Goal: Task Accomplishment & Management: Complete application form

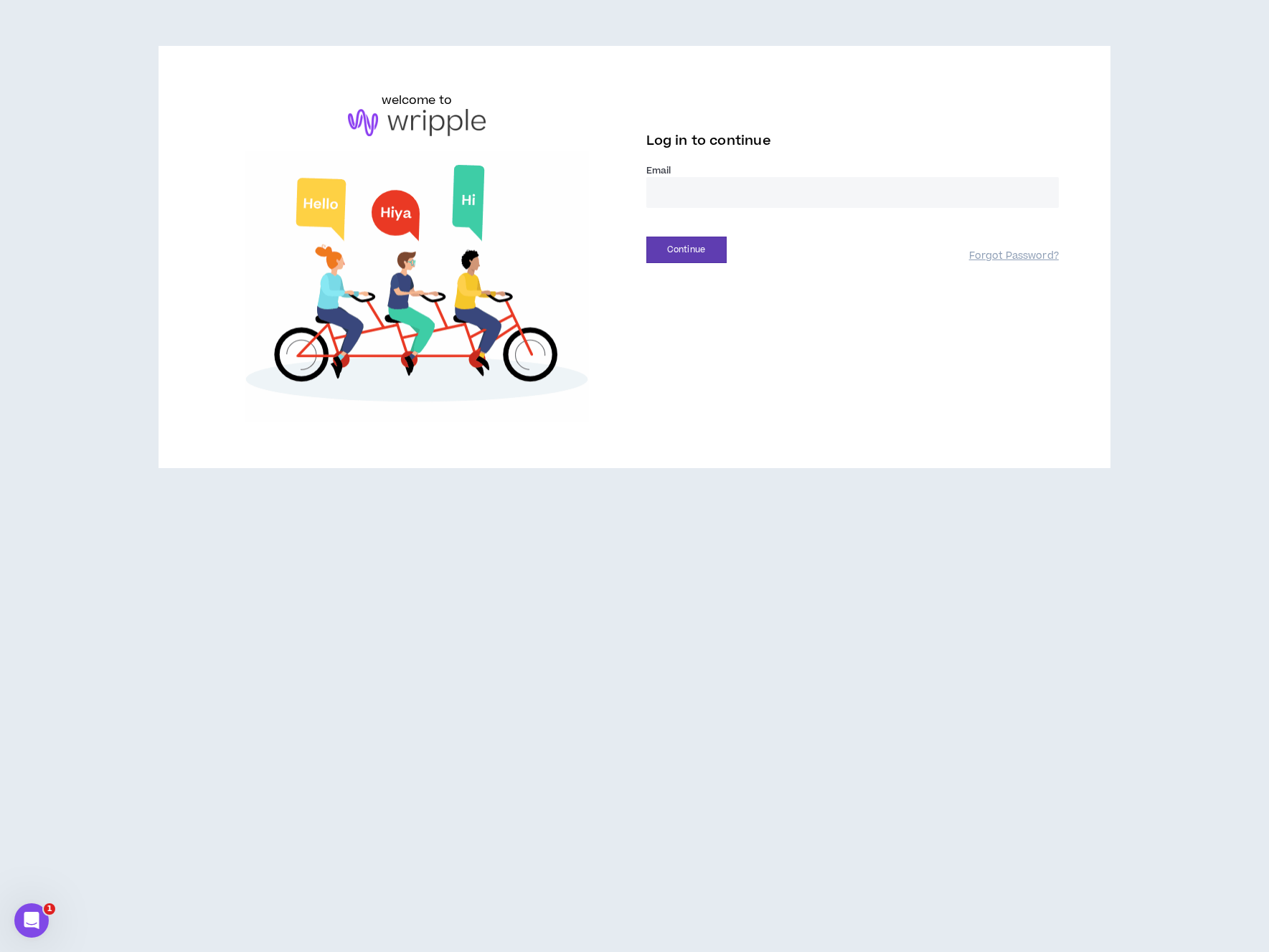
click at [775, 197] on input "email" at bounding box center [852, 193] width 412 height 31
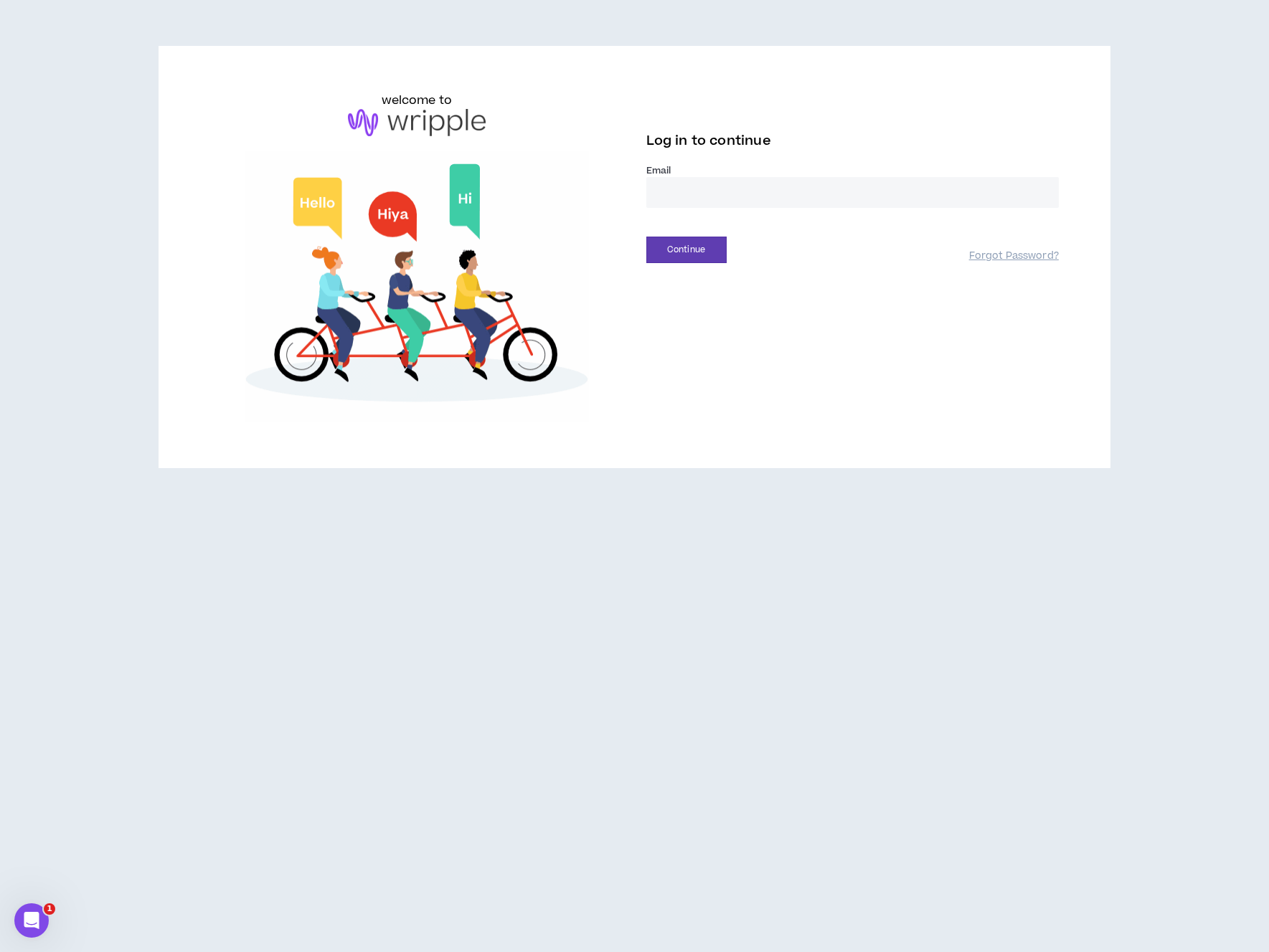
type input "**********"
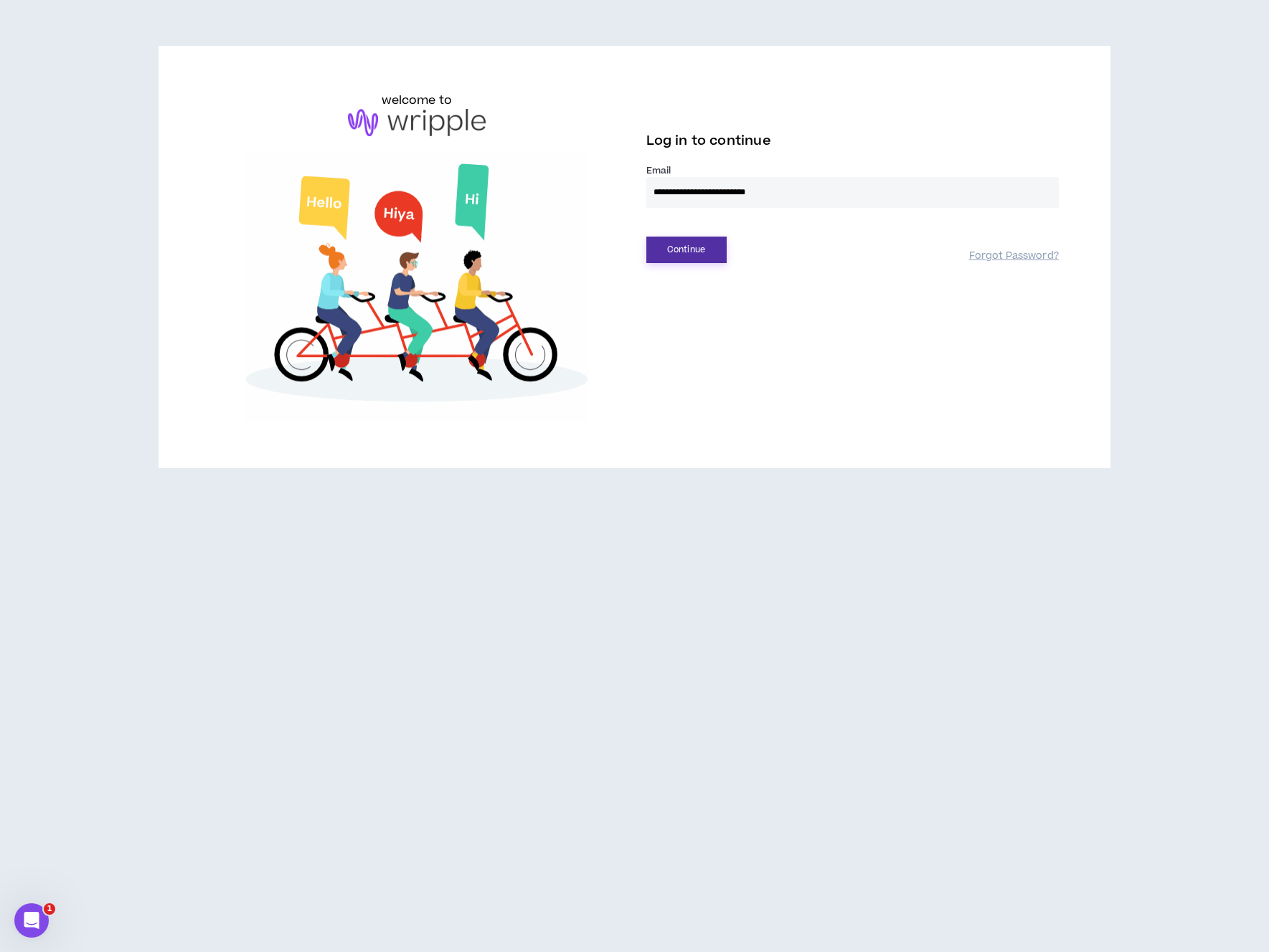
click at [686, 244] on button "Continue" at bounding box center [686, 250] width 80 height 27
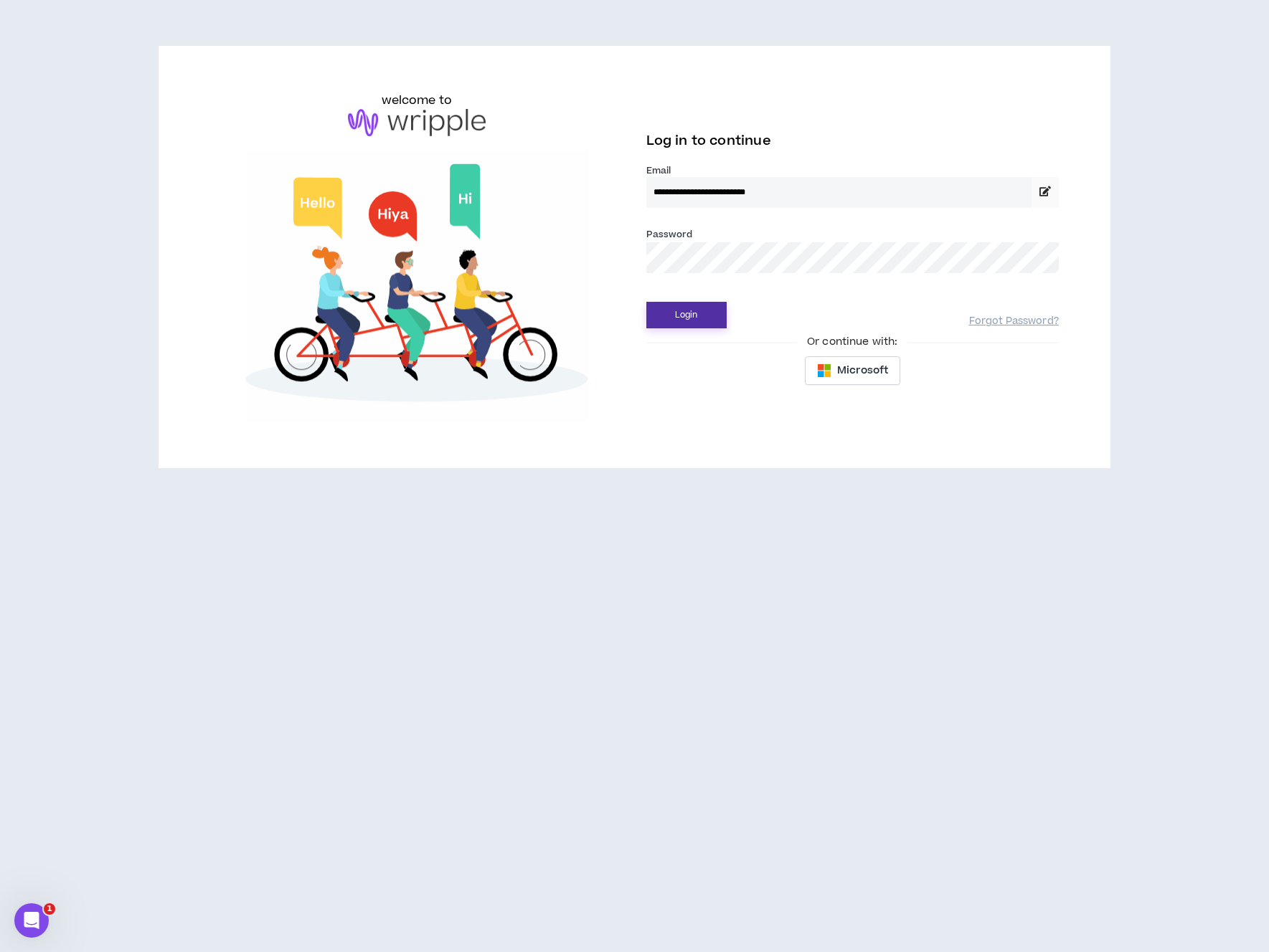
drag, startPoint x: 683, startPoint y: 312, endPoint x: 712, endPoint y: 313, distance: 29.0
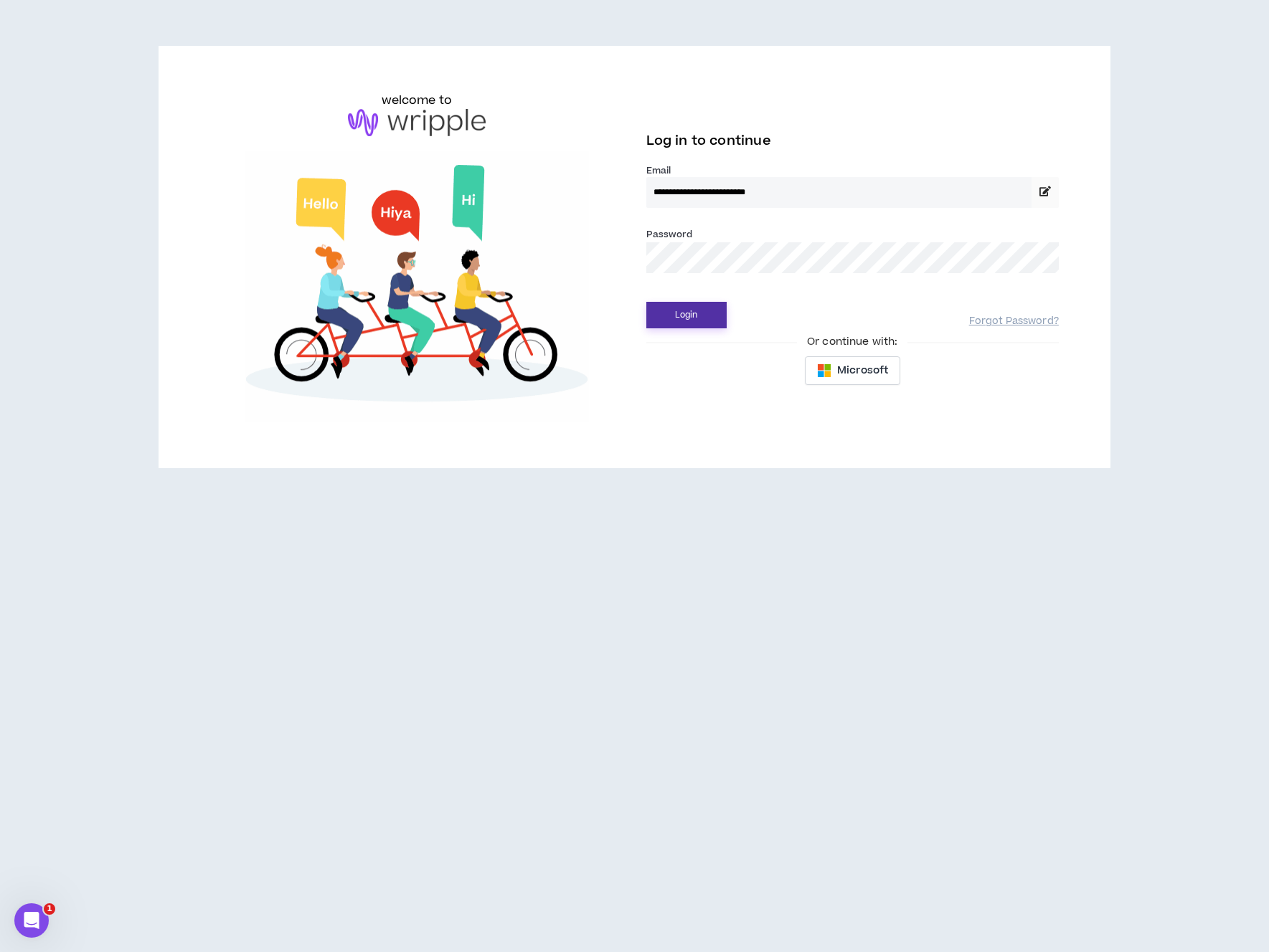
click at [682, 312] on button "Login" at bounding box center [686, 316] width 80 height 27
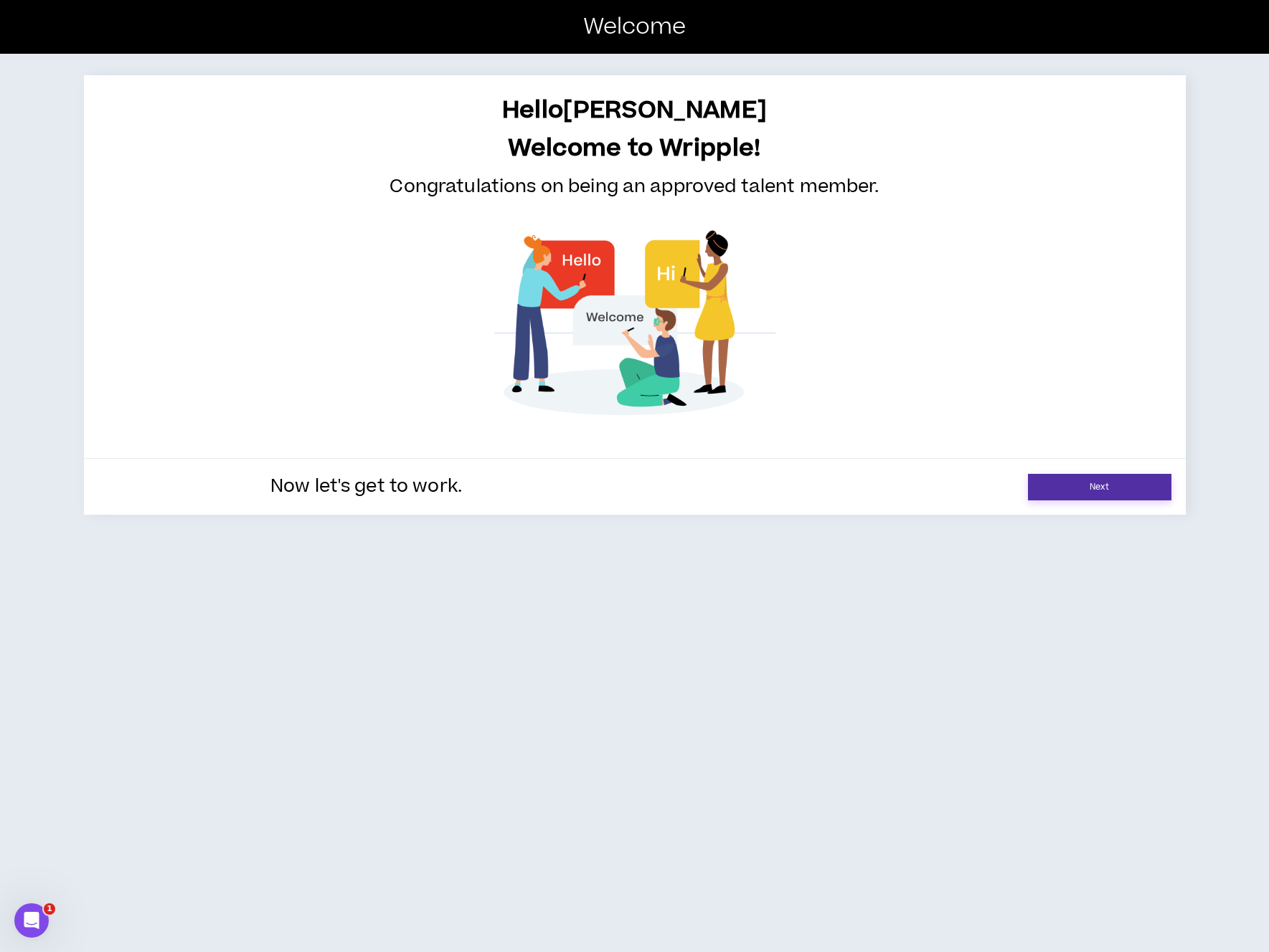
click at [1091, 479] on link "Next" at bounding box center [1099, 487] width 143 height 27
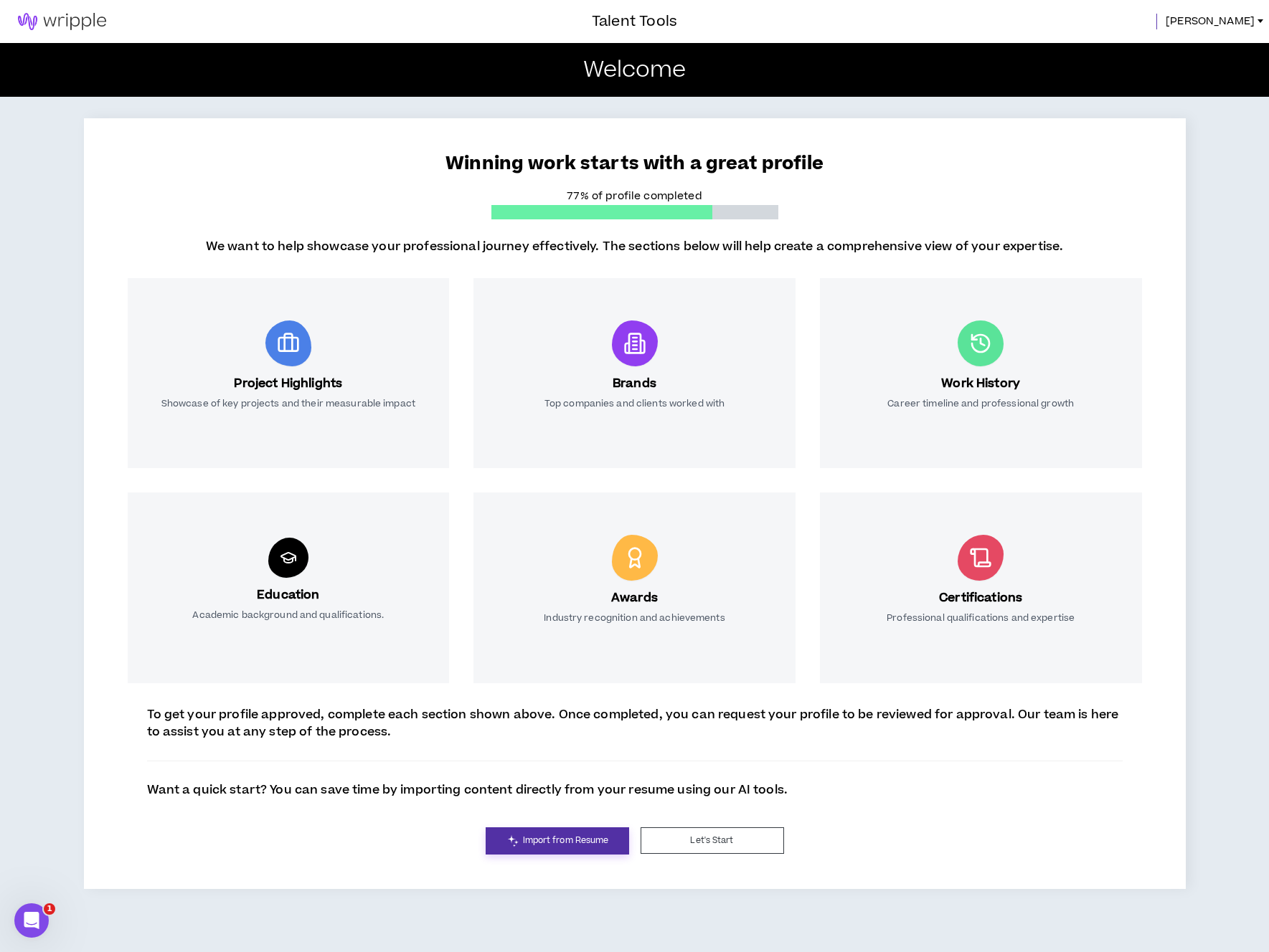
click at [610, 845] on link "Import from Resume" at bounding box center [557, 841] width 143 height 27
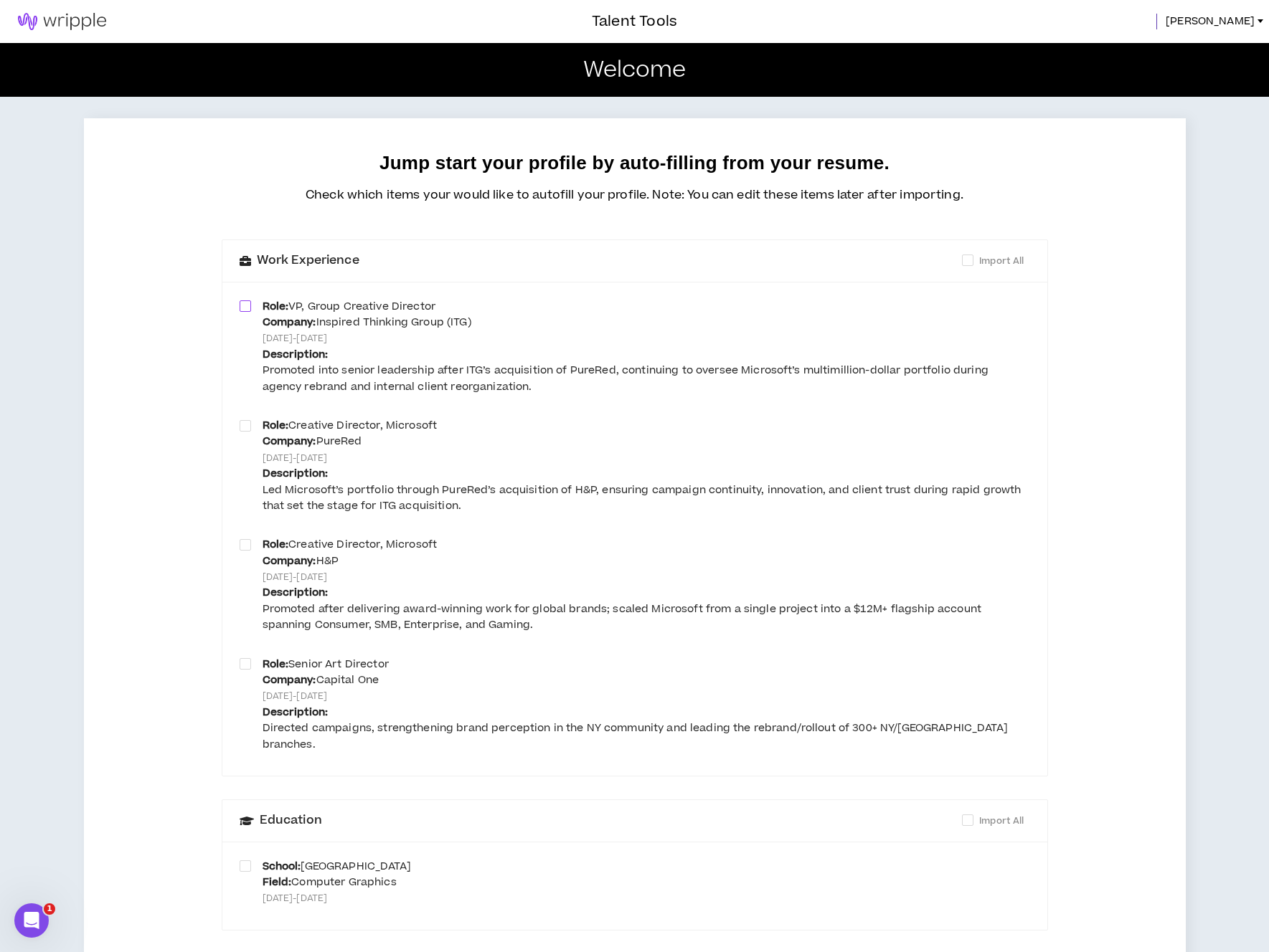
click at [243, 304] on span at bounding box center [246, 306] width 12 height 12
click at [254, 425] on div "Role: Creative Director, Microsoft Company: PureRed Feb 2023 - Jan 2025 Descrip…" at bounding box center [634, 469] width 790 height 102
click at [246, 425] on span at bounding box center [246, 425] width 12 height 12
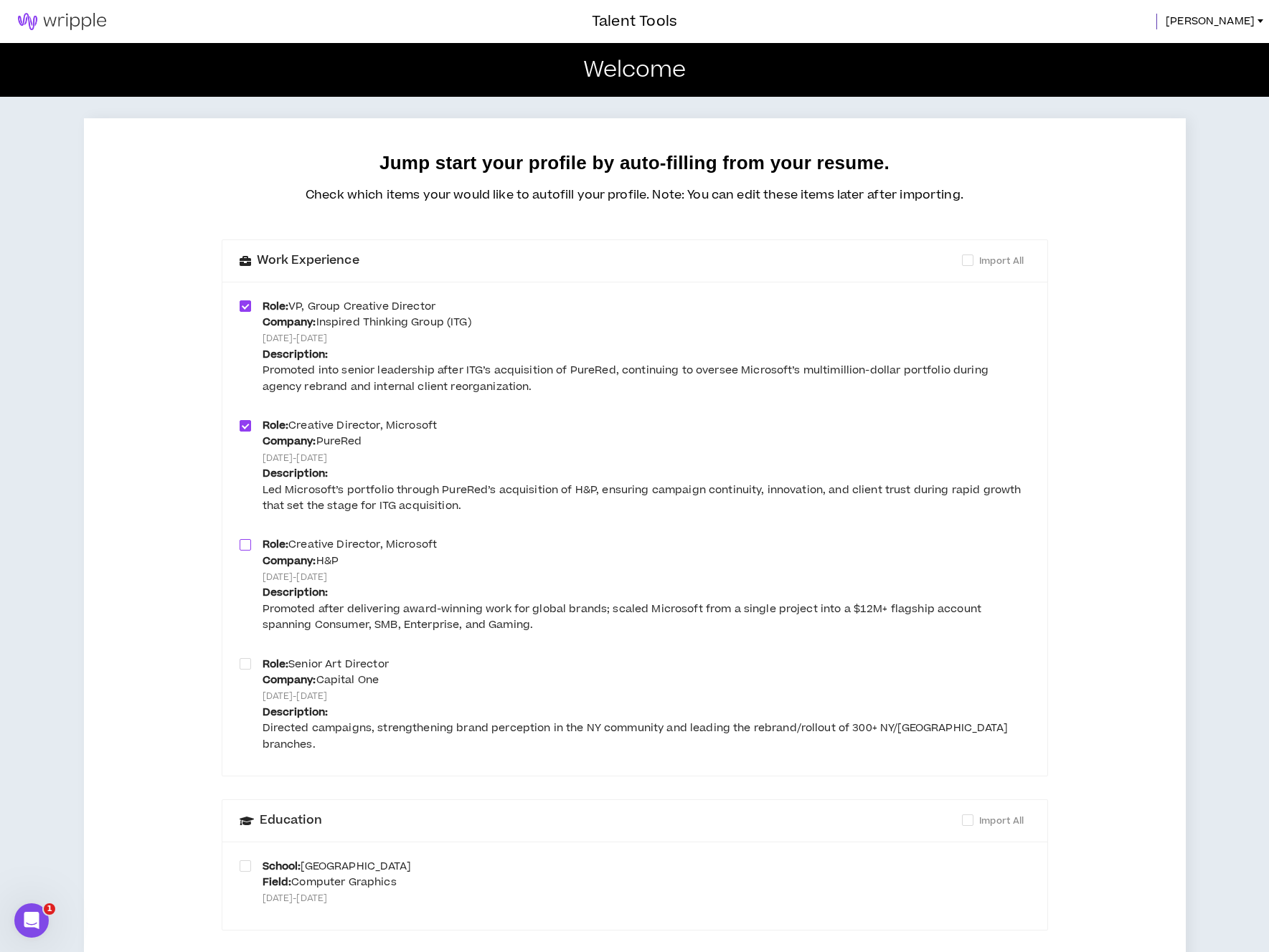
click at [245, 545] on span at bounding box center [246, 545] width 12 height 12
click at [240, 661] on span at bounding box center [246, 664] width 12 height 12
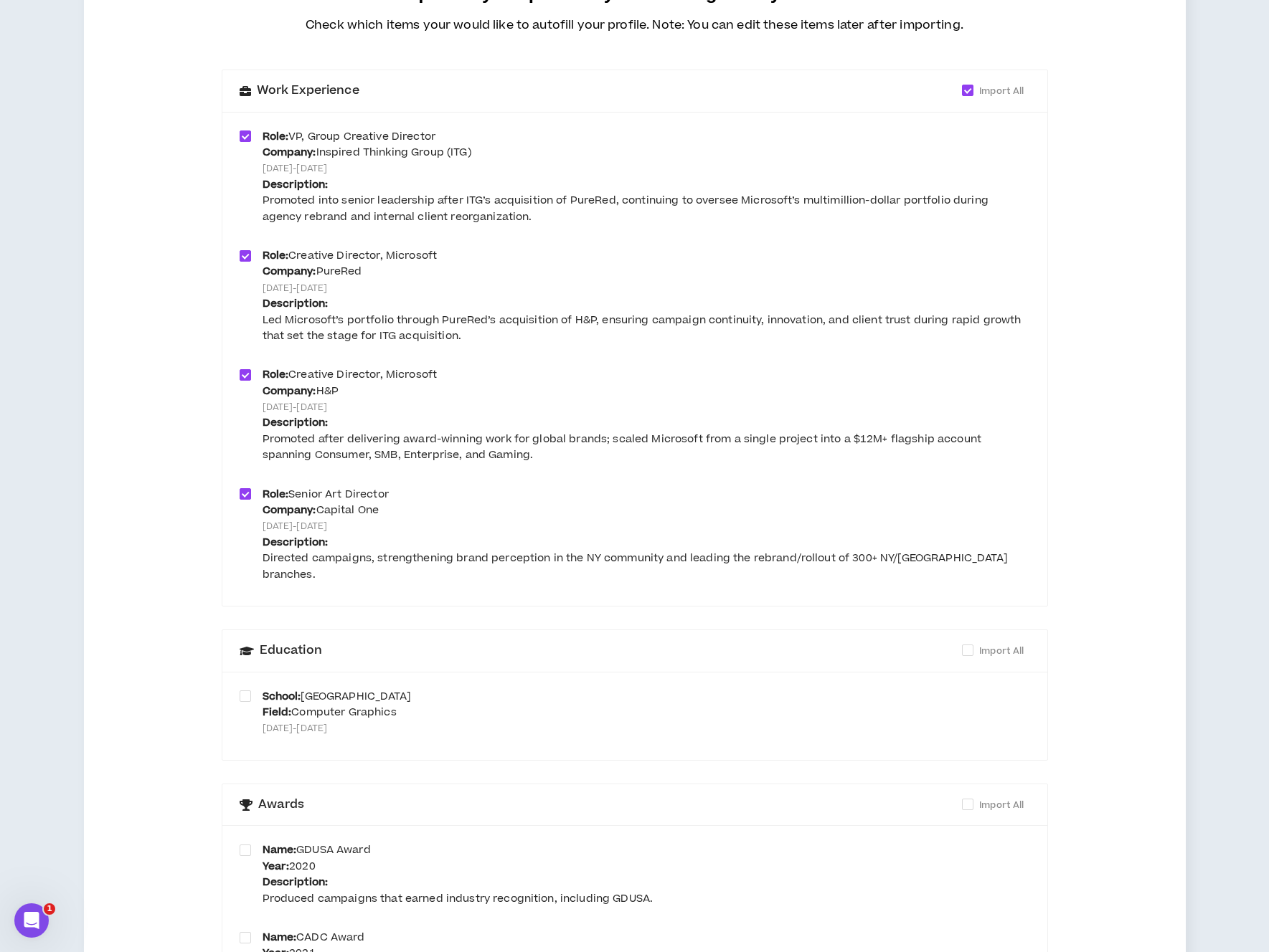
scroll to position [184, 0]
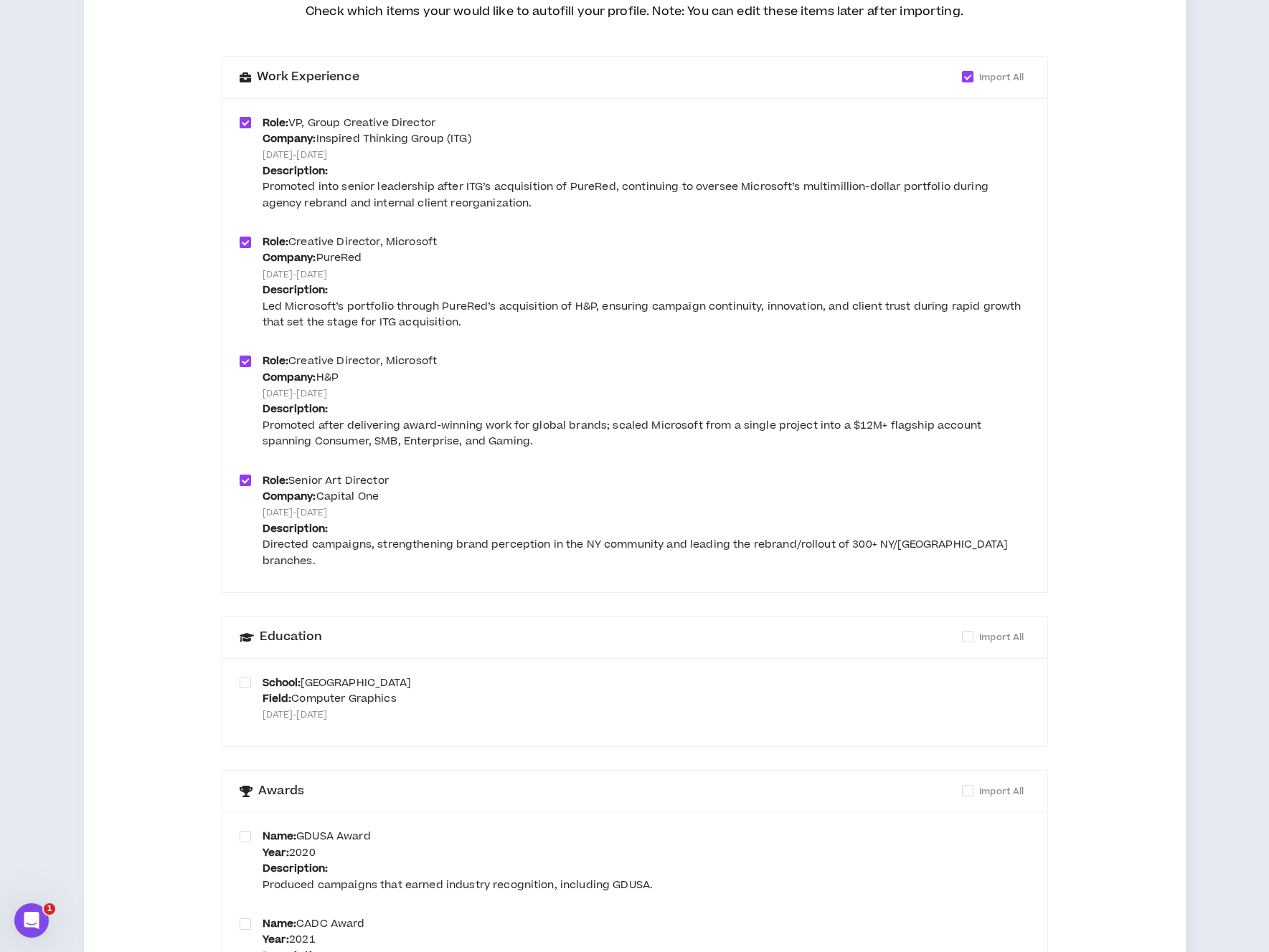
click at [251, 676] on div "School: Springfield College Field: Computer Graphics Dec 2000 - Dec 2004" at bounding box center [634, 703] width 790 height 54
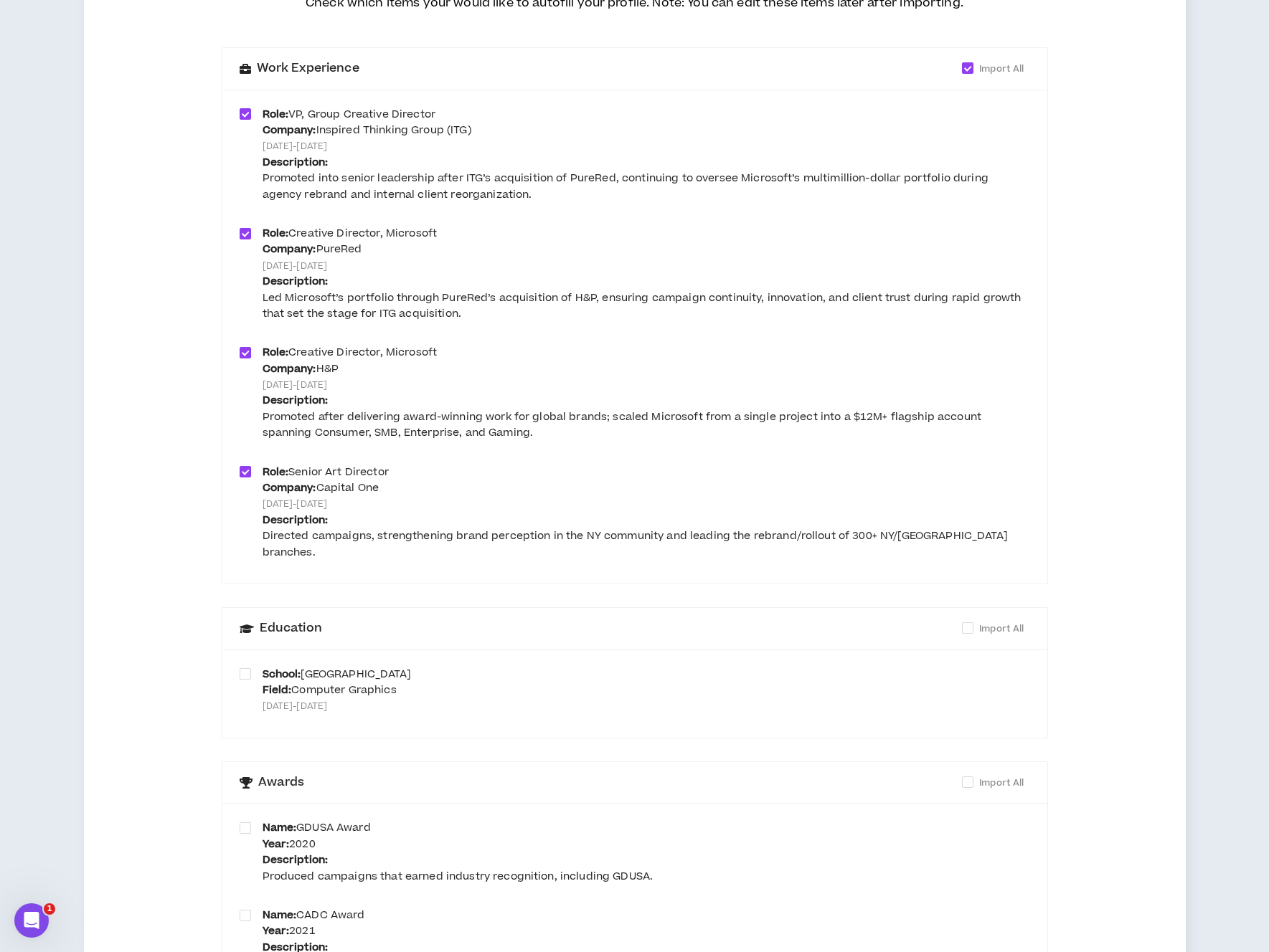
scroll to position [193, 0]
click at [246, 667] on span at bounding box center [246, 673] width 12 height 12
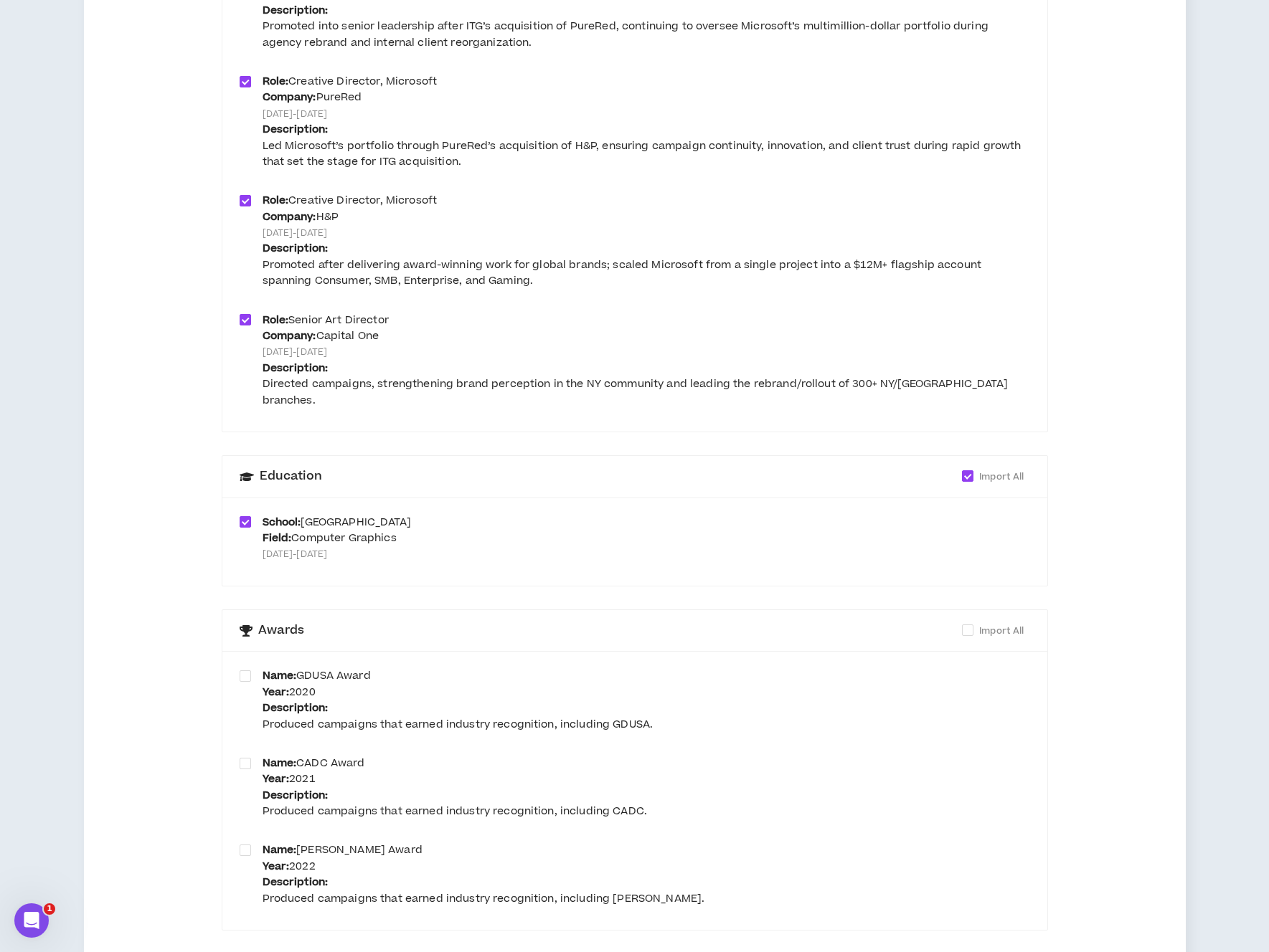
scroll to position [380, 0]
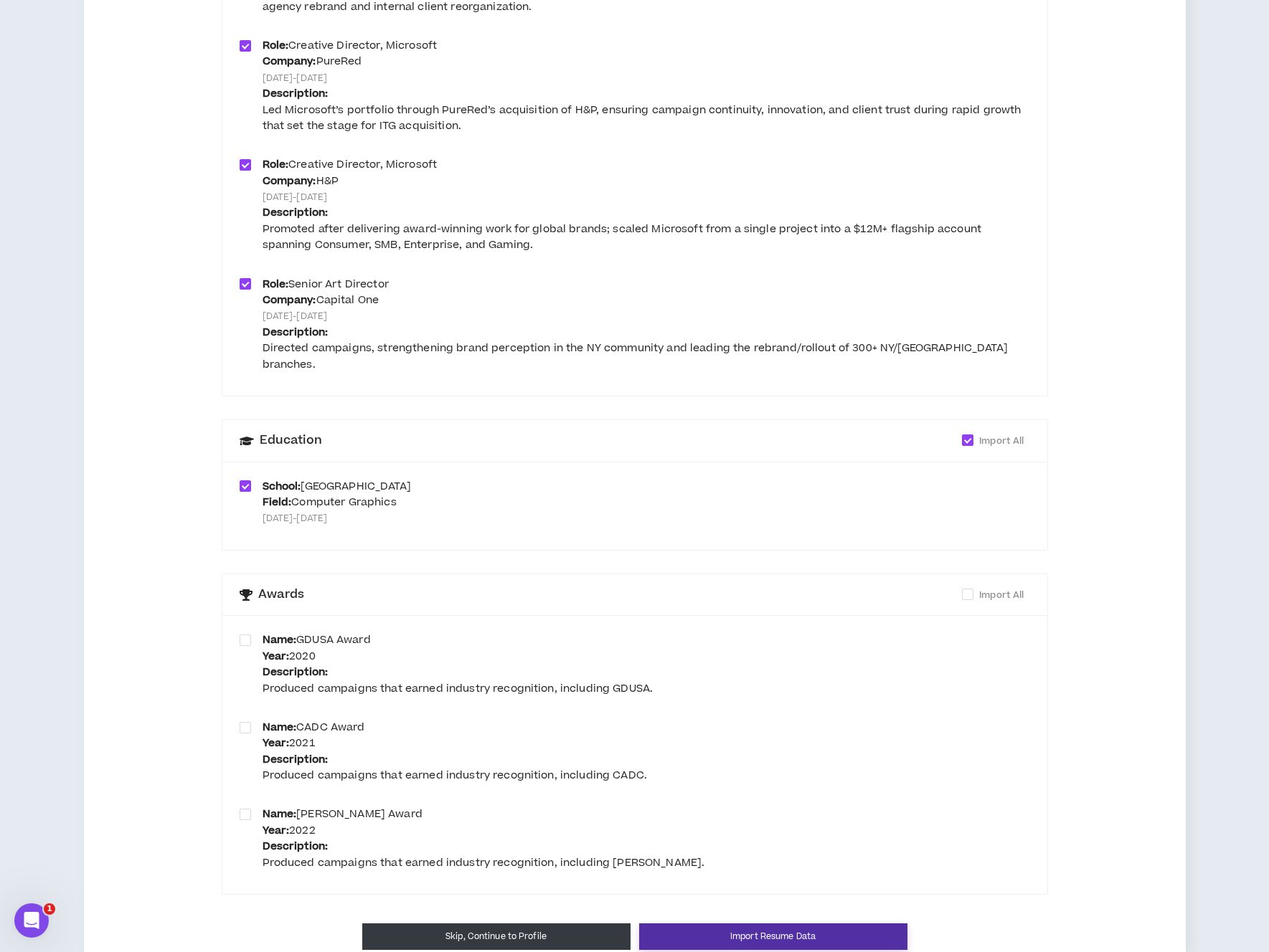
click at [794, 923] on button "Import Resume Data" at bounding box center [773, 937] width 269 height 27
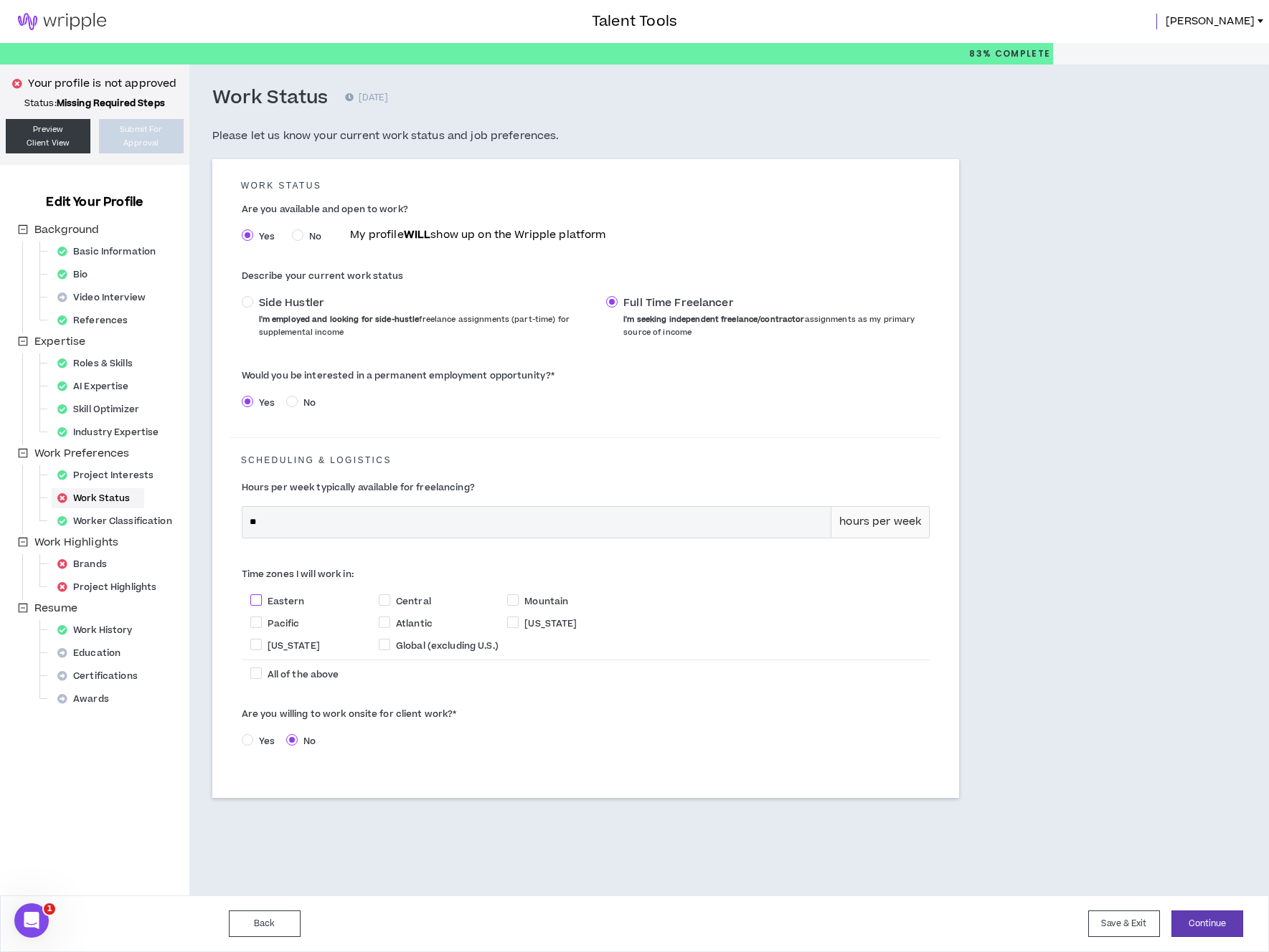
click at [257, 598] on span at bounding box center [256, 600] width 12 height 12
checkbox input "****"
click at [403, 602] on span "Central" at bounding box center [413, 601] width 35 height 13
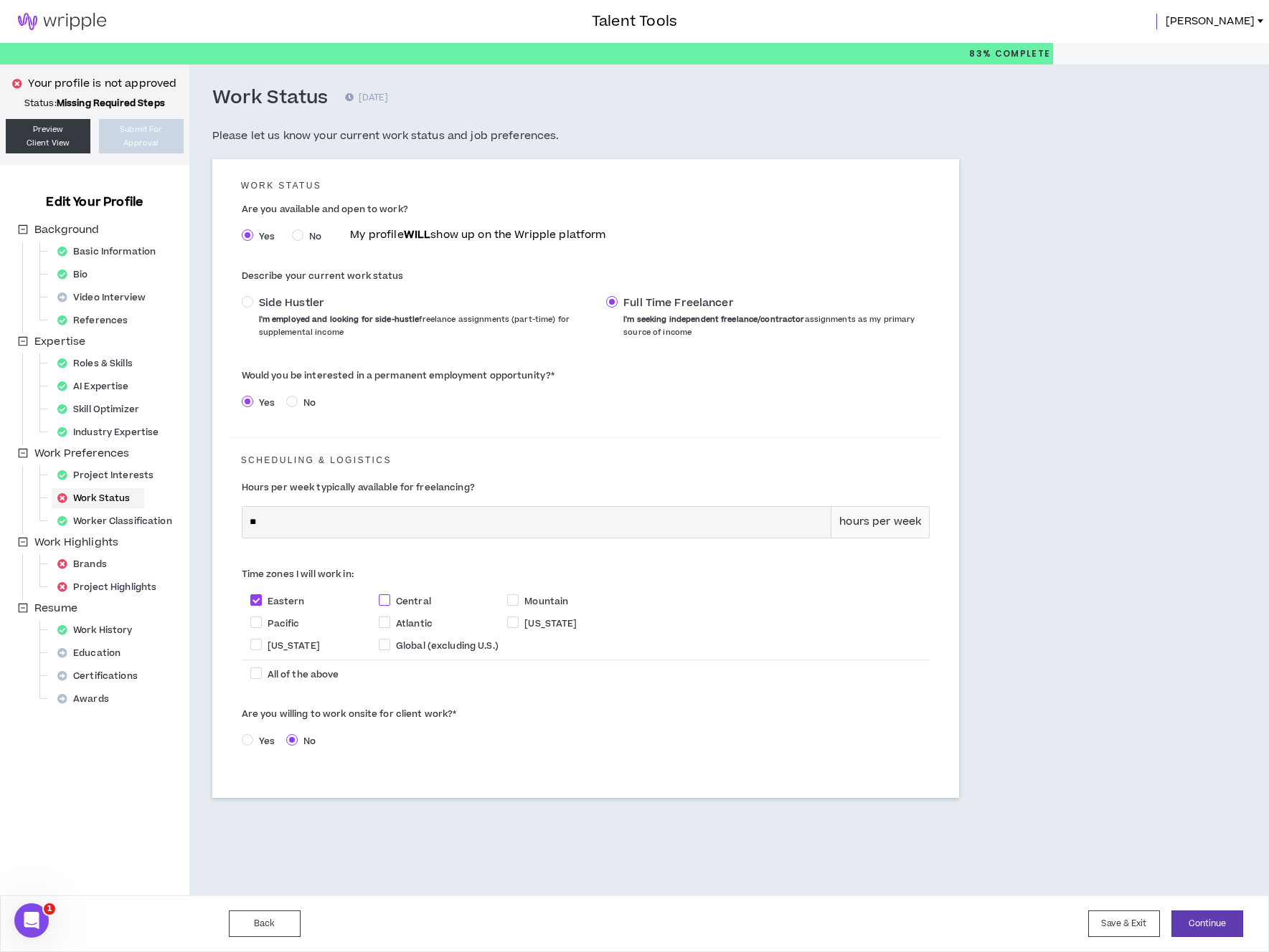
checkbox input "****"
click at [401, 619] on span "Atlantic" at bounding box center [414, 623] width 37 height 13
checkbox input "****"
click at [293, 617] on label "Pacific" at bounding box center [314, 623] width 128 height 15
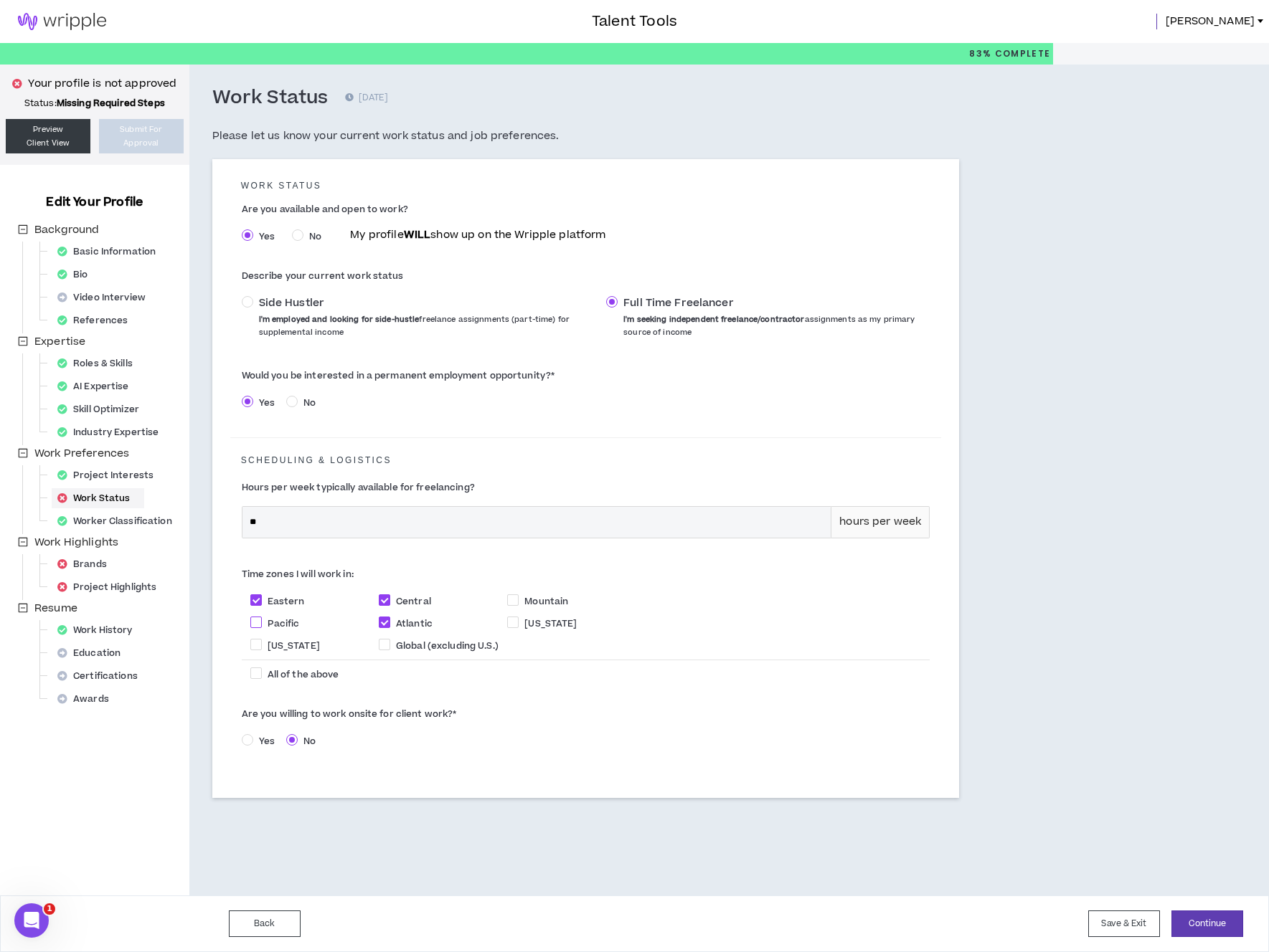
checkbox input "****"
click at [517, 600] on span at bounding box center [513, 600] width 12 height 12
checkbox input "****"
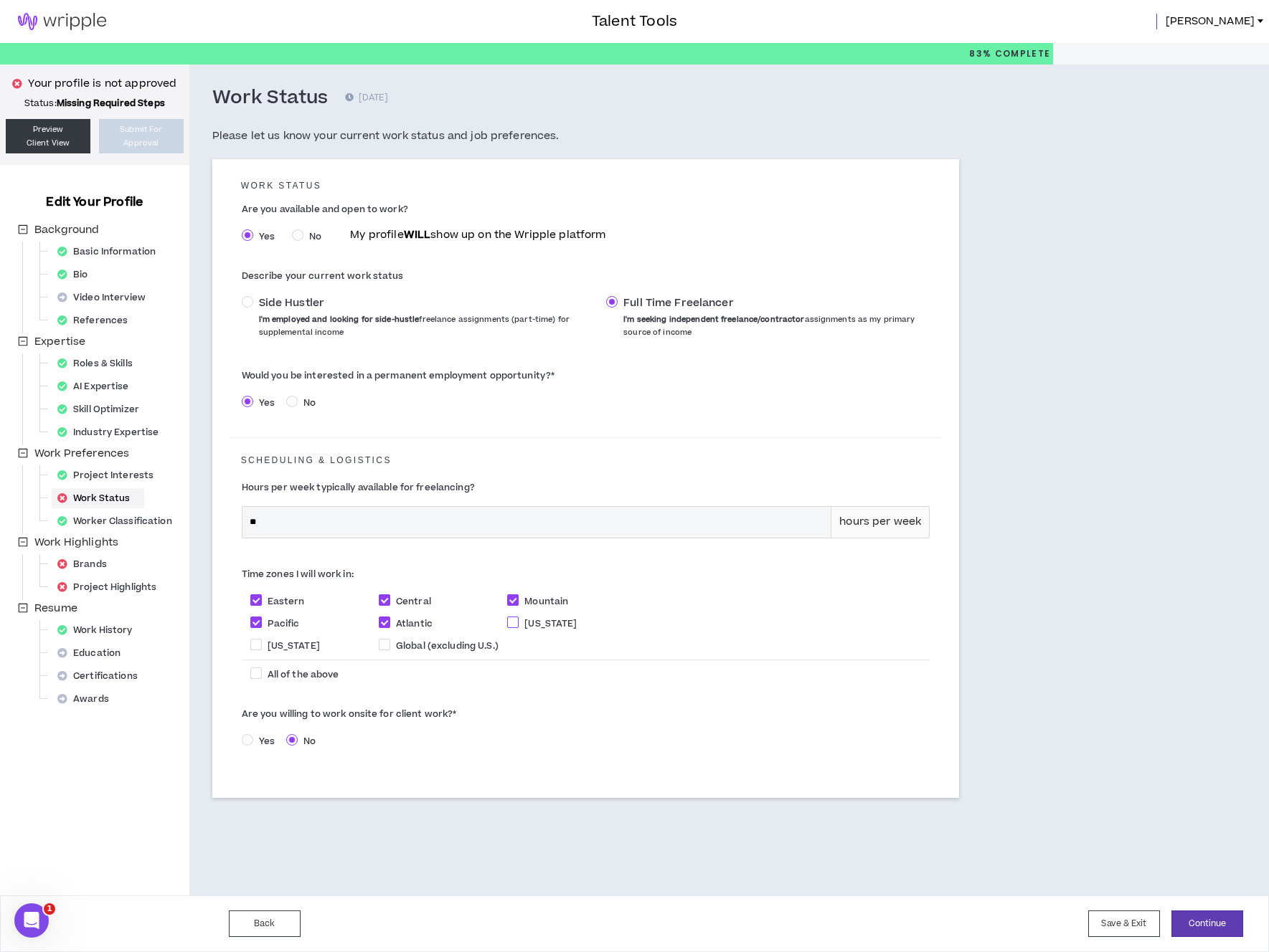
click at [514, 623] on span at bounding box center [513, 623] width 12 height 12
checkbox input "****"
drag, startPoint x: 261, startPoint y: 741, endPoint x: 279, endPoint y: 743, distance: 18.1
click at [261, 741] on span "Yes" at bounding box center [267, 740] width 27 height 13
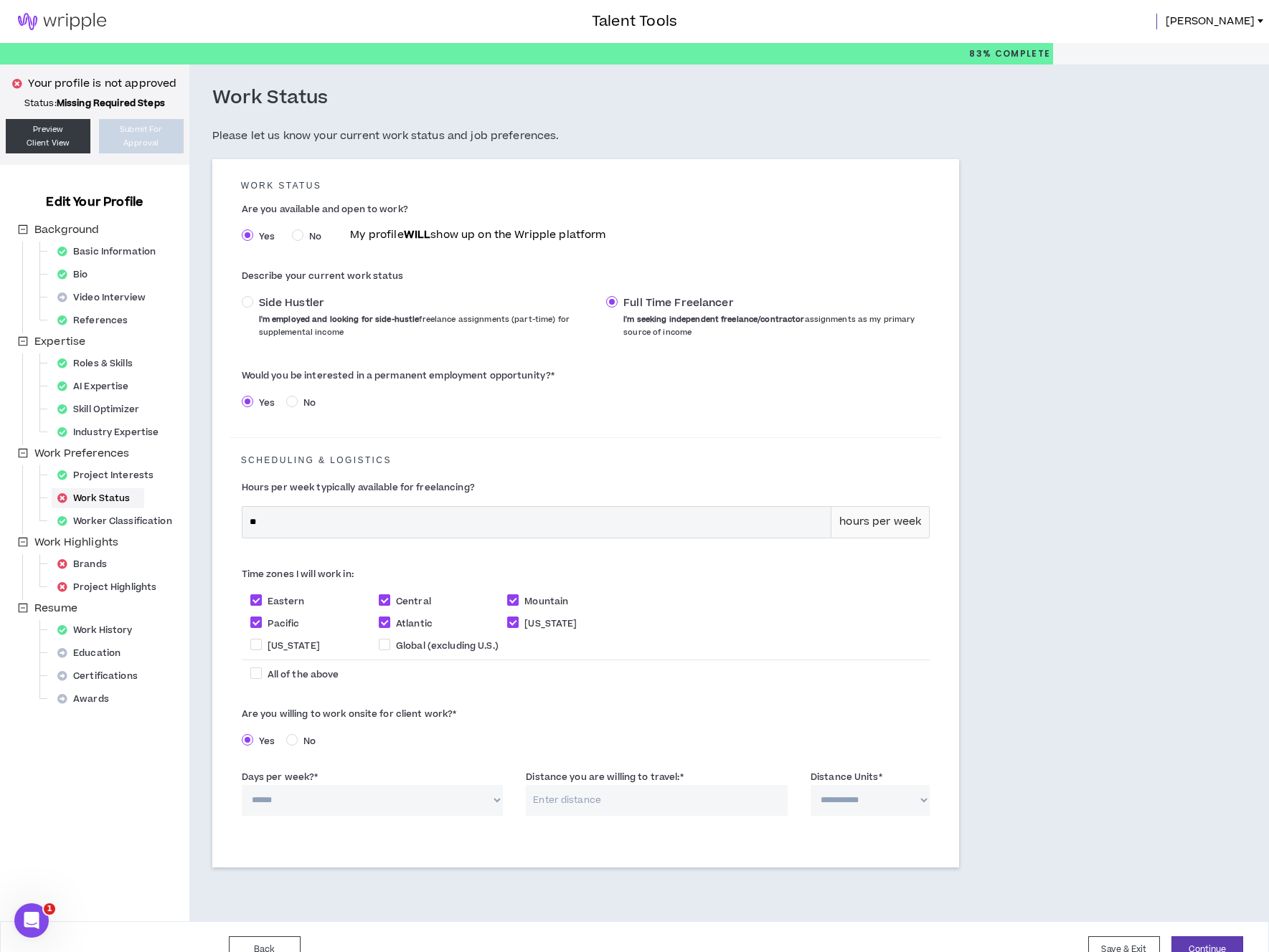
click at [492, 796] on select "****** * * * * *" at bounding box center [373, 801] width 262 height 31
select select "*"
click at [242, 786] on select "****** * * * * *" at bounding box center [373, 801] width 262 height 31
click at [654, 809] on input "Distance you are willing to travel: *" at bounding box center [657, 801] width 262 height 31
type input "50"
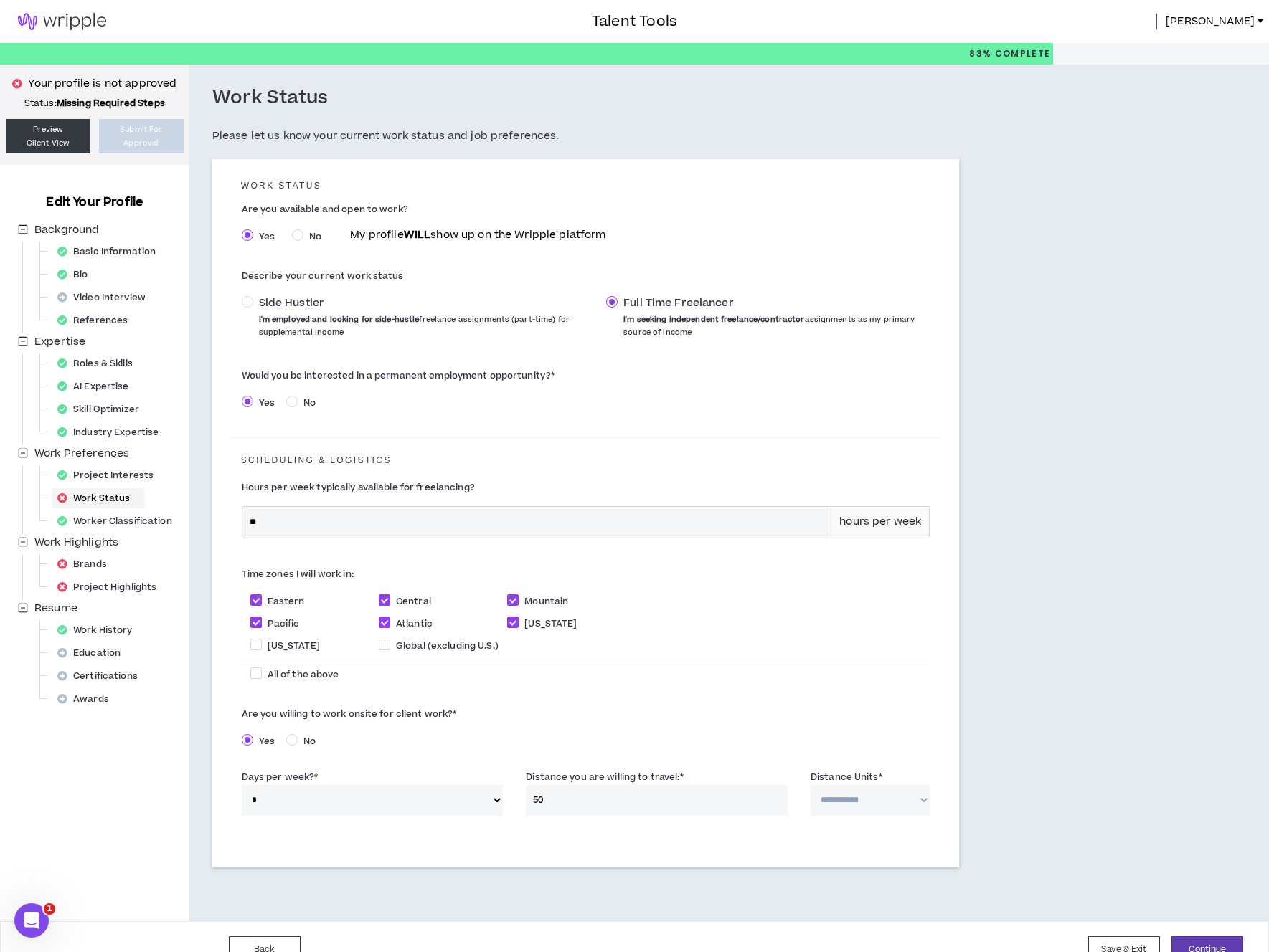
select select "*****"
click at [1019, 667] on div "**********" at bounding box center [665, 493] width 951 height 857
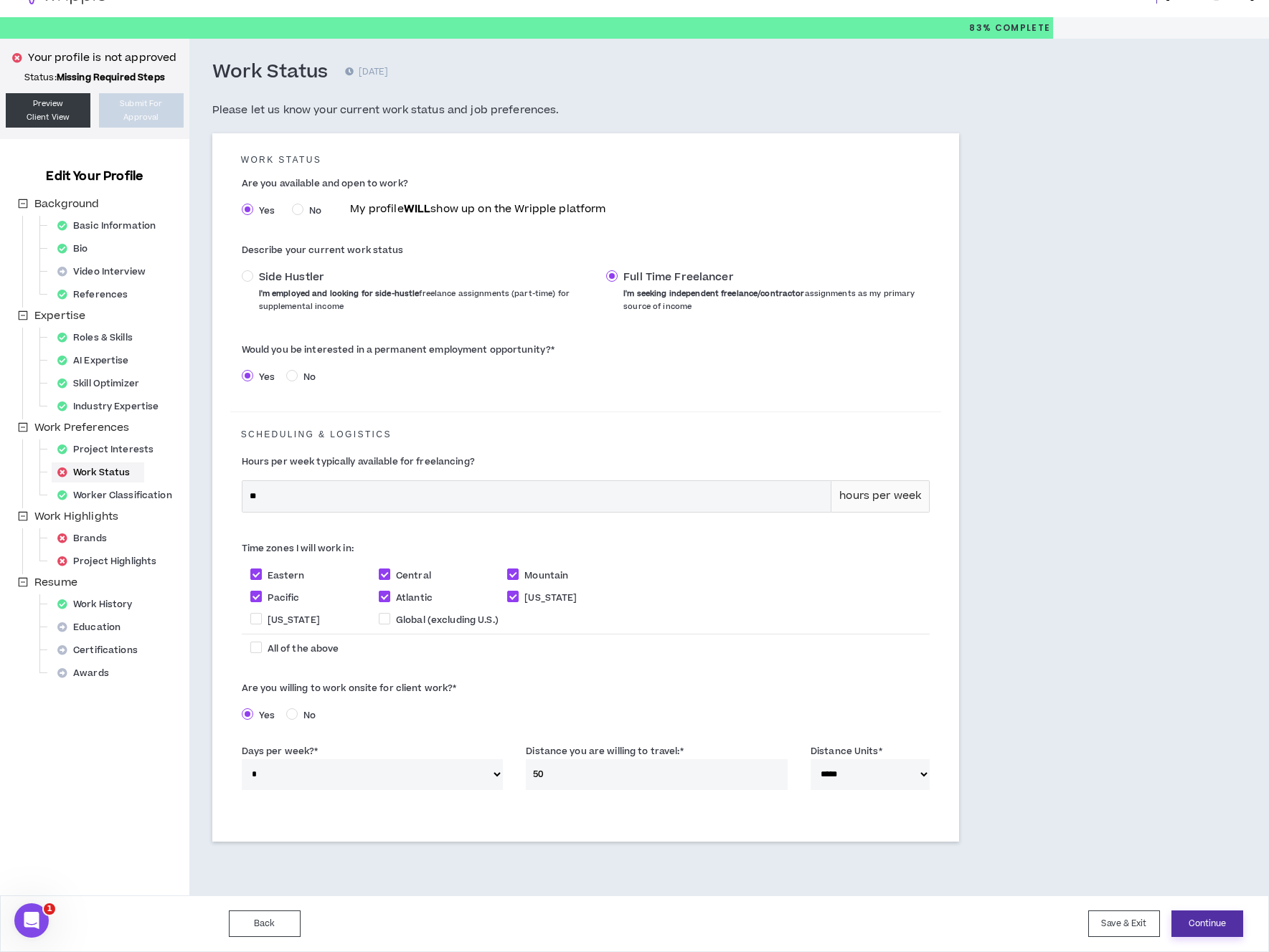
click at [1211, 920] on button "Continue" at bounding box center [1206, 924] width 71 height 27
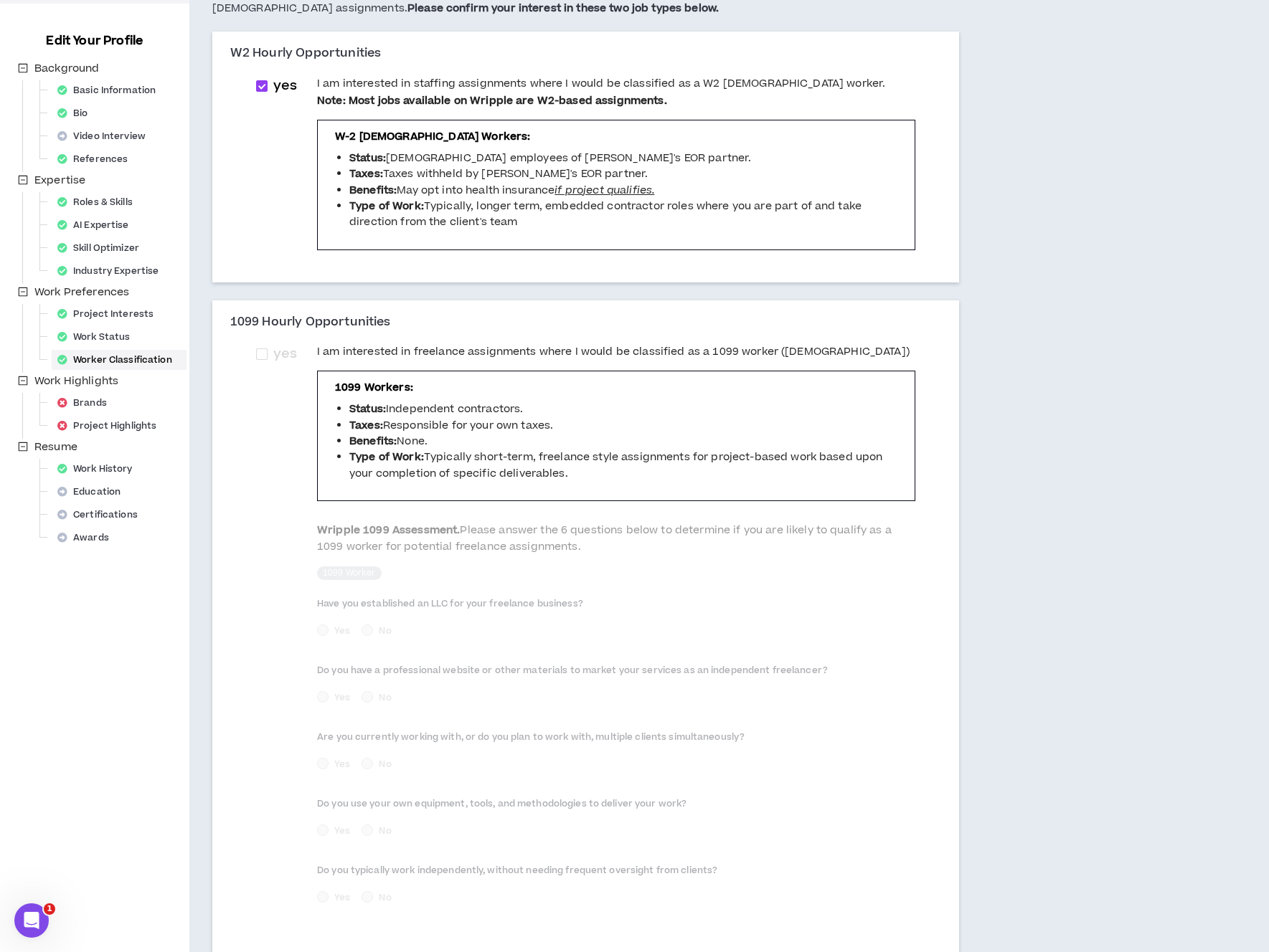
scroll to position [275, 0]
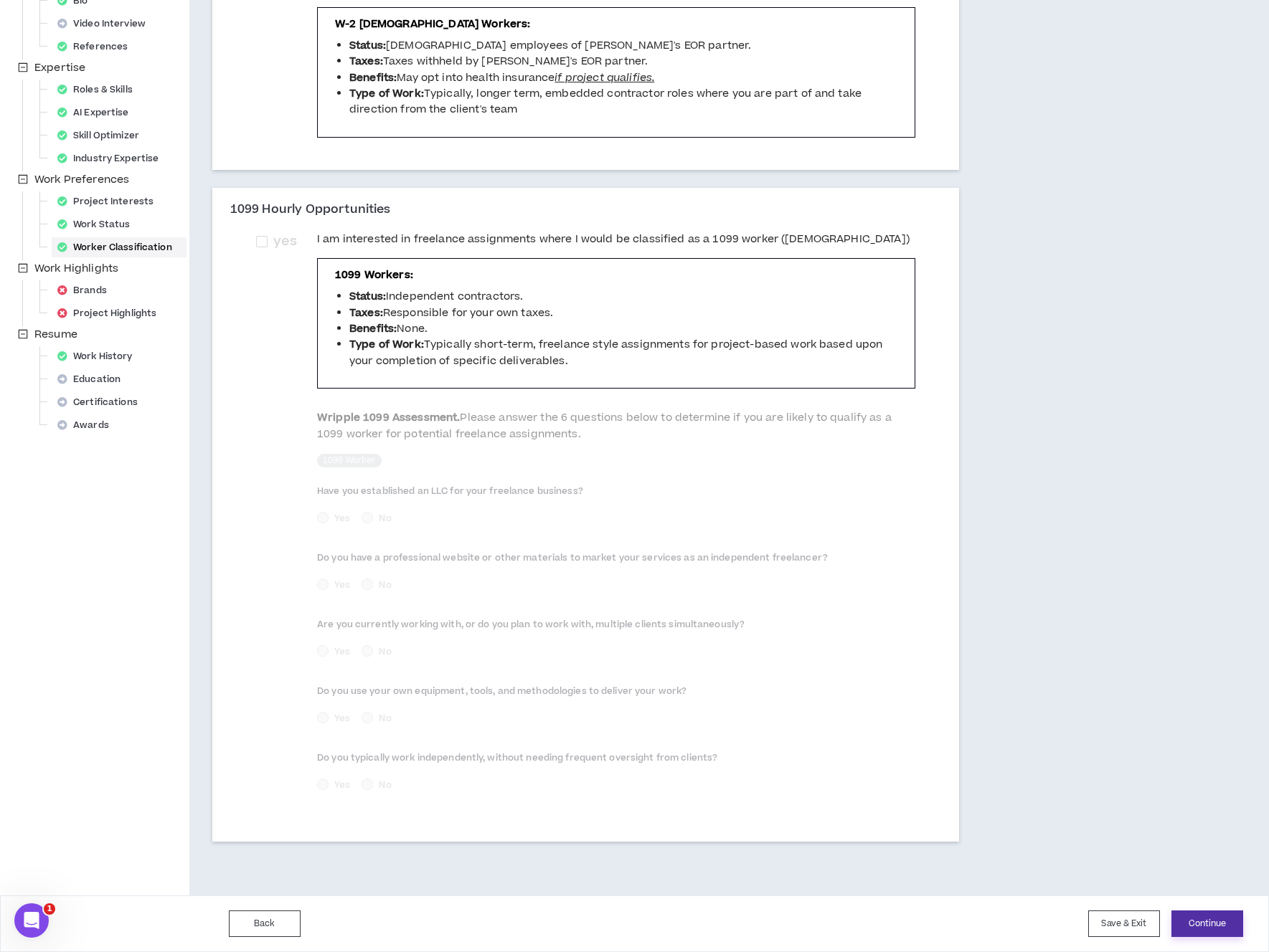
drag, startPoint x: 1207, startPoint y: 919, endPoint x: 1186, endPoint y: 907, distance: 24.2
click at [1207, 919] on button "Continue" at bounding box center [1206, 924] width 71 height 27
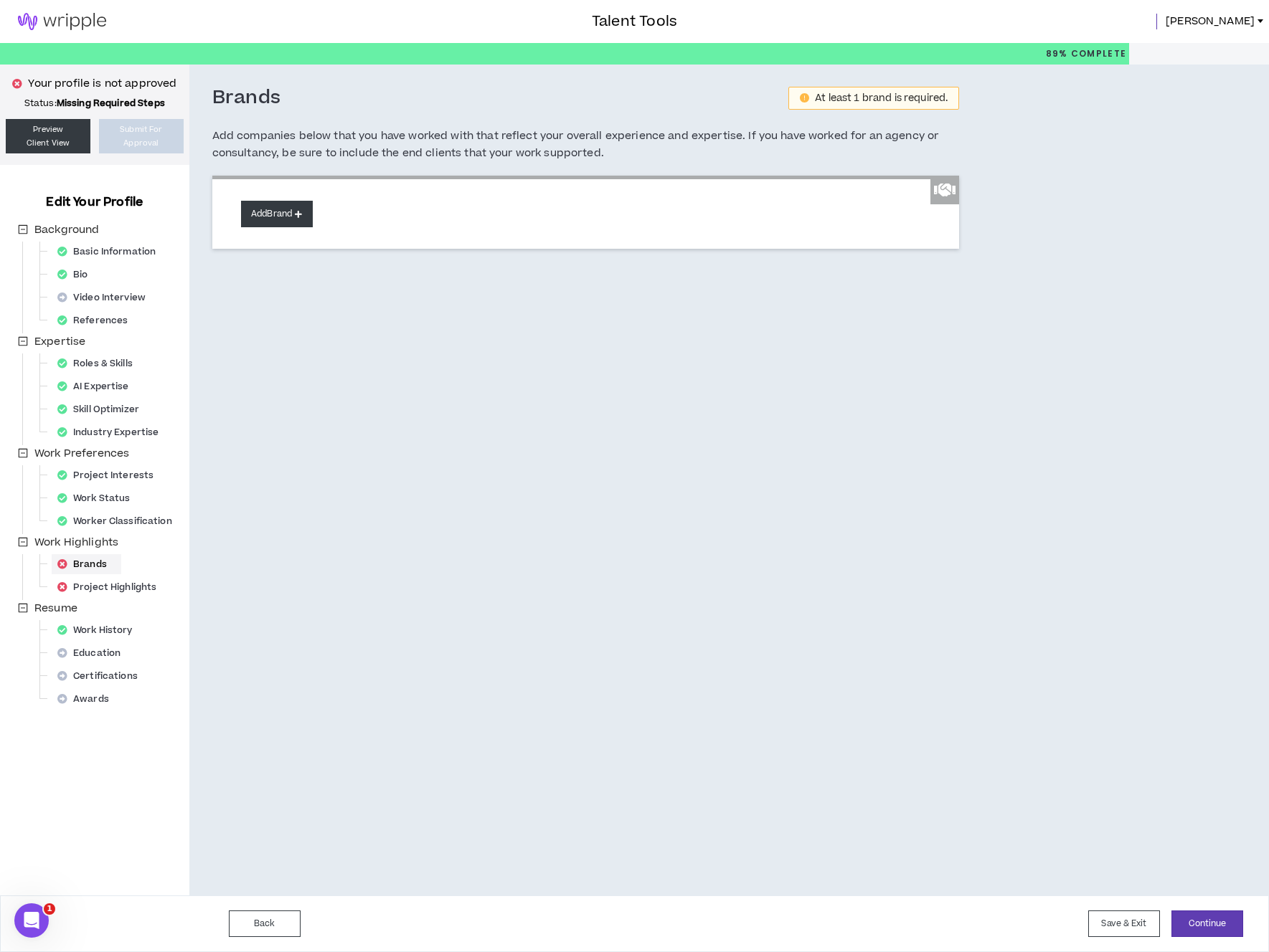
click at [293, 213] on button "Add Brand" at bounding box center [276, 215] width 71 height 27
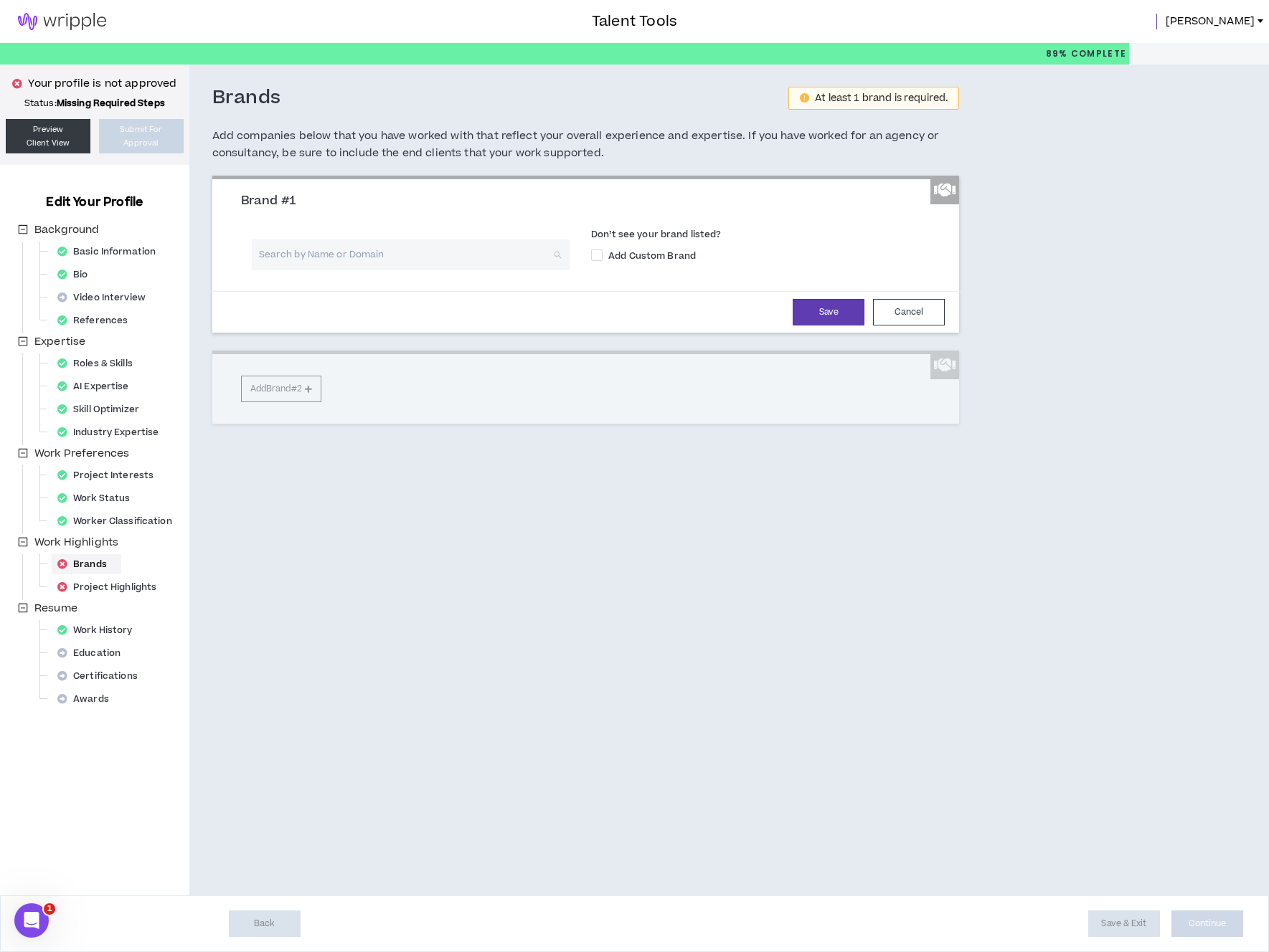
click at [321, 254] on input "search" at bounding box center [405, 255] width 292 height 31
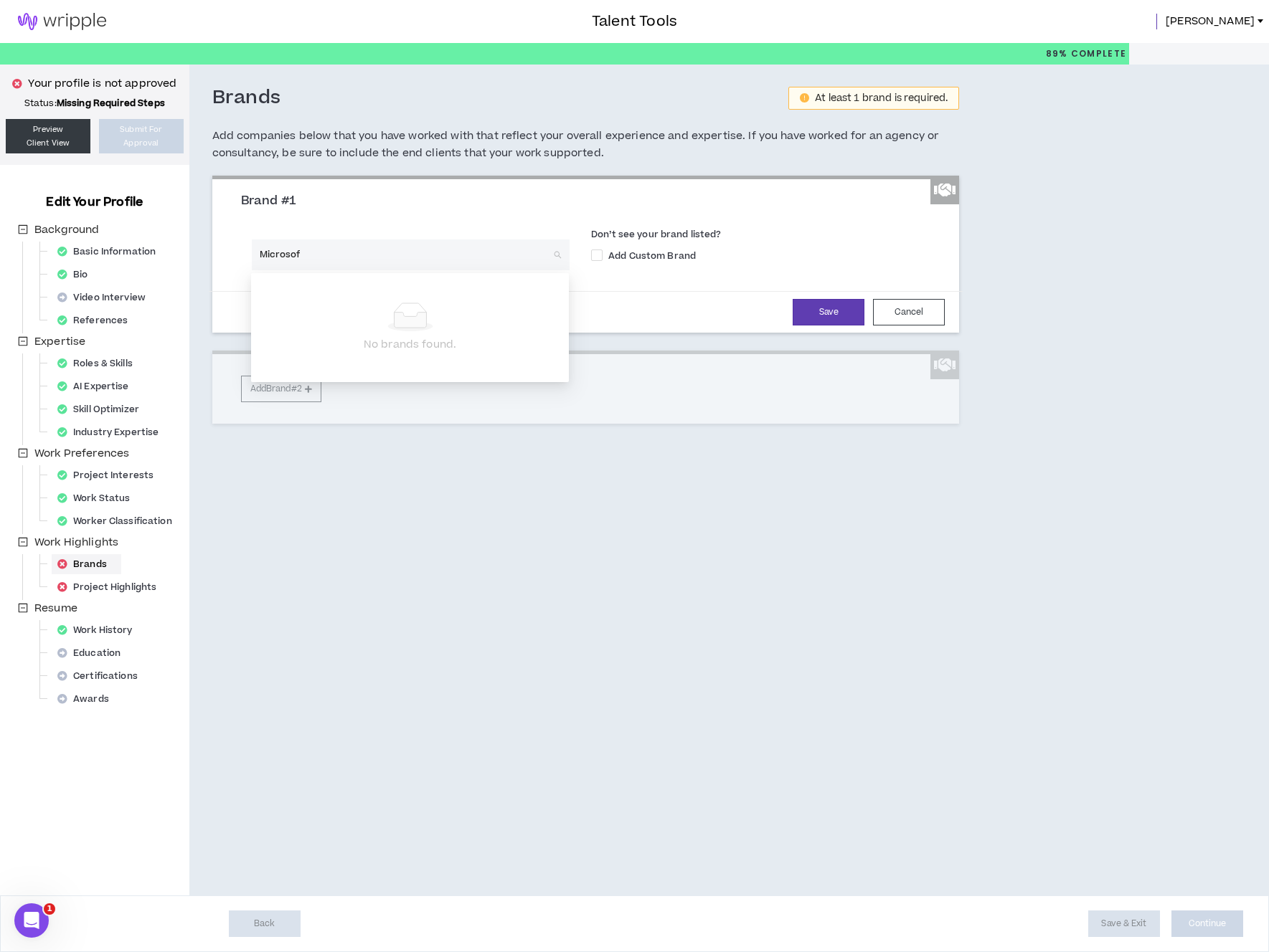
type input "Microsoft"
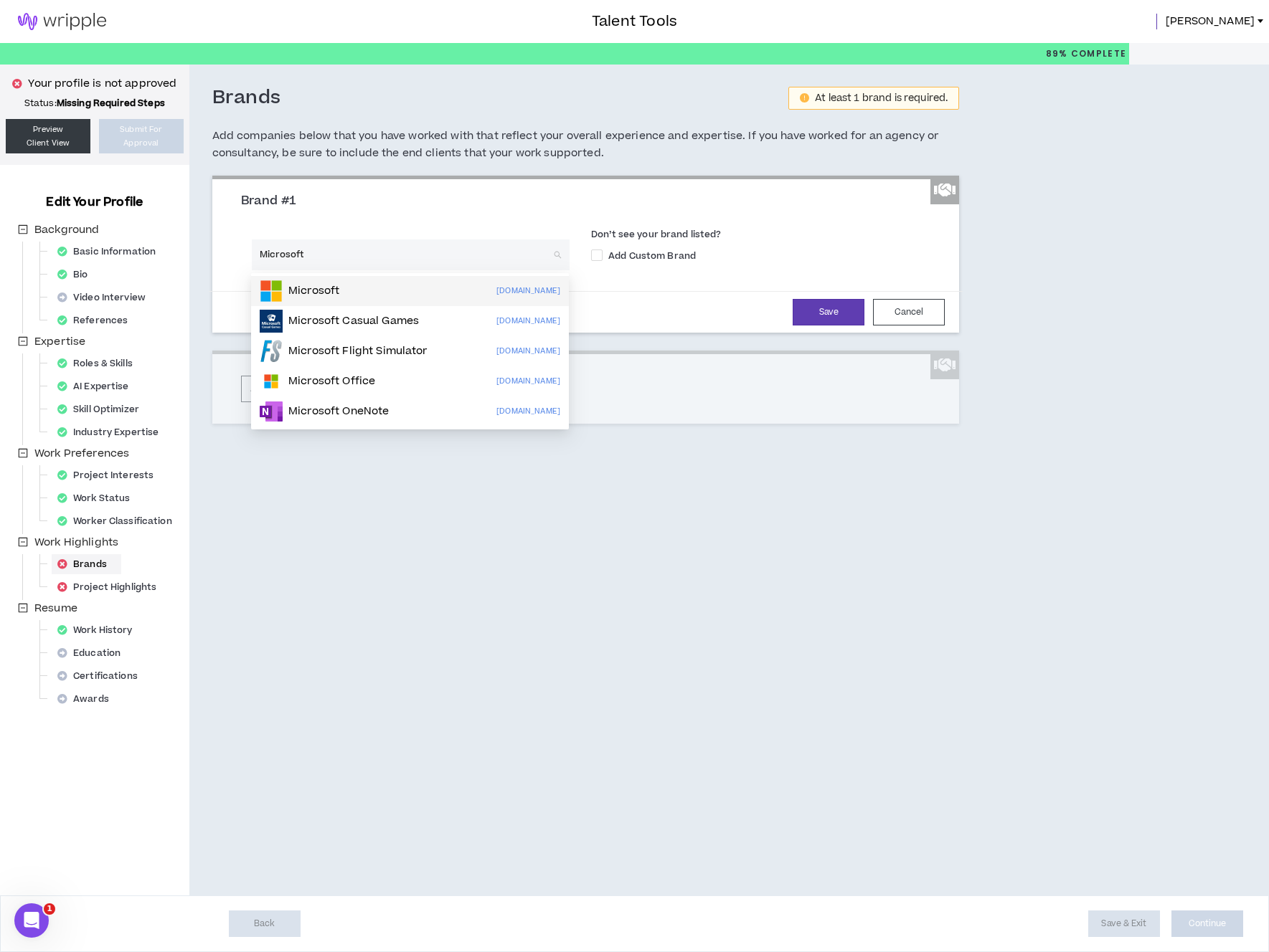
click at [299, 291] on p "Microsoft" at bounding box center [313, 291] width 51 height 14
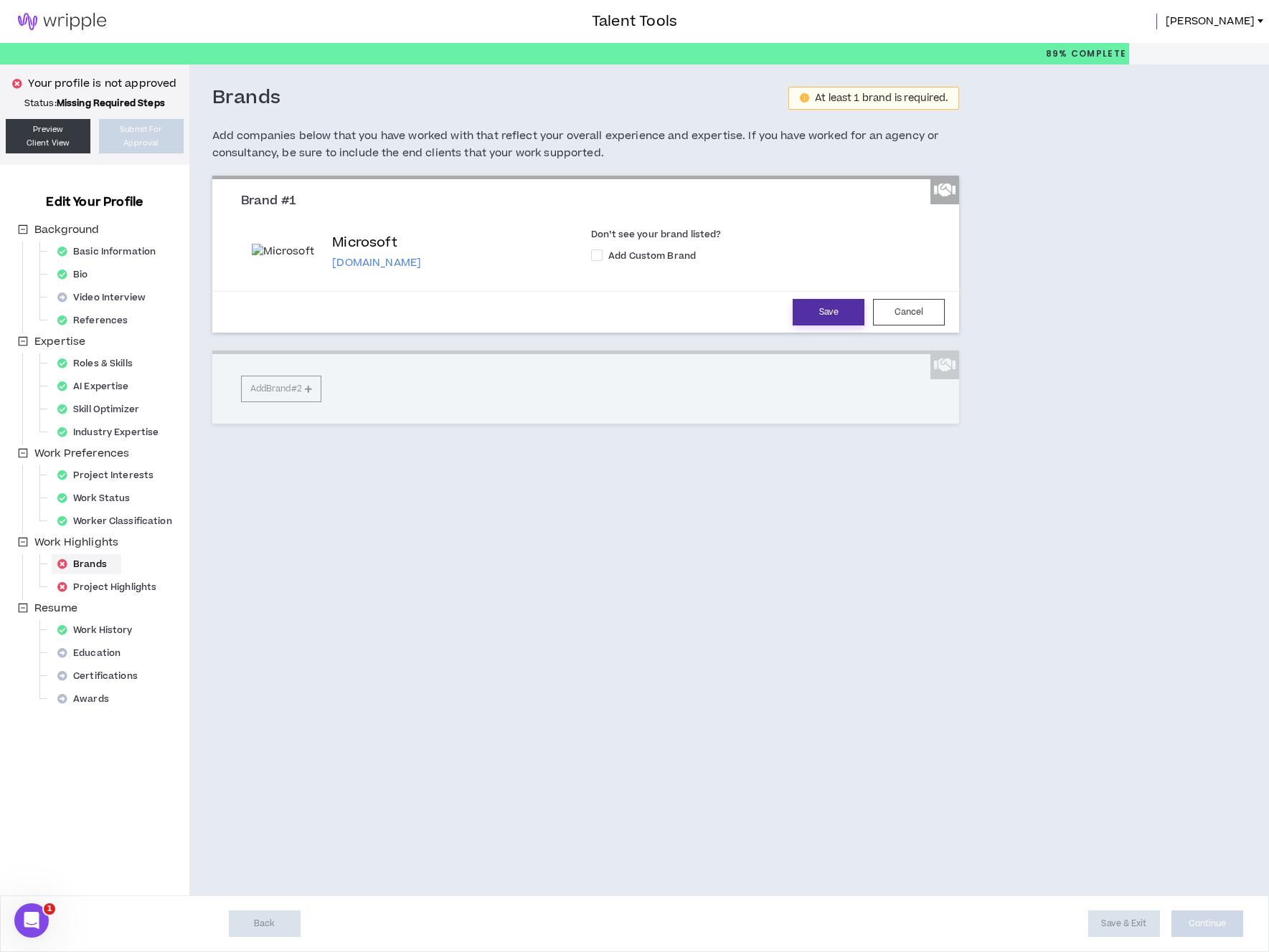
click at [816, 314] on button "Save" at bounding box center [828, 313] width 71 height 27
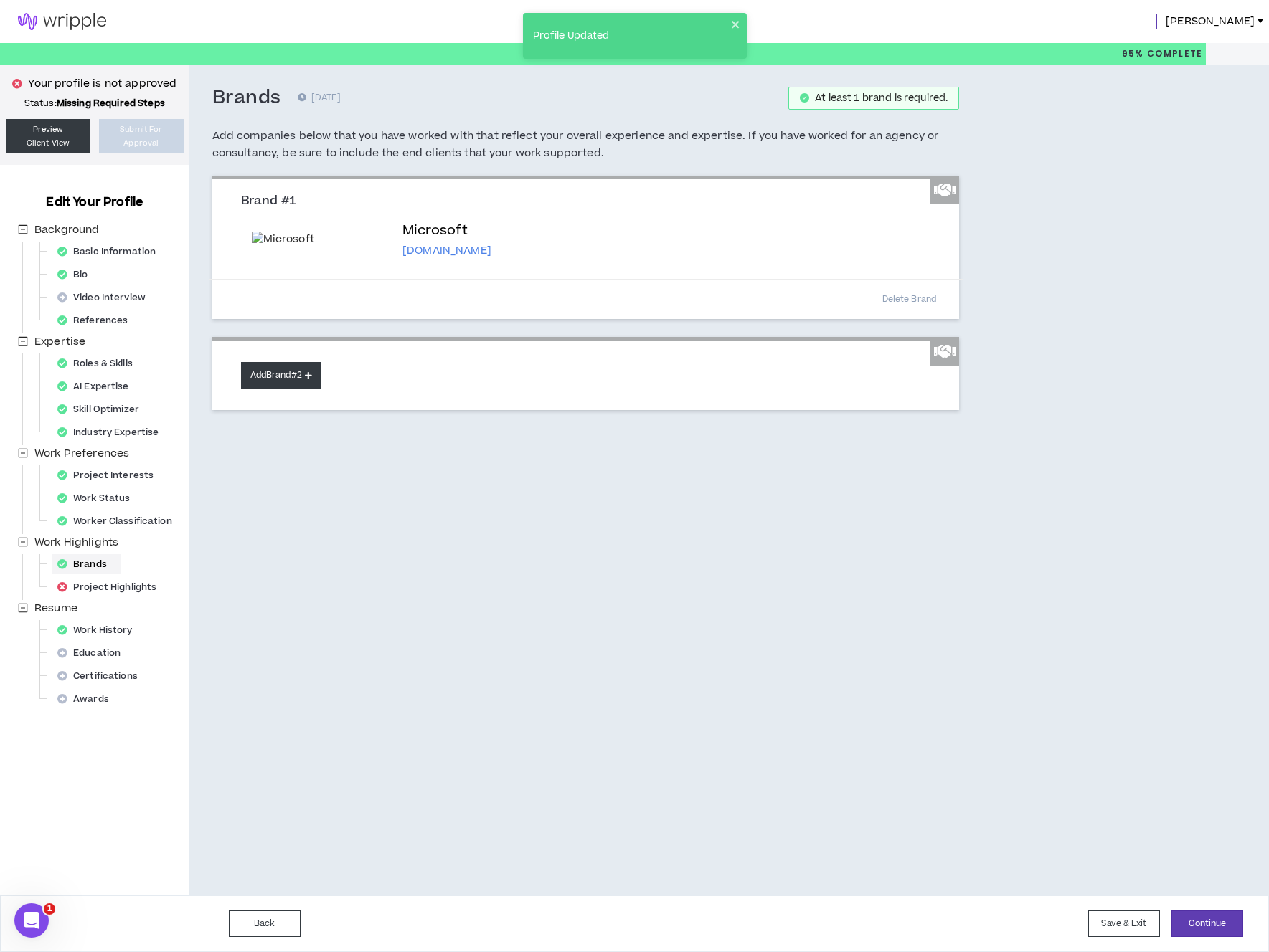
click at [306, 372] on button "Add Brand #2" at bounding box center [280, 375] width 80 height 27
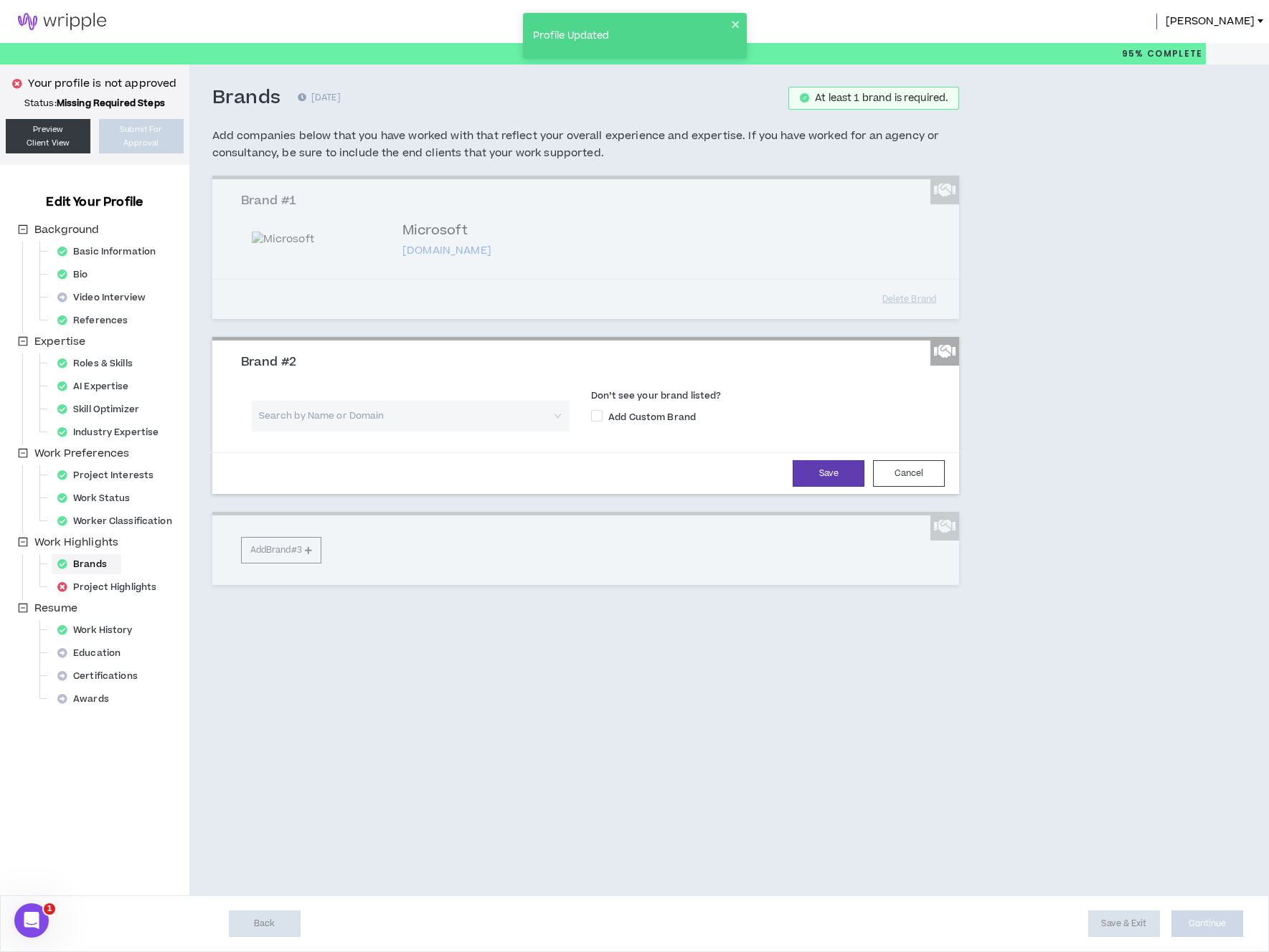
click at [373, 415] on input "search" at bounding box center [405, 416] width 292 height 31
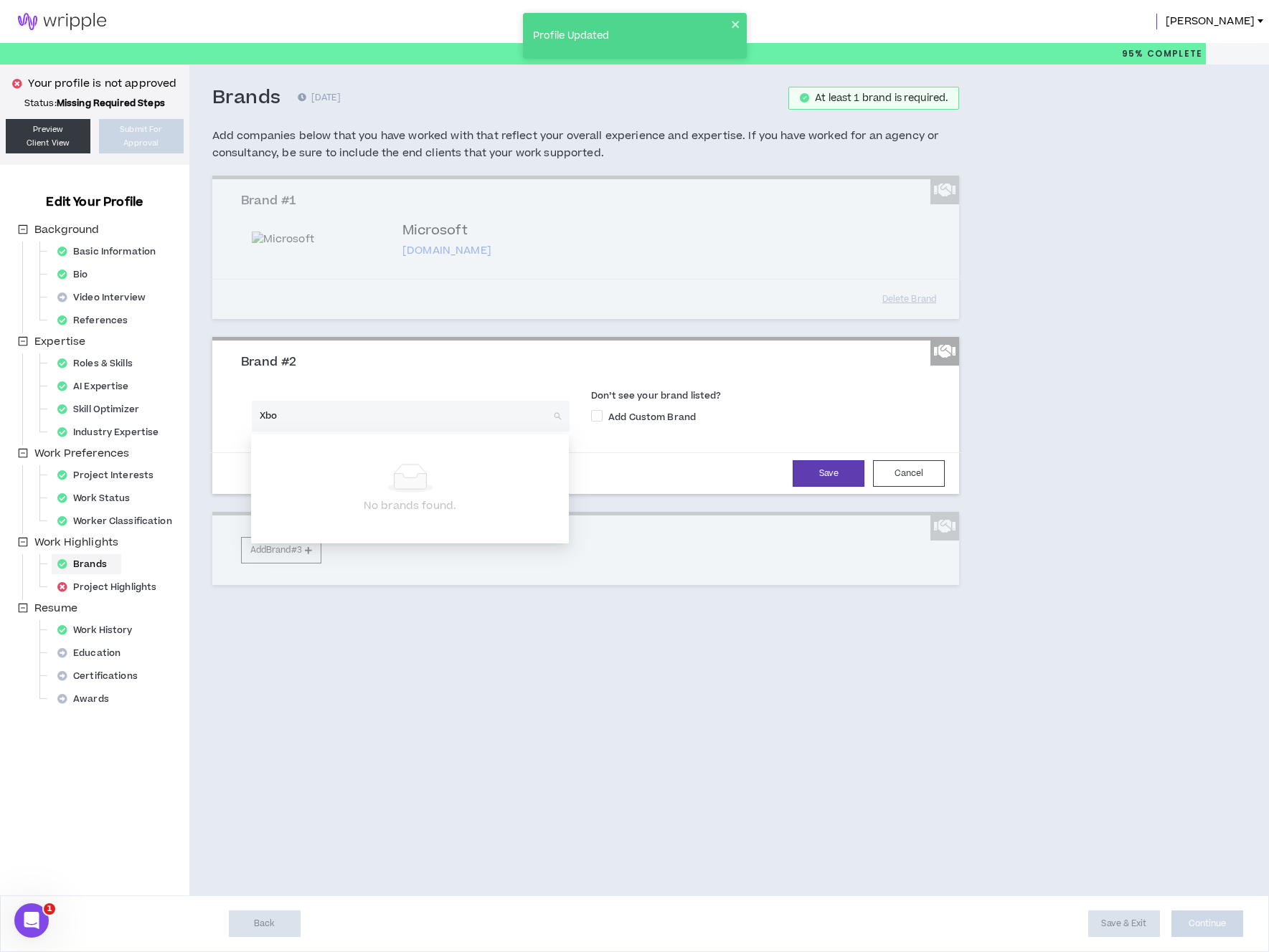
type input "Xbox"
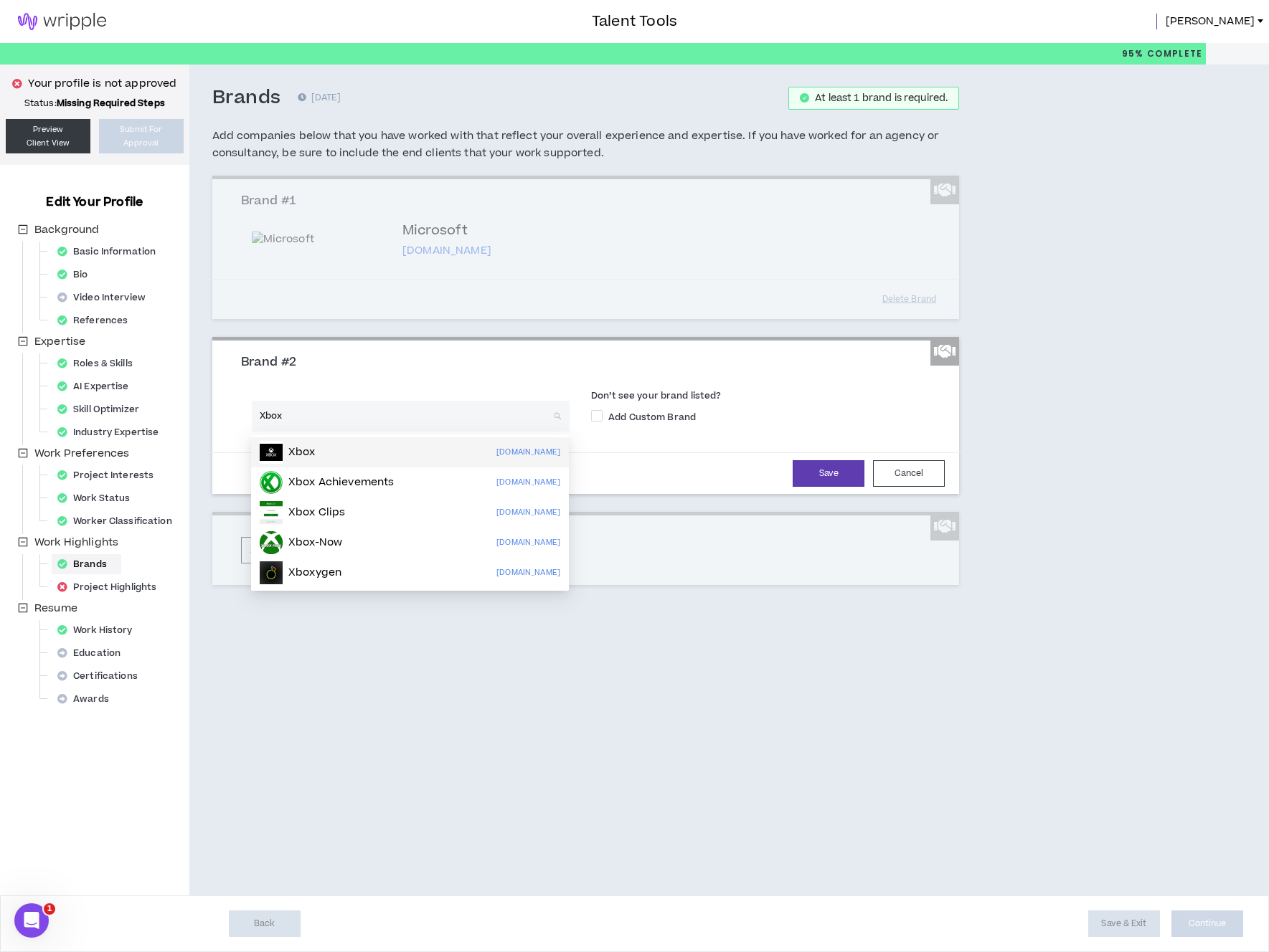
click at [379, 449] on div "Xbox xbox.com" at bounding box center [410, 452] width 300 height 23
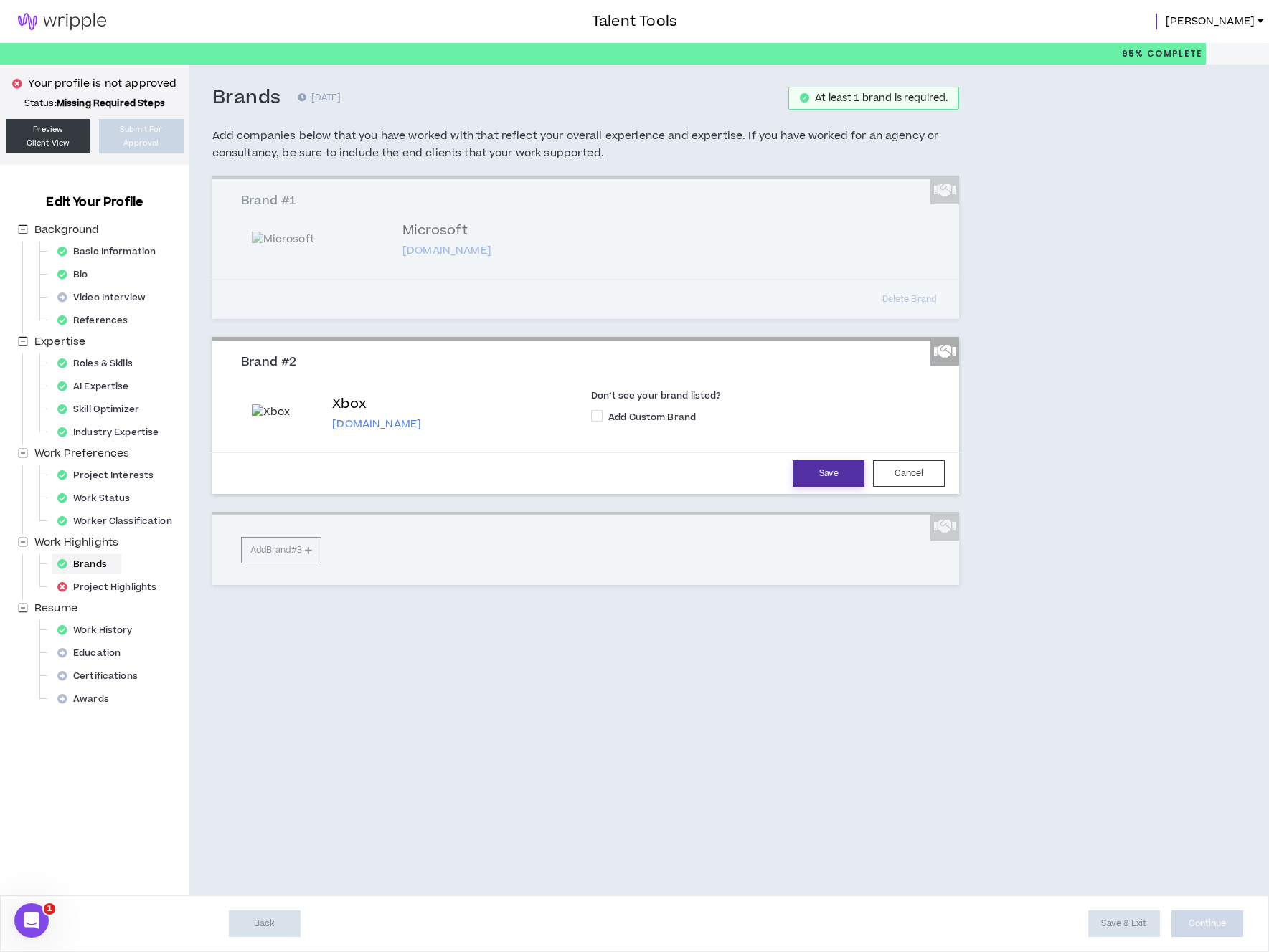
click at [829, 479] on button "Save" at bounding box center [828, 474] width 71 height 27
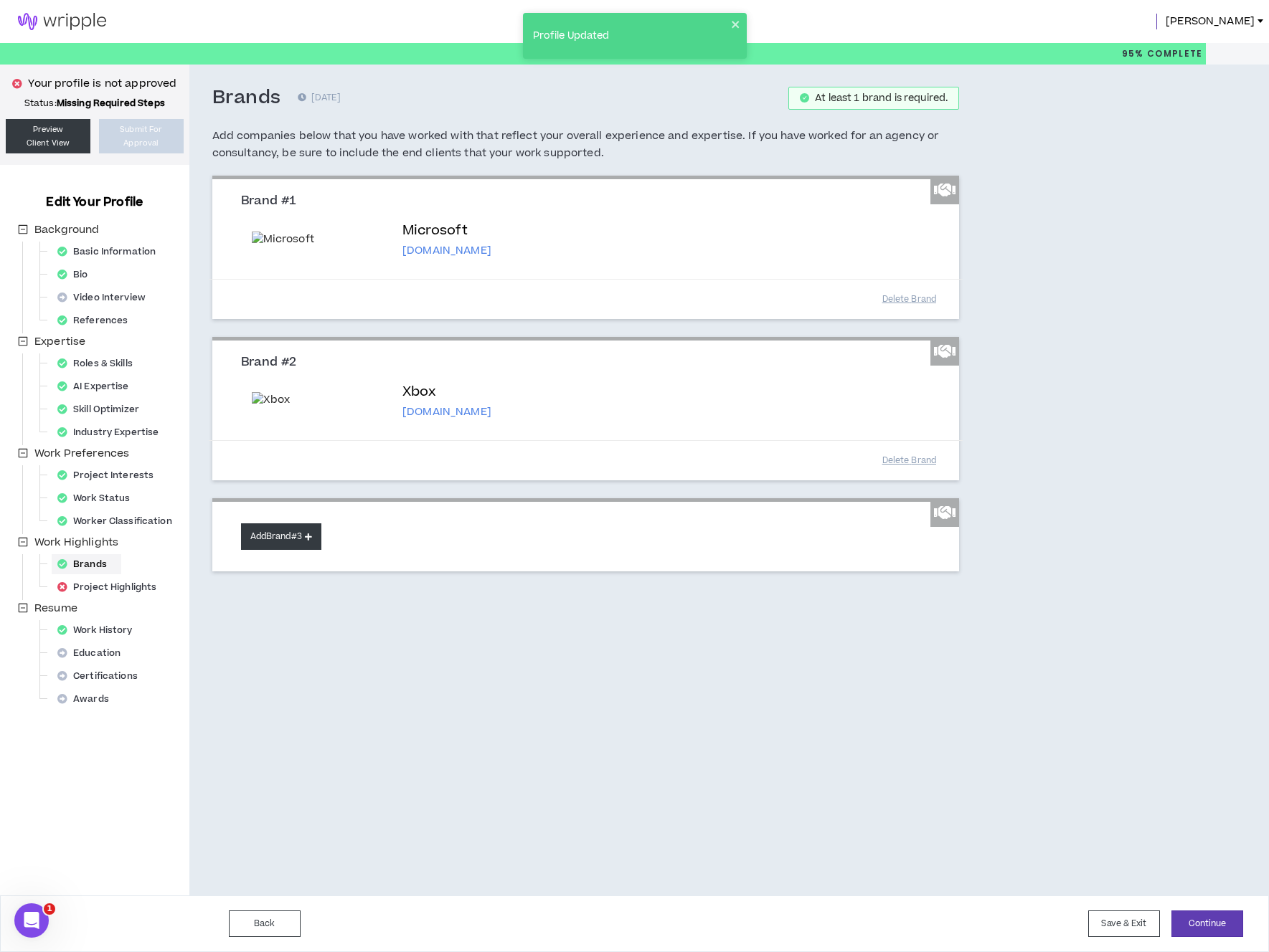
click at [312, 535] on icon at bounding box center [308, 536] width 7 height 8
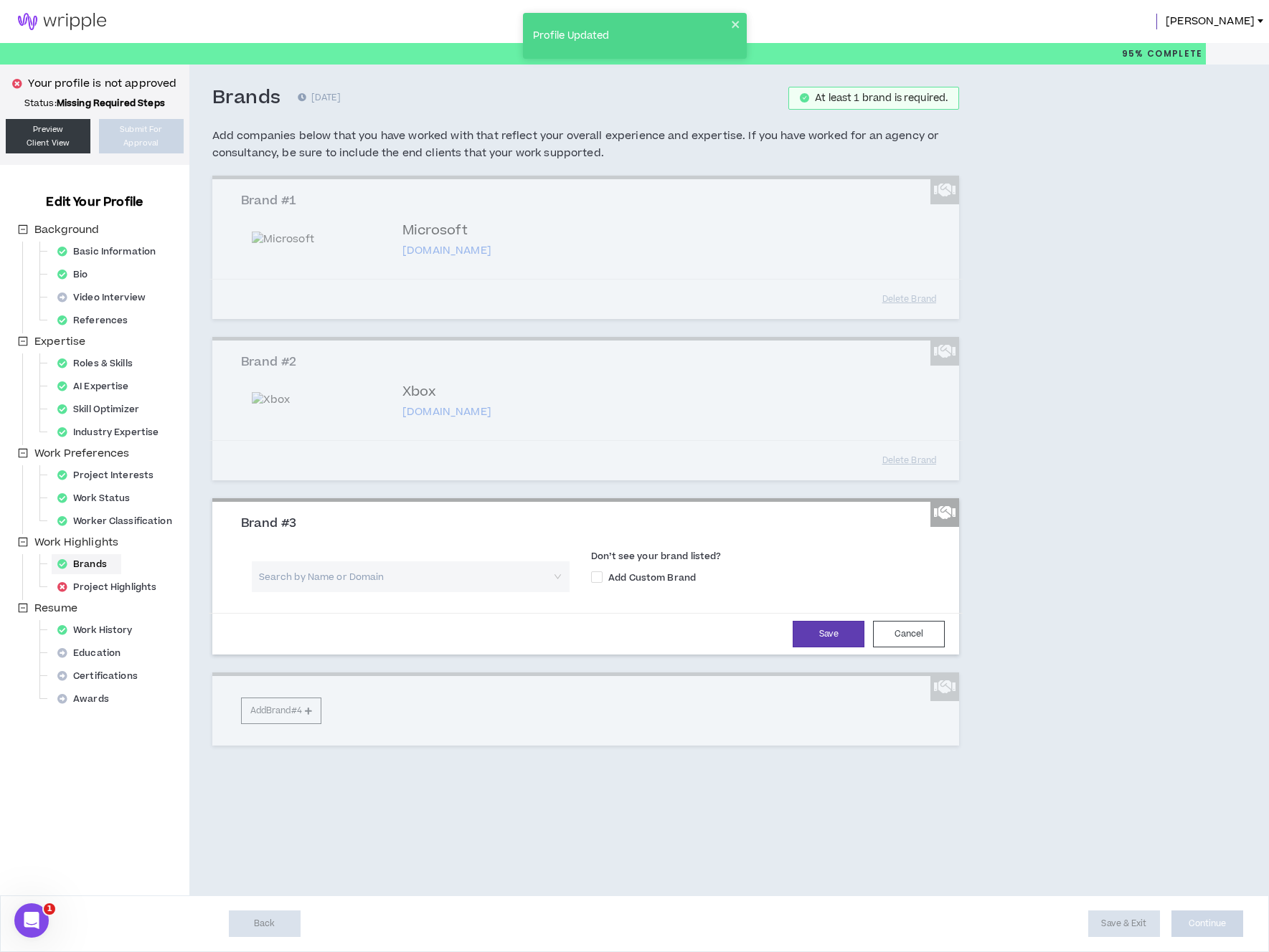
click at [360, 571] on input "search" at bounding box center [405, 577] width 292 height 31
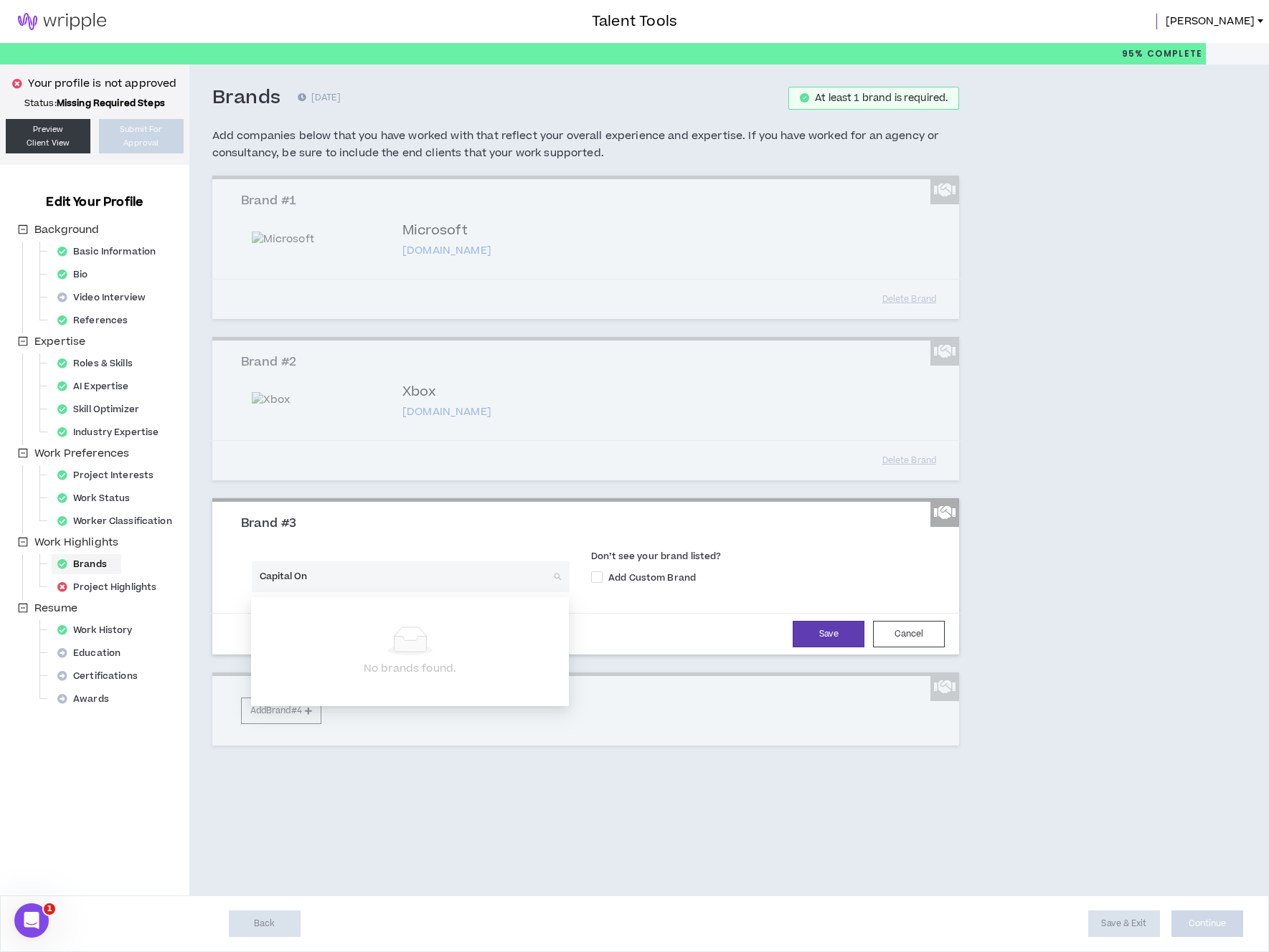
type input "Capital One"
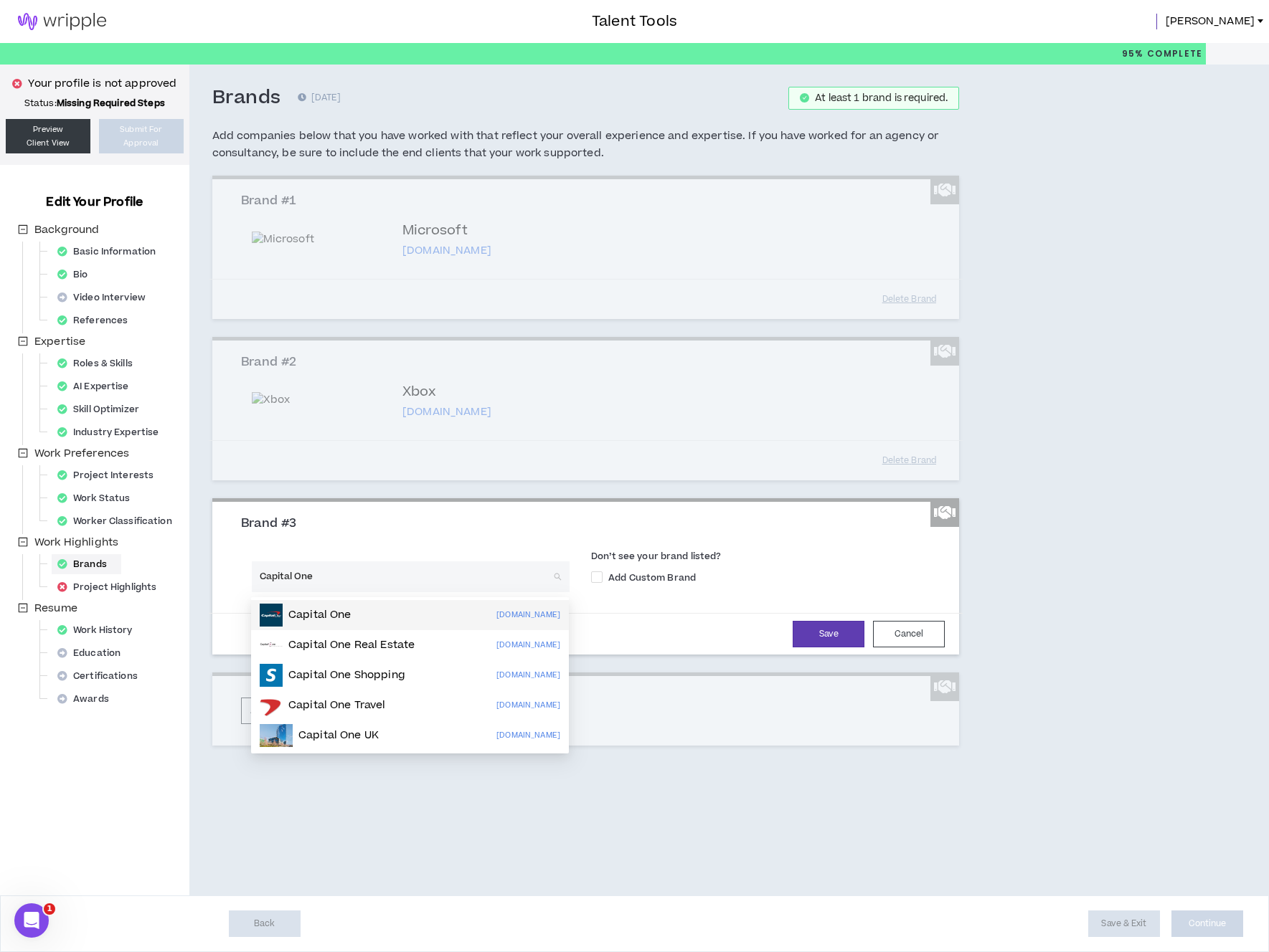
click at [380, 606] on div "Capital One capitalone.com" at bounding box center [410, 615] width 300 height 23
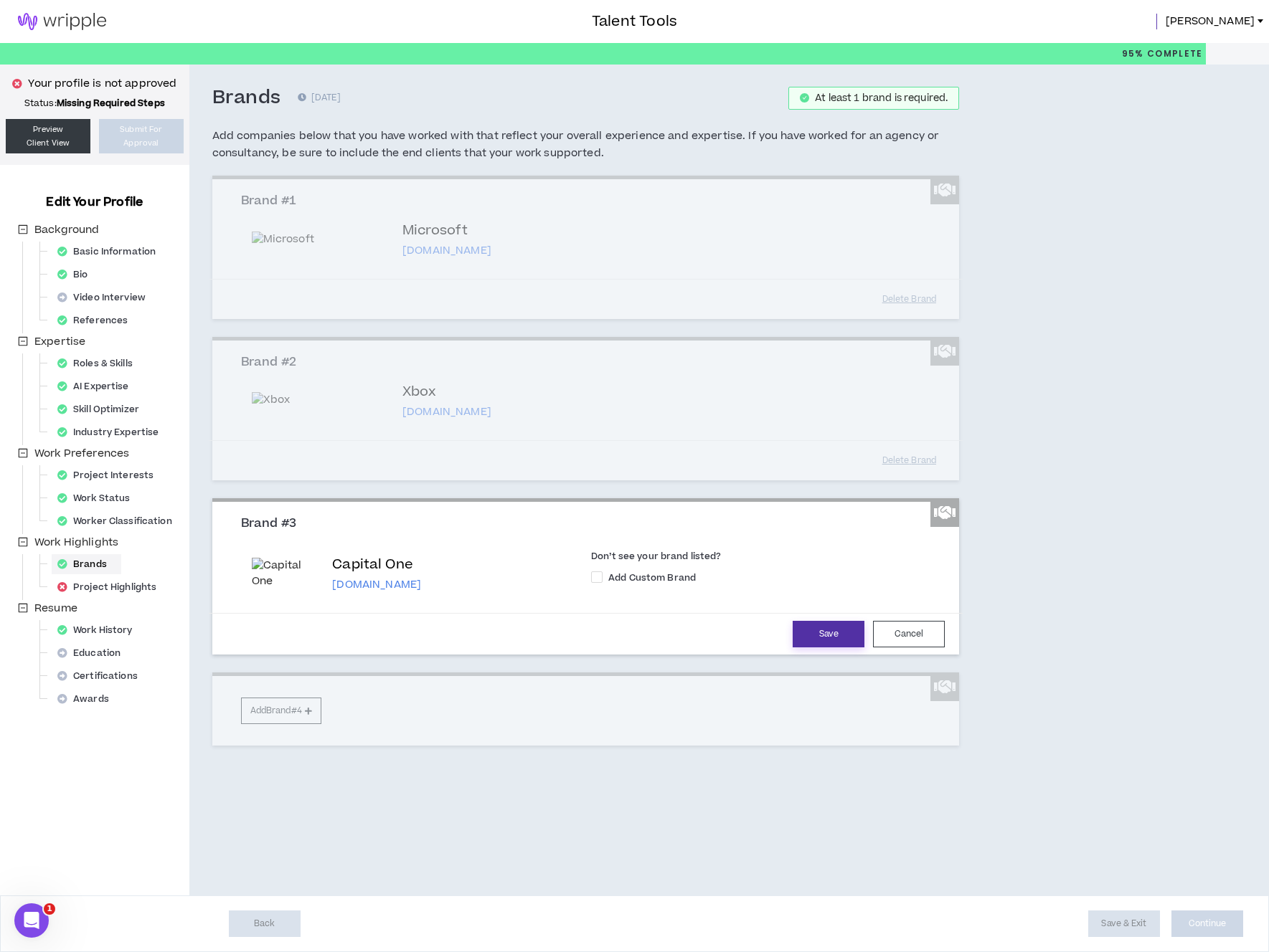
click at [828, 635] on button "Save" at bounding box center [828, 634] width 71 height 27
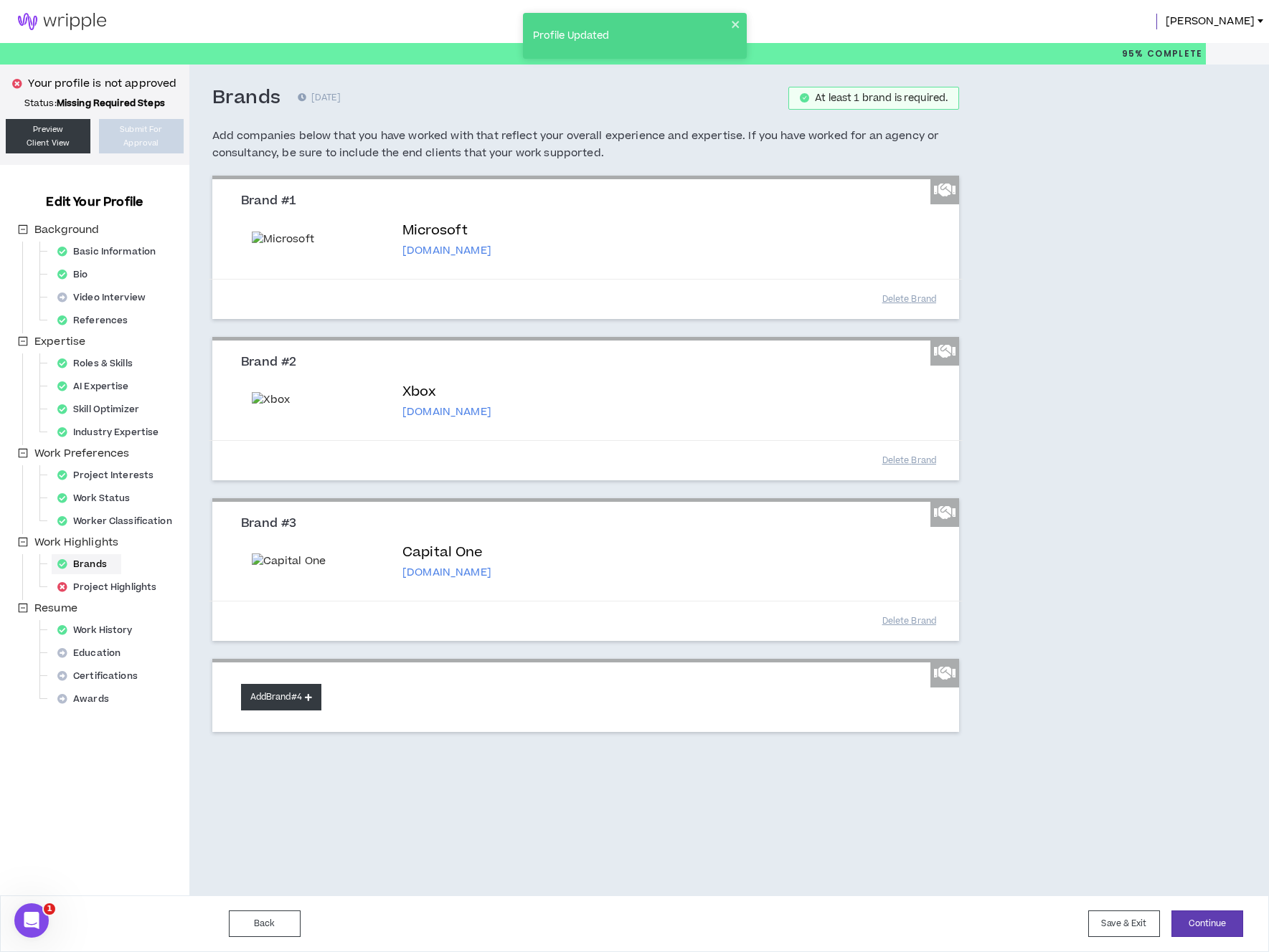
click at [311, 701] on icon at bounding box center [308, 697] width 7 height 8
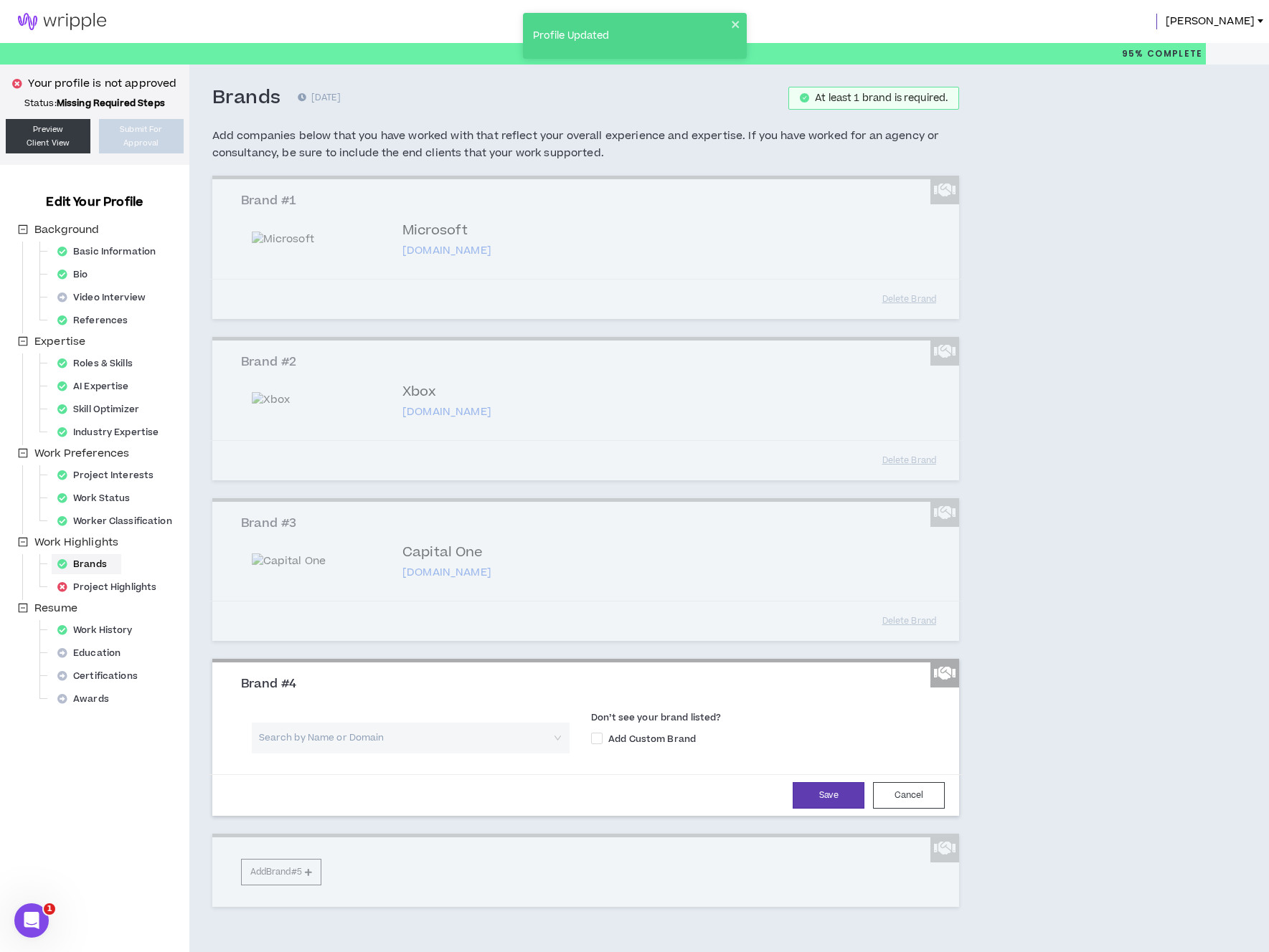
click at [445, 746] on input "search" at bounding box center [405, 738] width 292 height 31
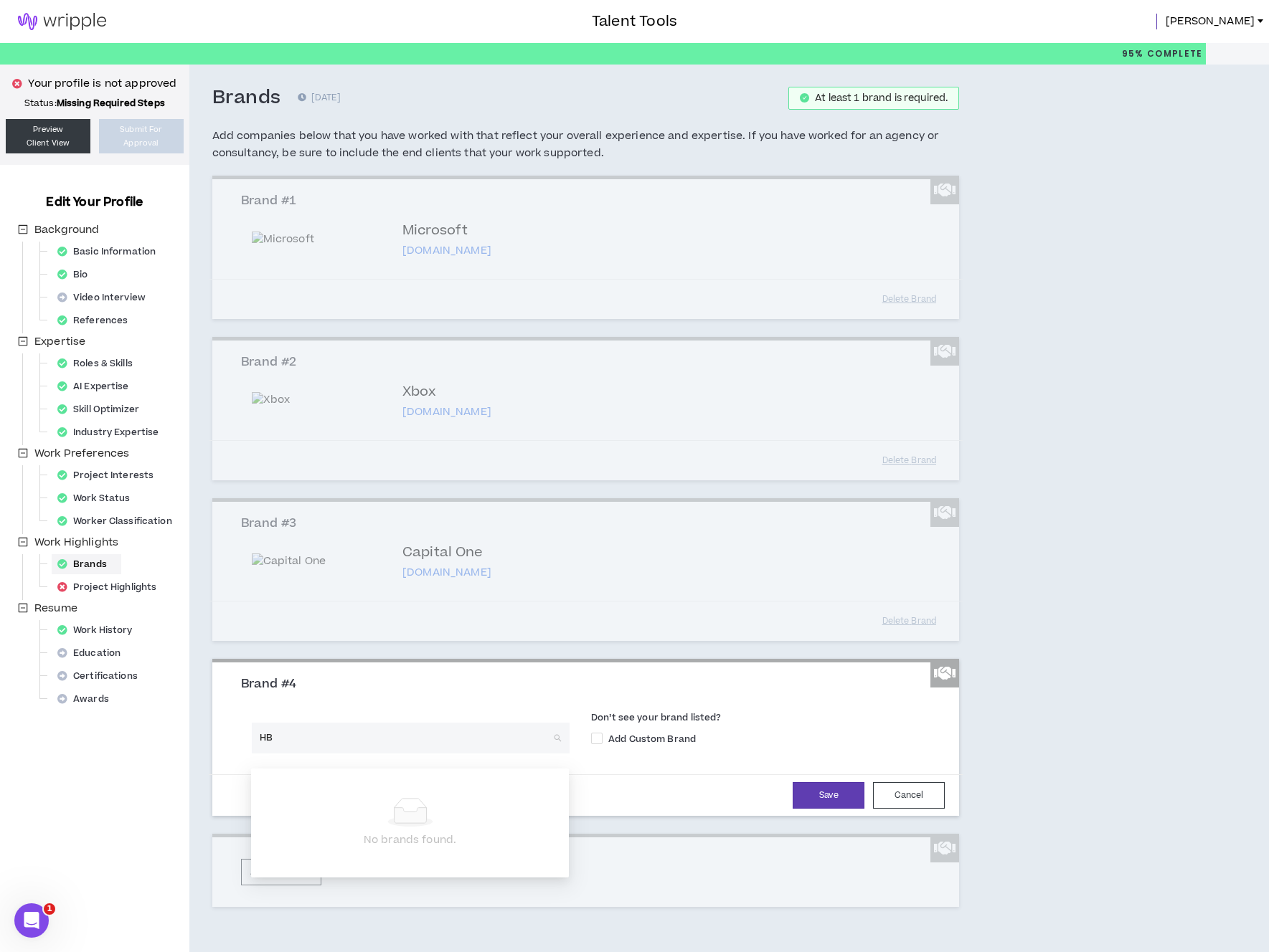
type input "HBO"
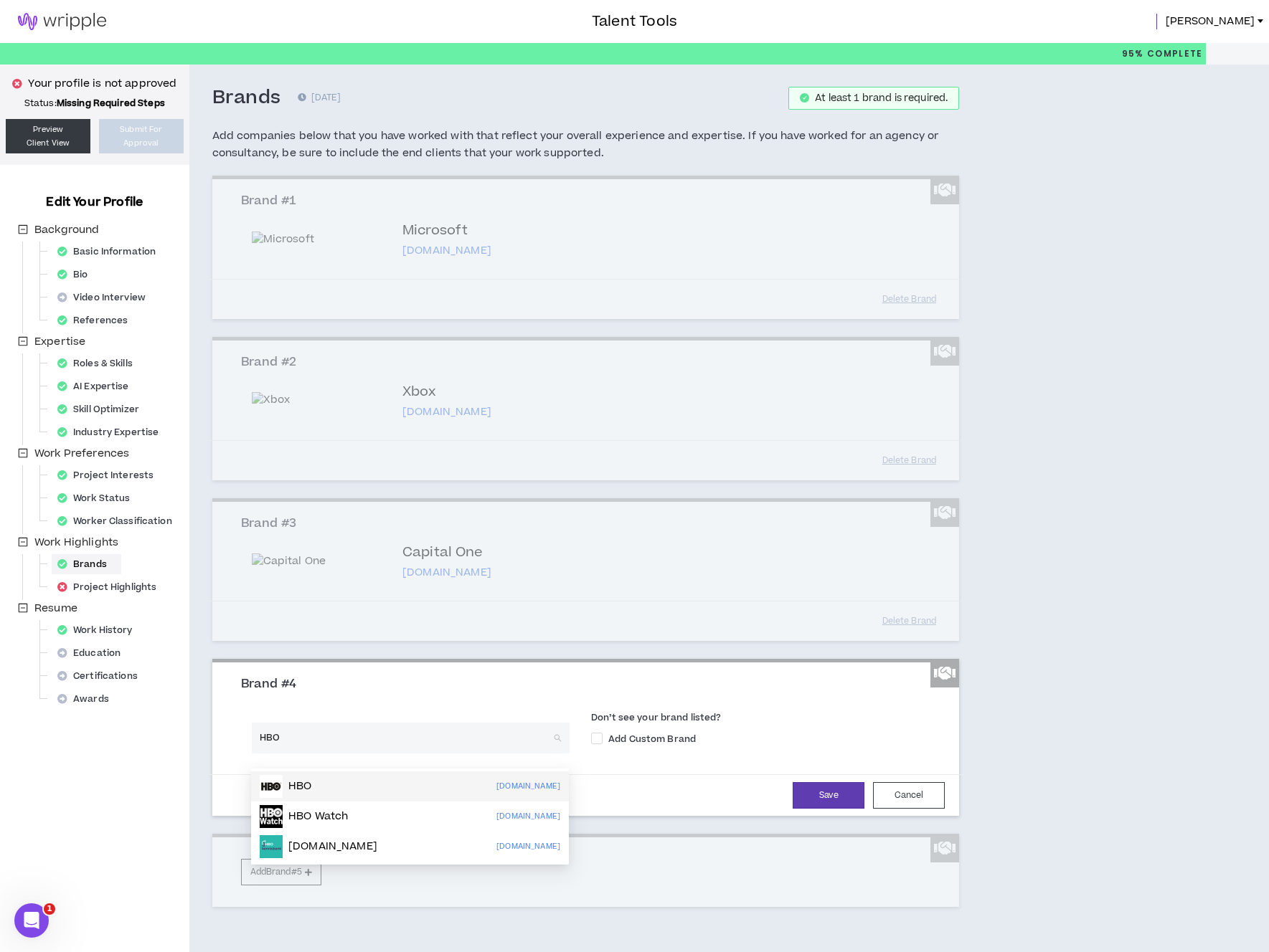
click at [398, 778] on div "HBO hbo.com" at bounding box center [410, 786] width 300 height 23
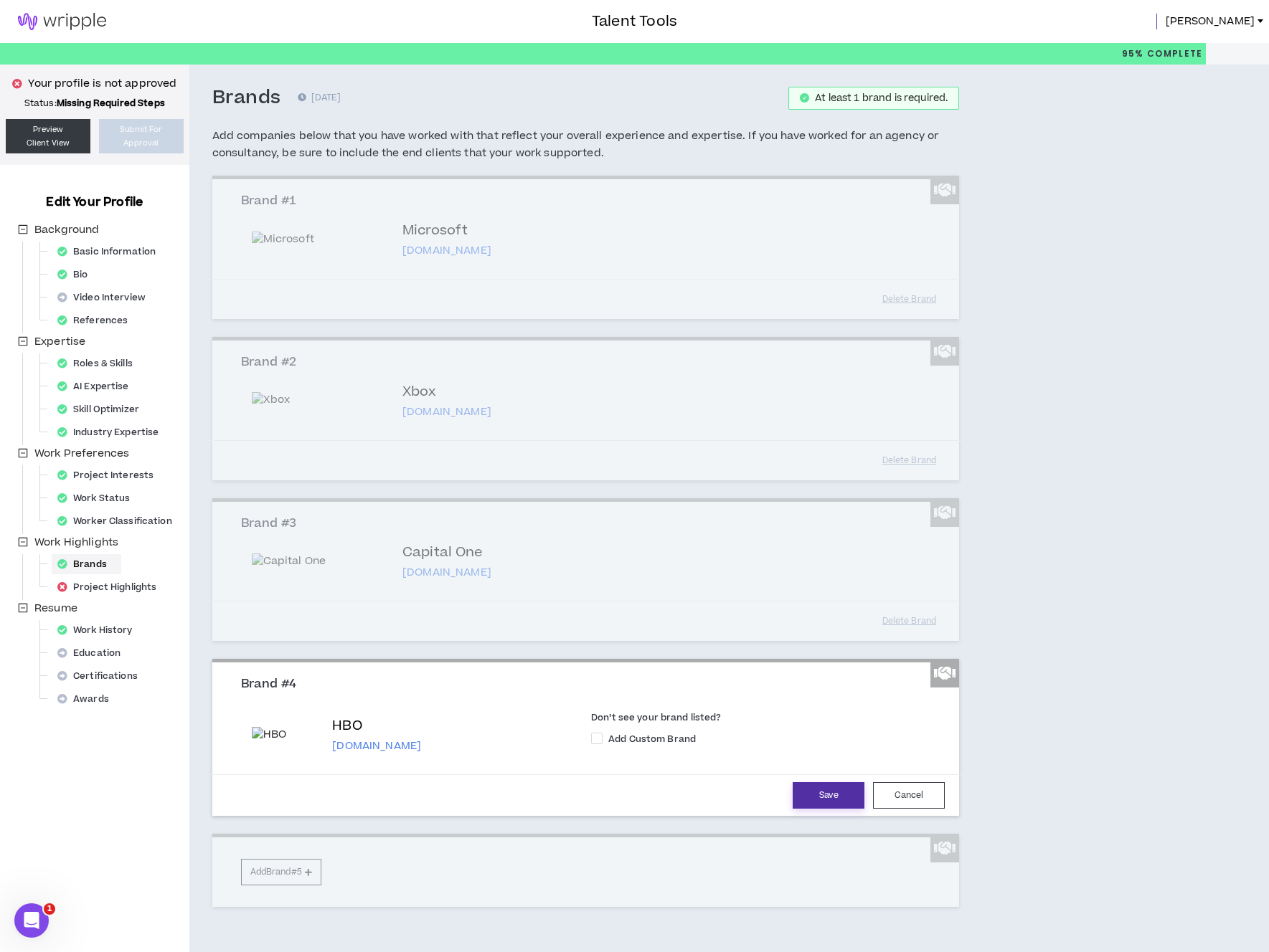
click at [815, 805] on button "Save" at bounding box center [828, 796] width 71 height 27
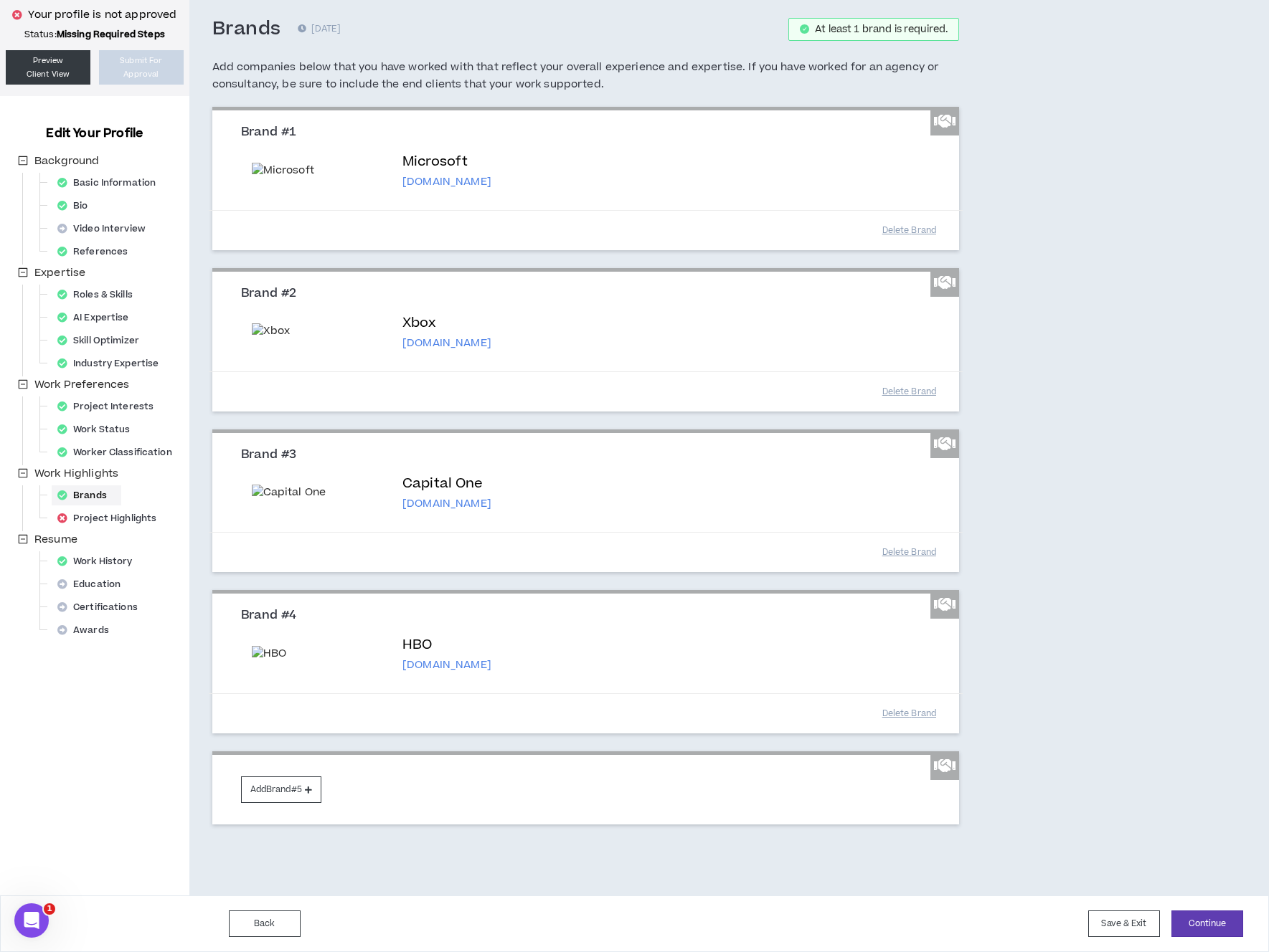
scroll to position [97, 0]
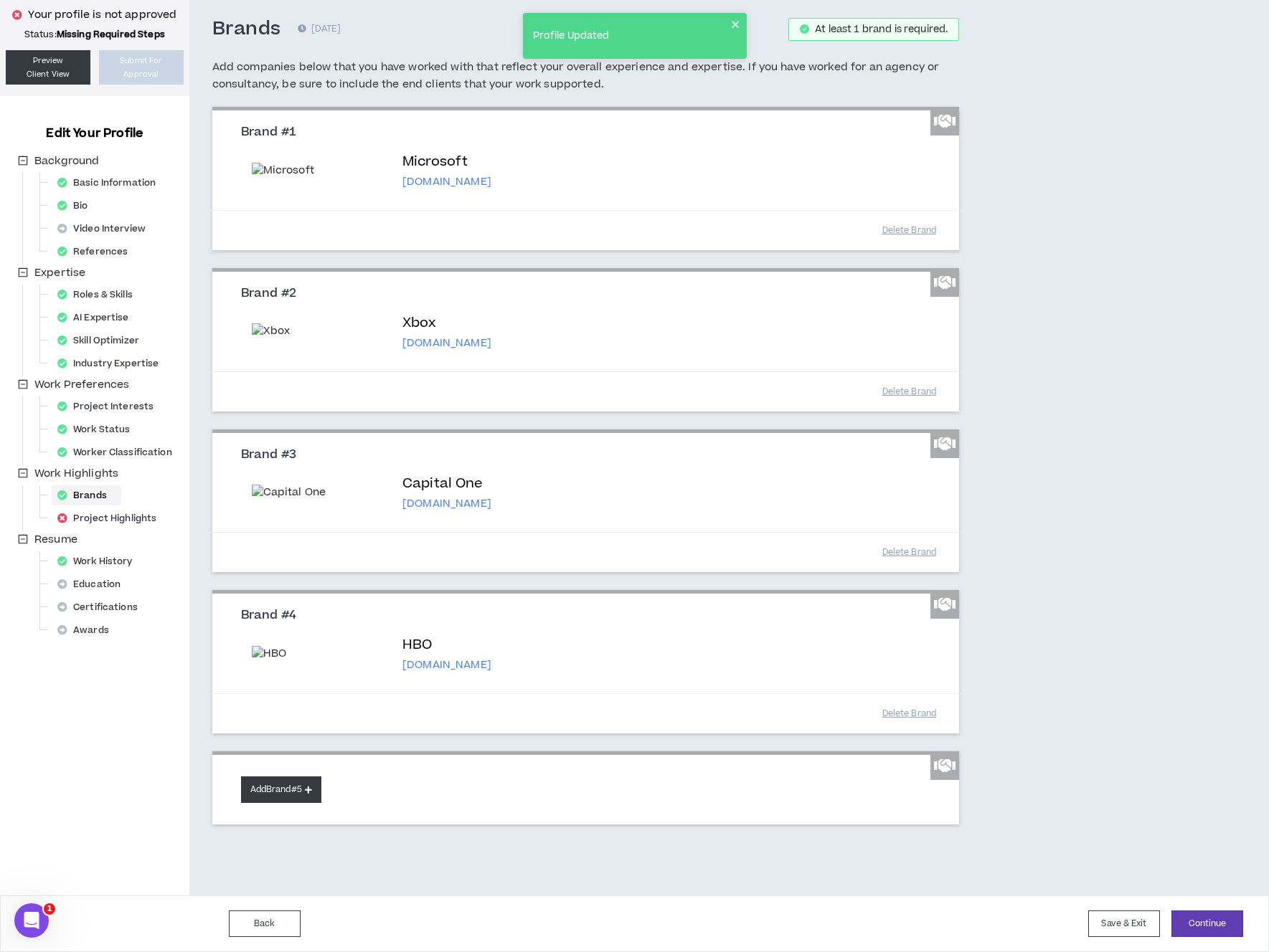
click at [294, 794] on button "Add Brand #5" at bounding box center [280, 790] width 80 height 27
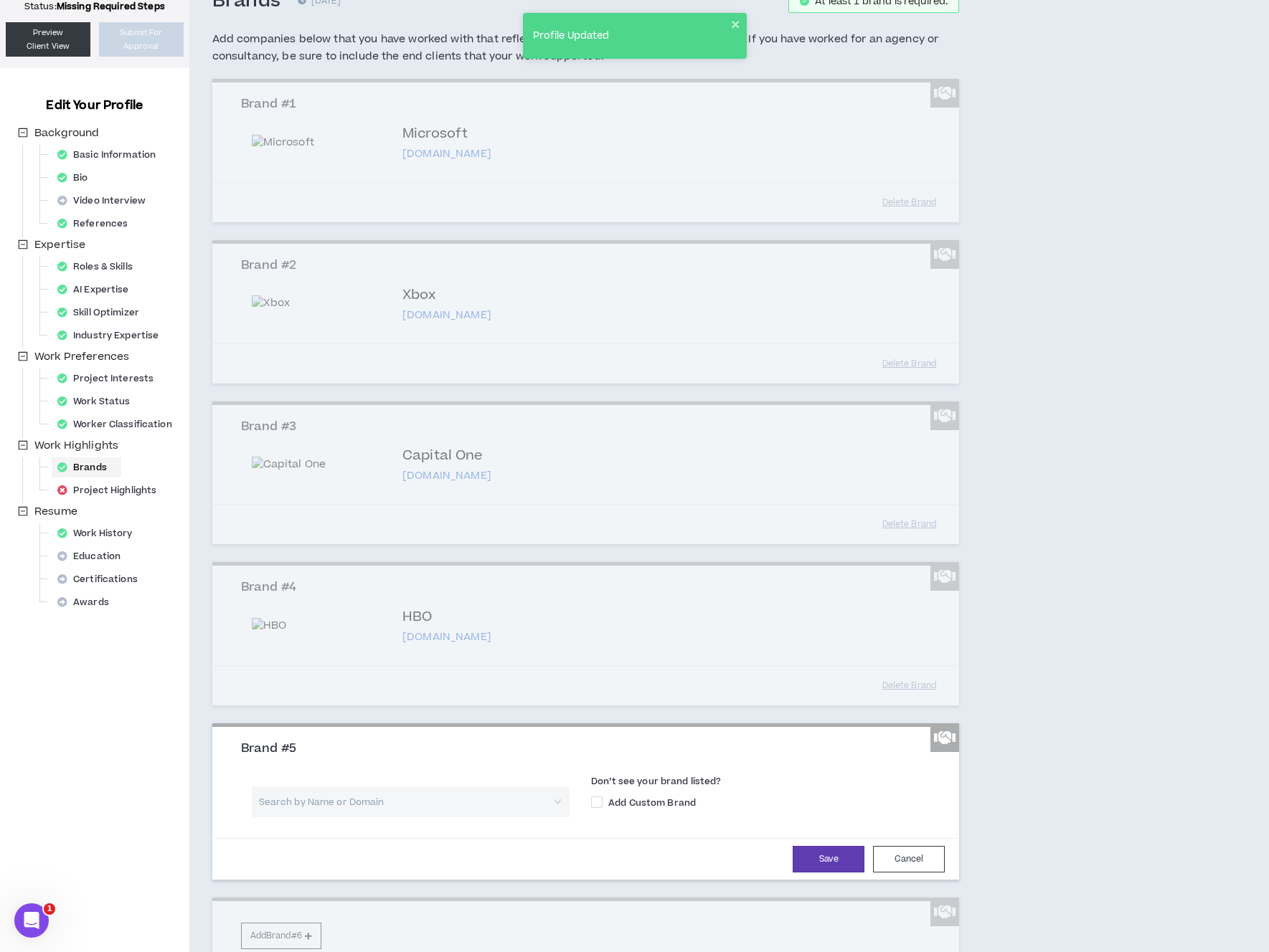
click at [354, 817] on input "search" at bounding box center [405, 802] width 292 height 31
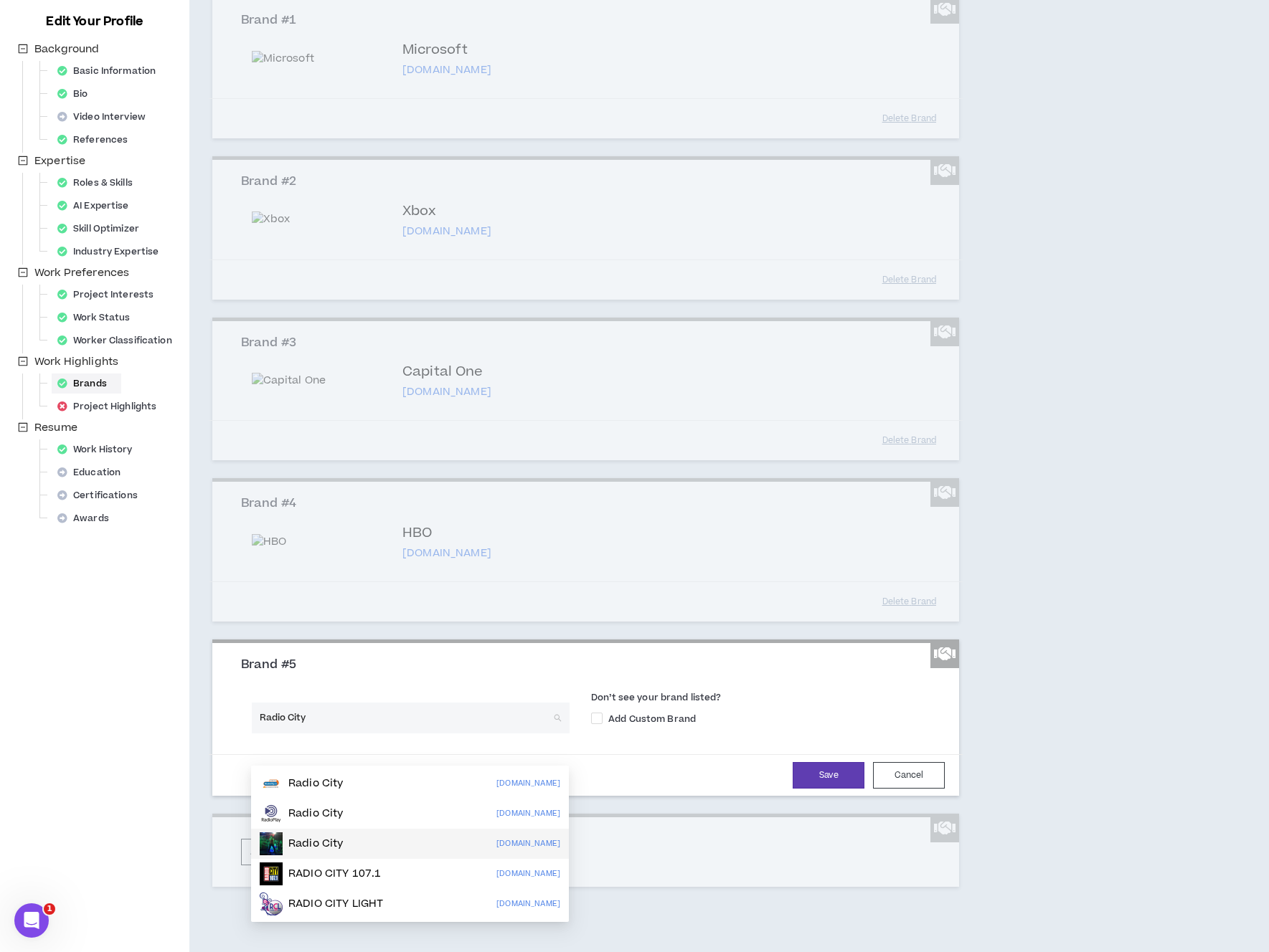
scroll to position [205, 0]
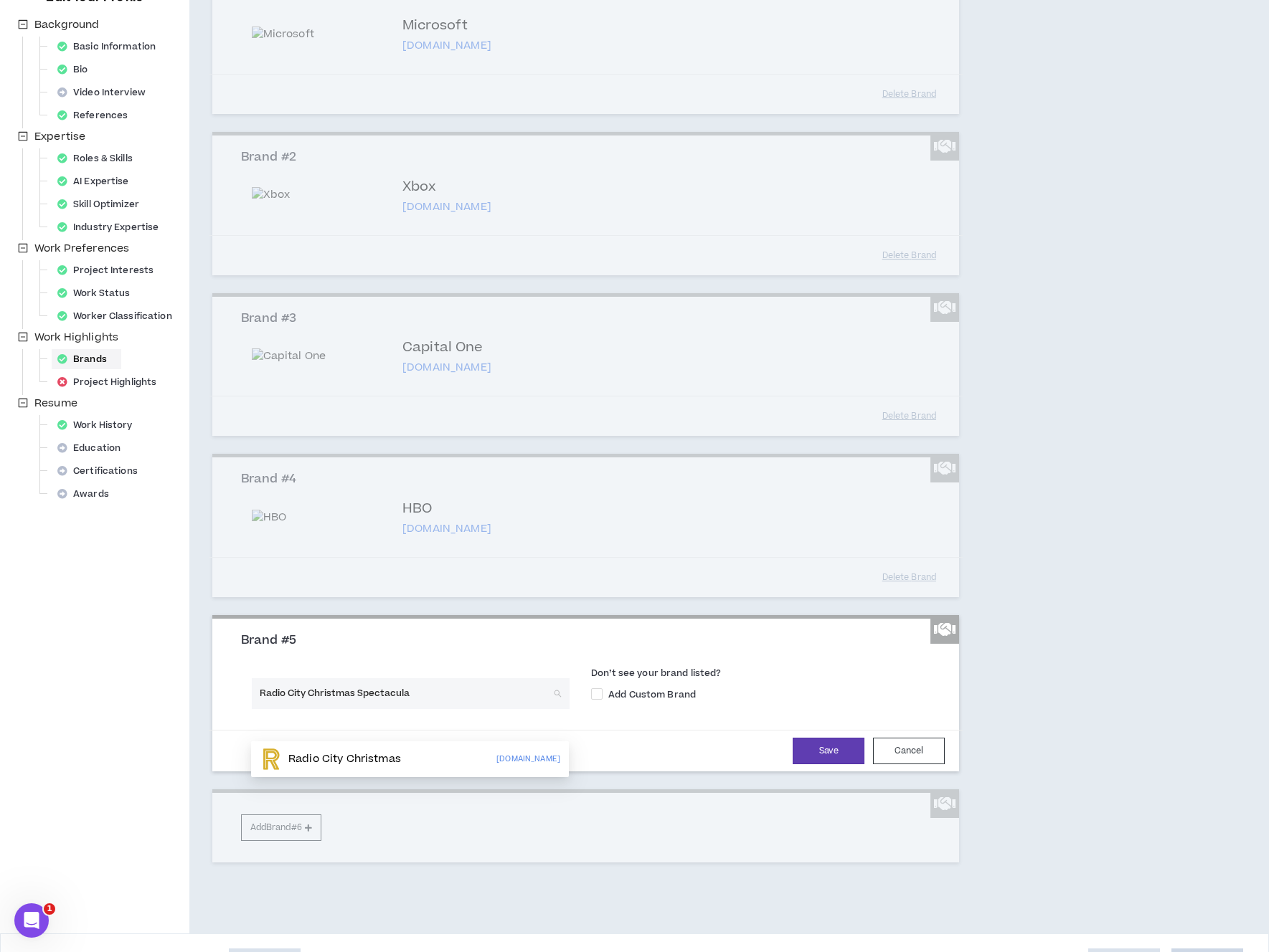
type input "Radio City Christmas Spectacular"
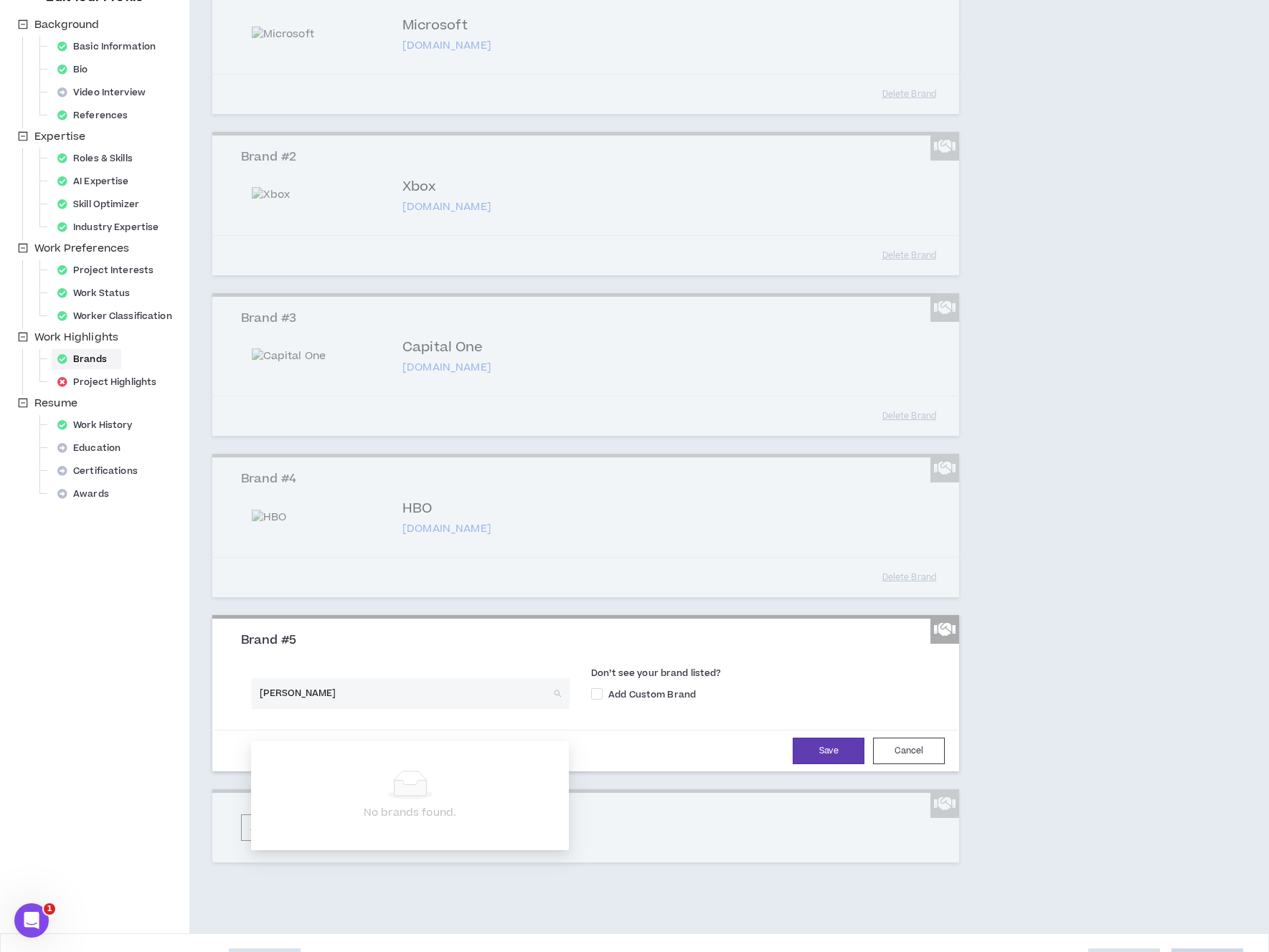
type input "J.P. Morgan"
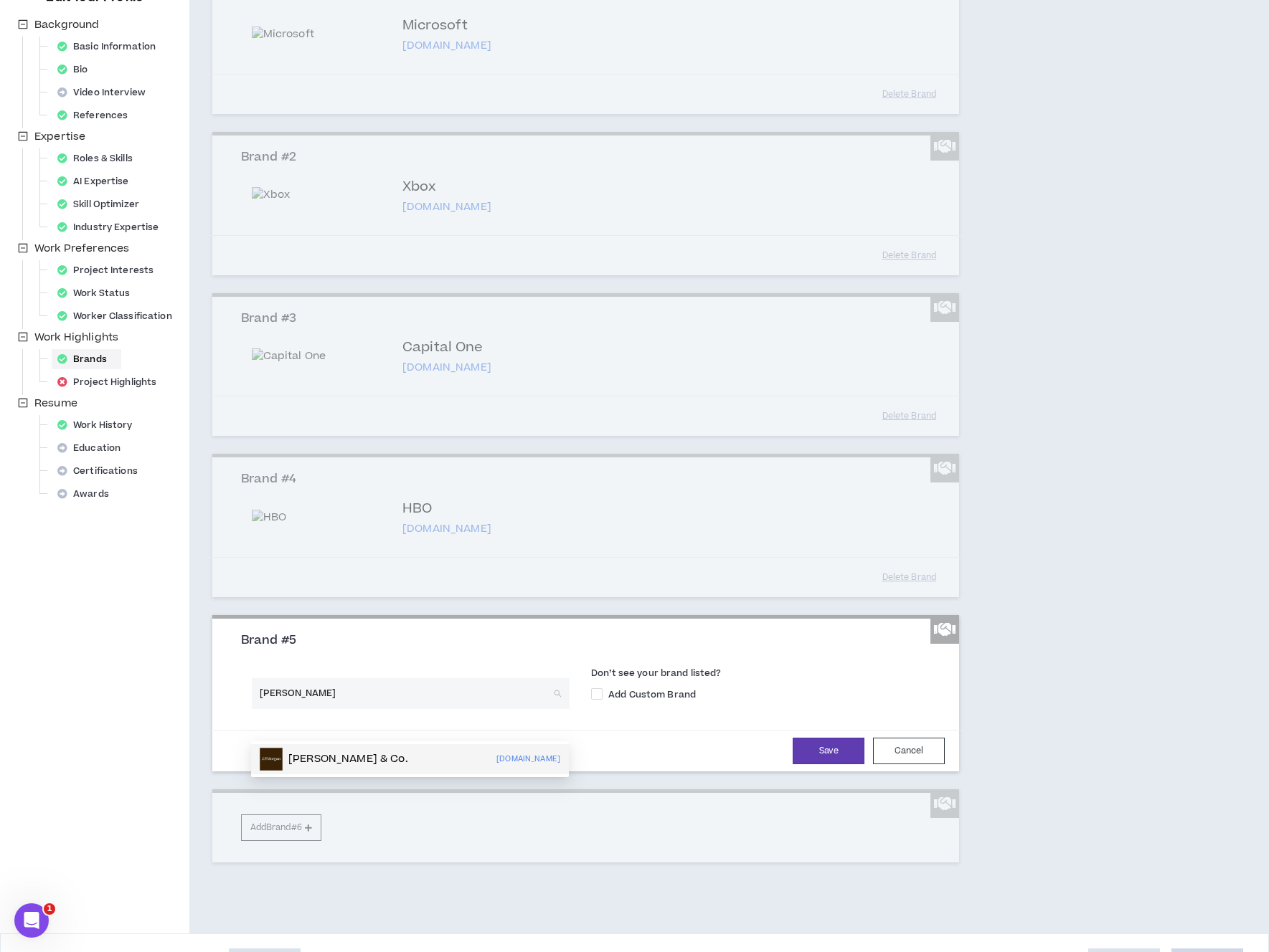
click at [388, 762] on div "J.P. Morgan & Co. jpmorgan.com" at bounding box center [410, 759] width 300 height 23
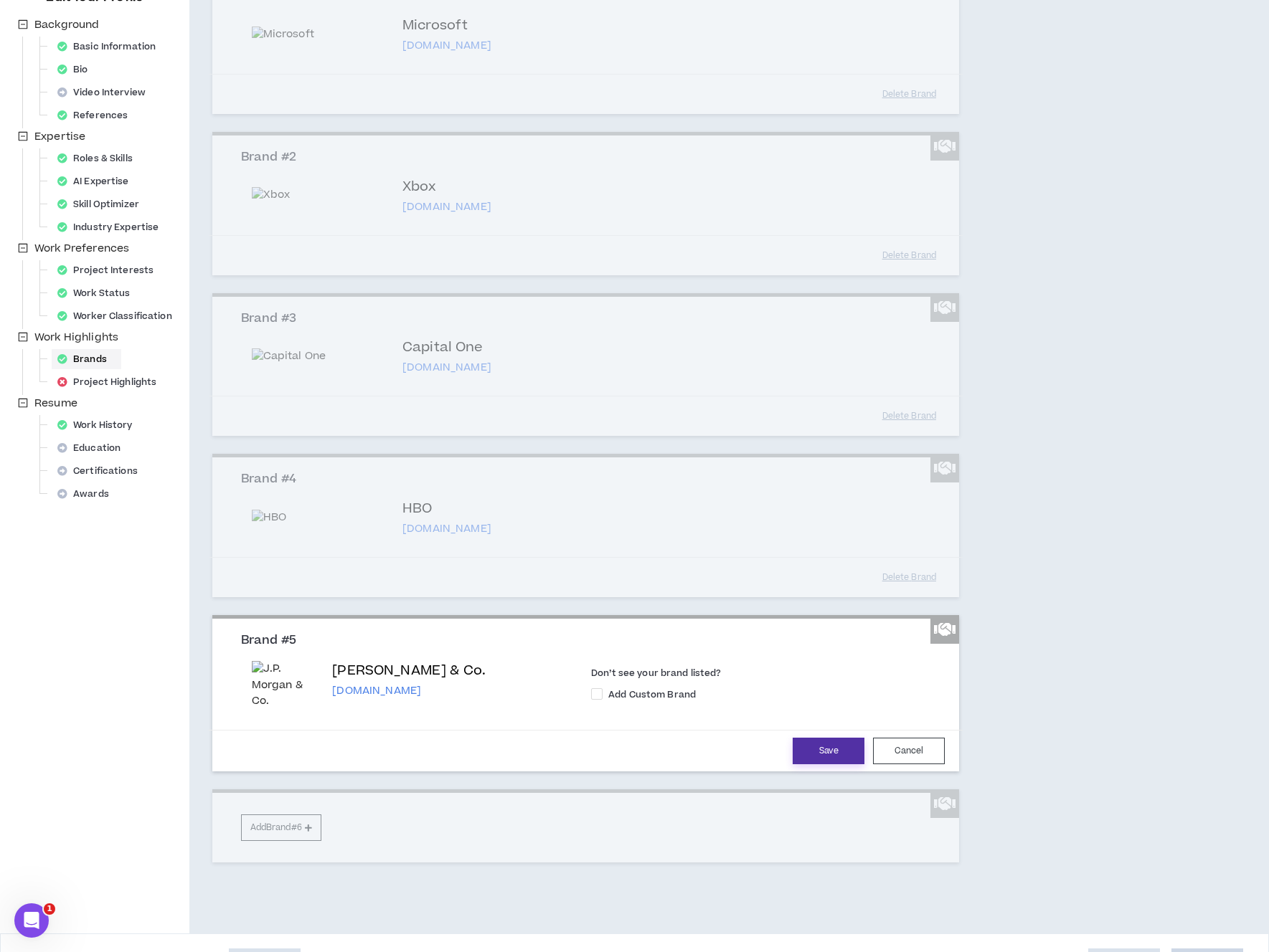
click at [811, 764] on button "Save" at bounding box center [828, 751] width 71 height 27
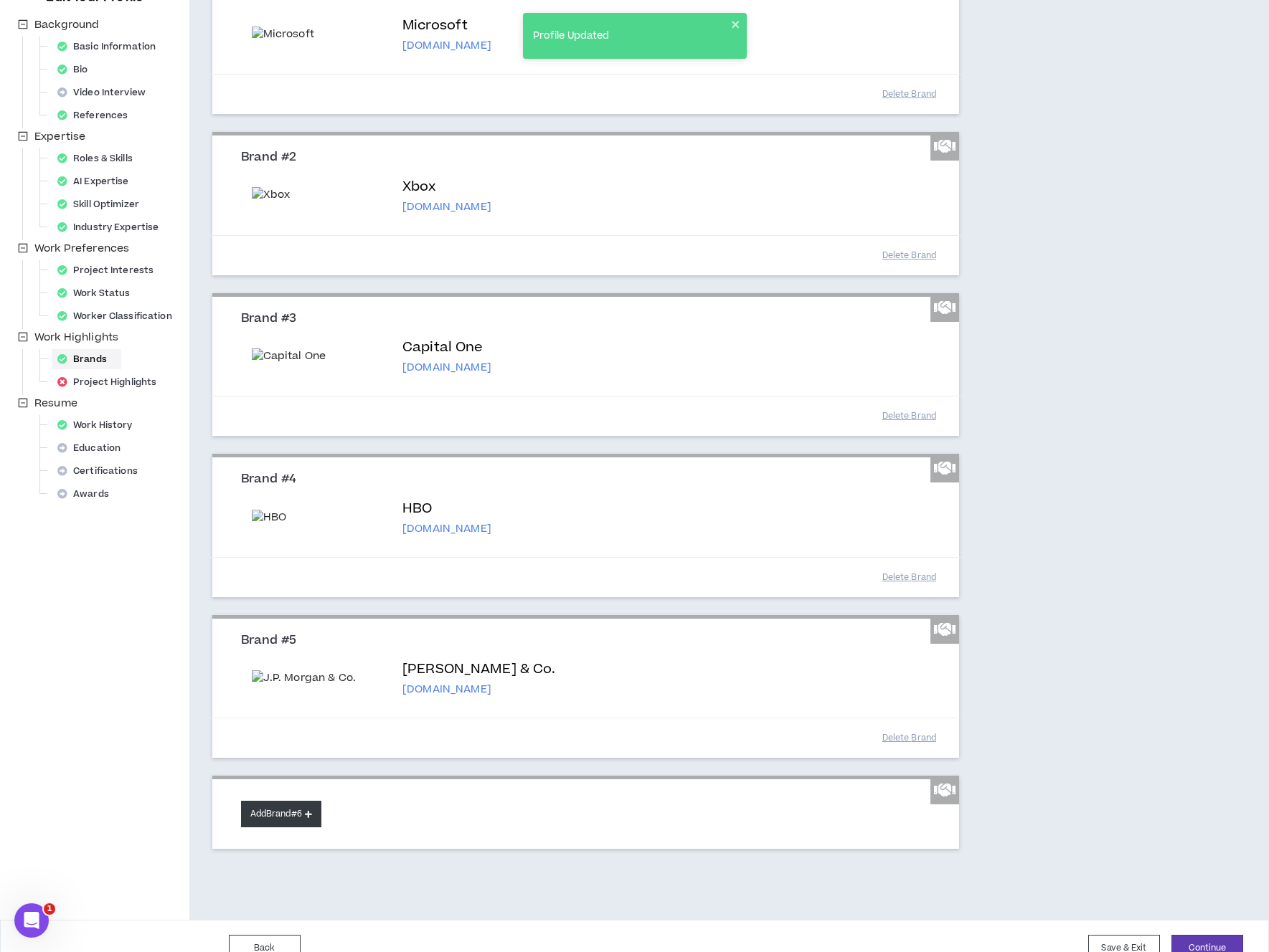
click at [313, 828] on button "Add Brand #6" at bounding box center [280, 814] width 80 height 27
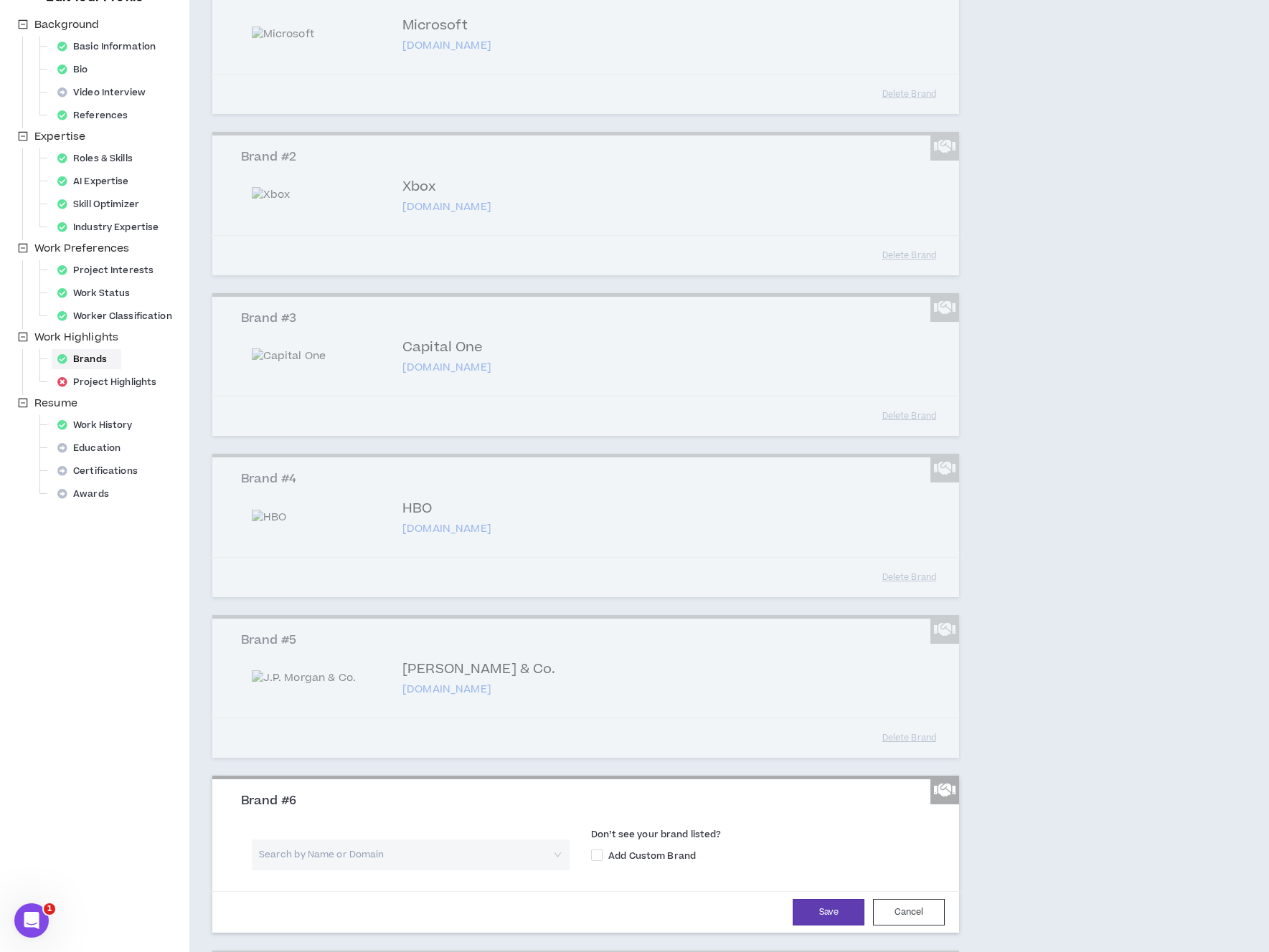
click at [382, 870] on input "search" at bounding box center [405, 855] width 292 height 31
type input "Github"
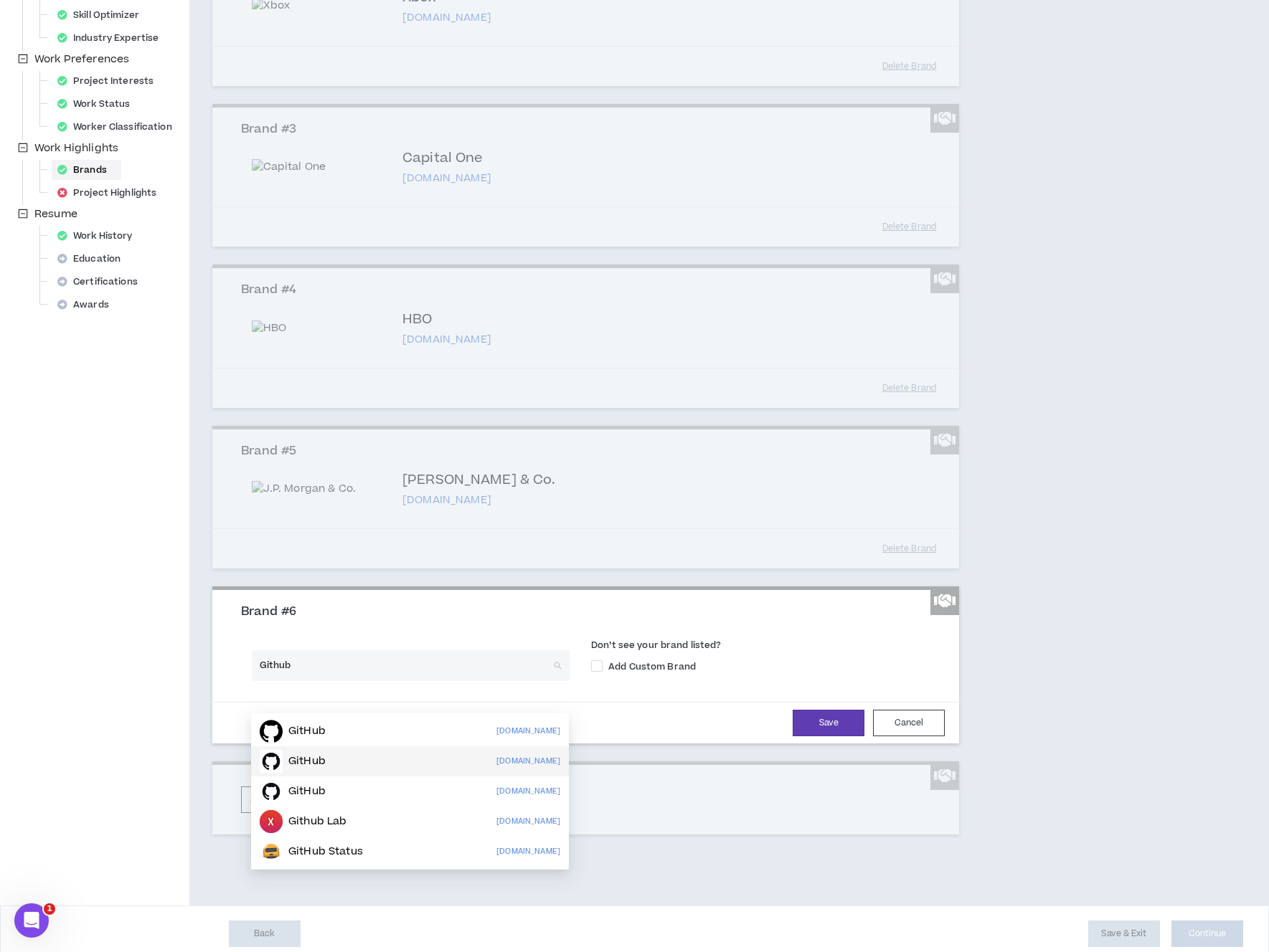
scroll to position [400, 0]
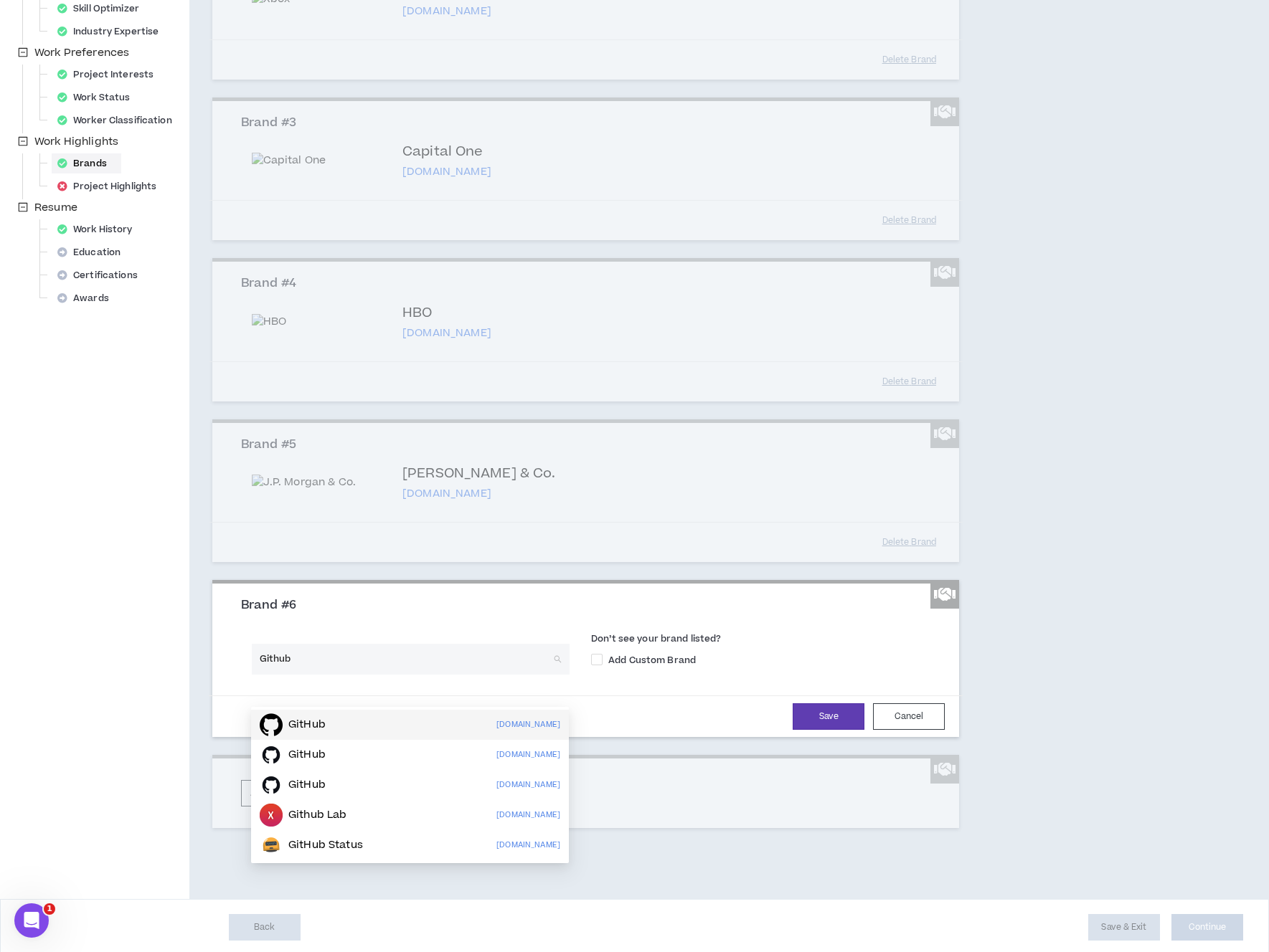
click at [364, 720] on div "GitHub github.com" at bounding box center [410, 725] width 300 height 23
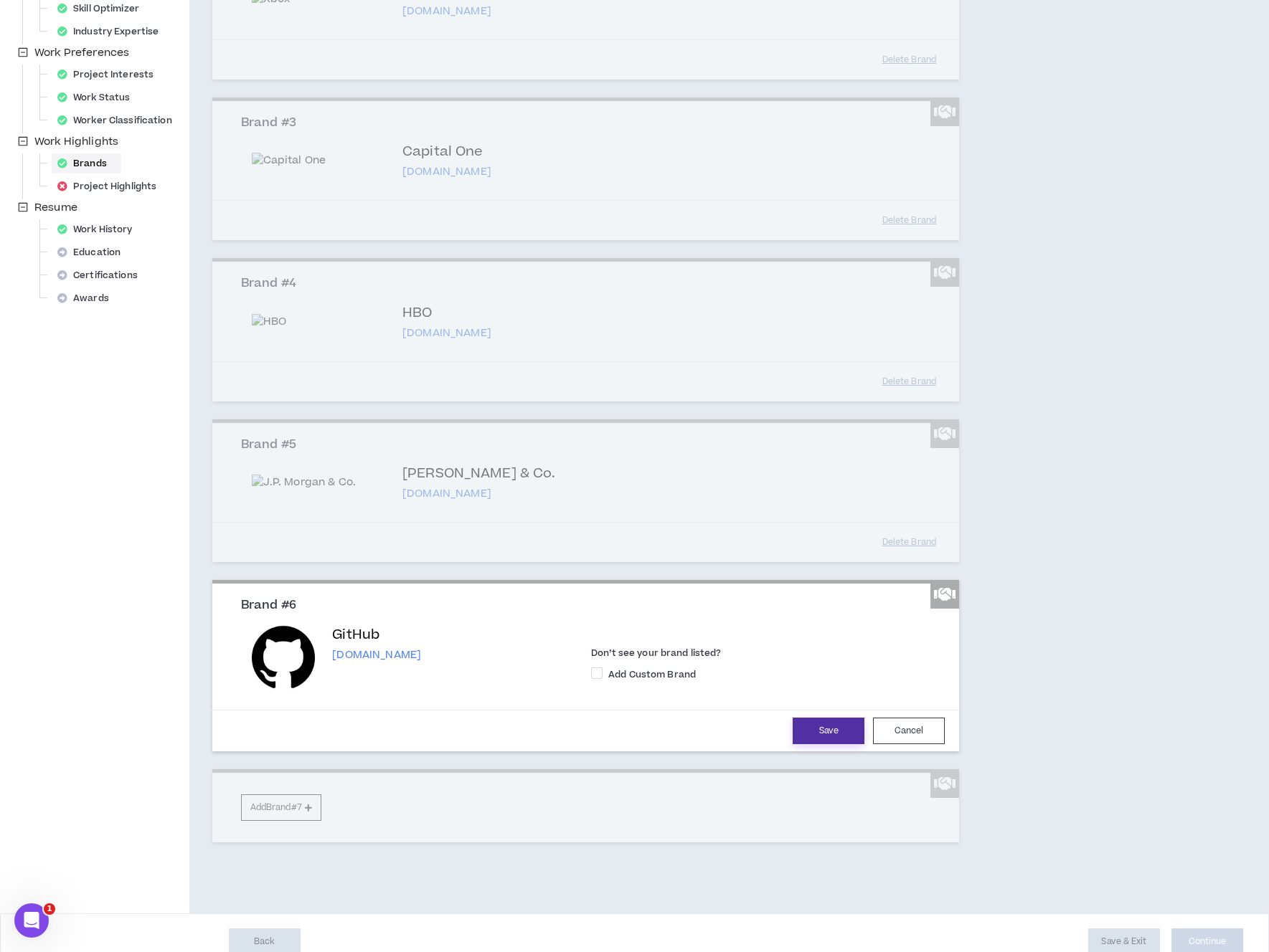
click at [813, 744] on button "Save" at bounding box center [828, 732] width 71 height 27
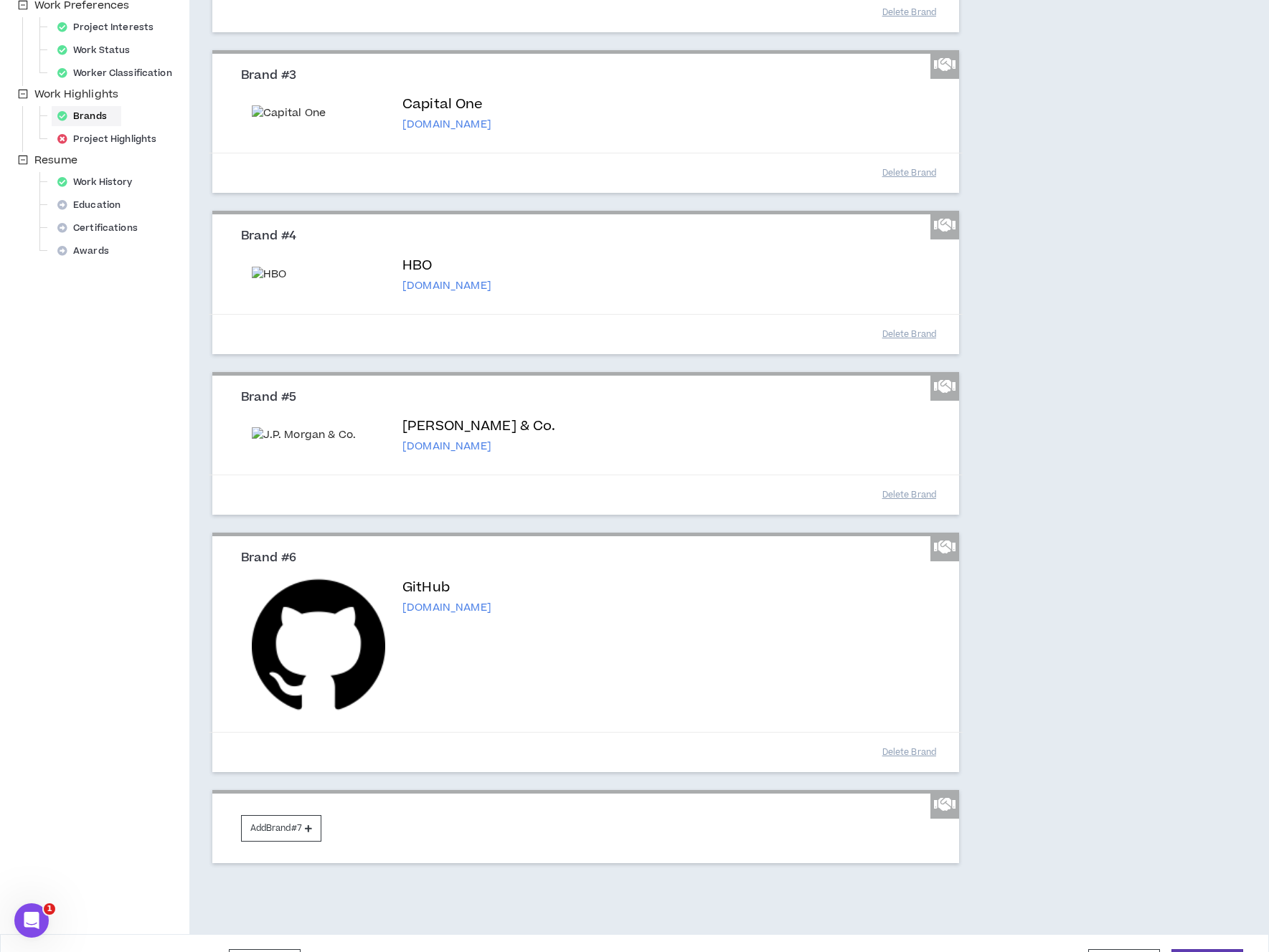
scroll to position [516, 0]
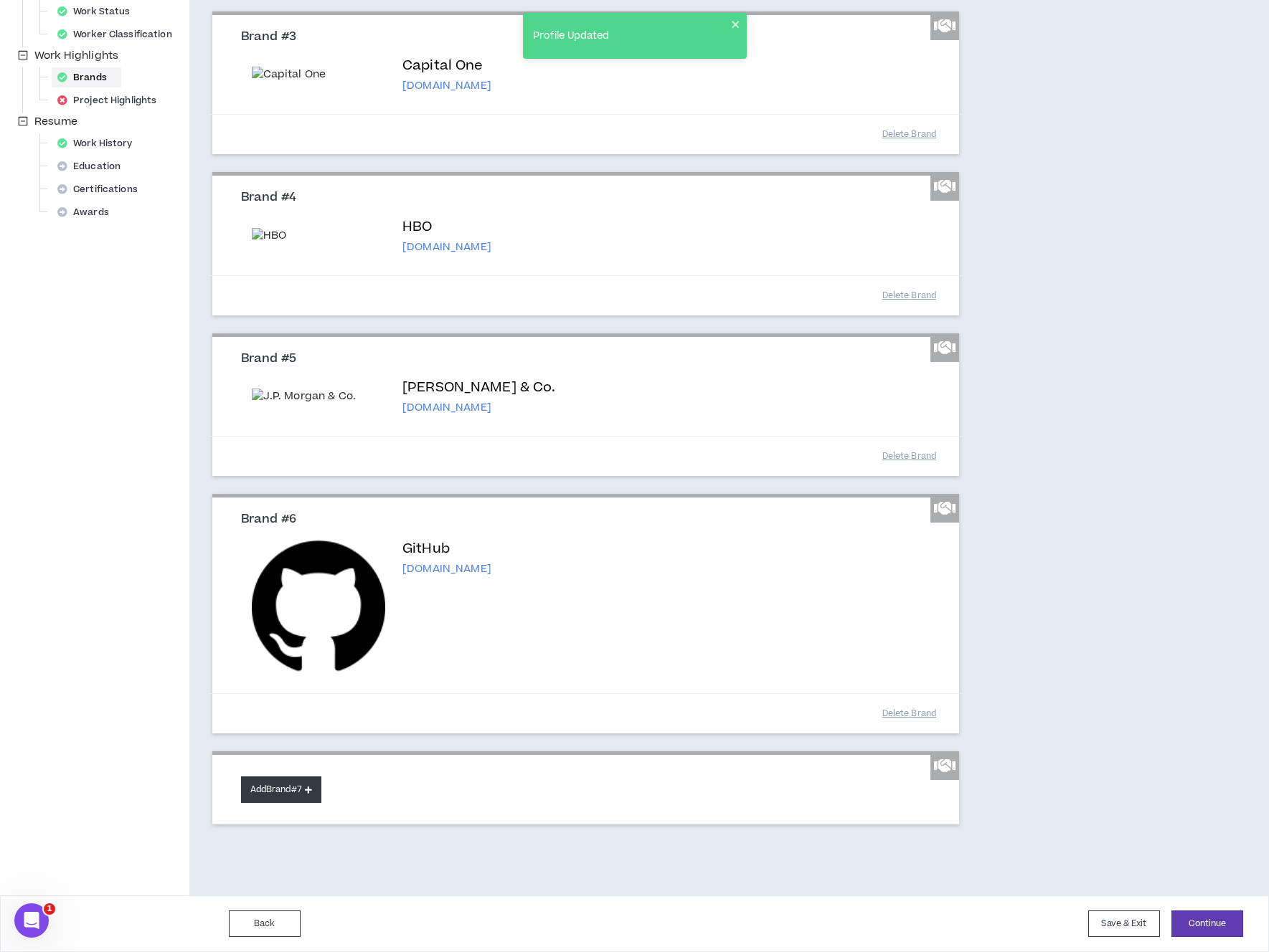
click at [272, 793] on button "Add Brand #7" at bounding box center [280, 790] width 80 height 27
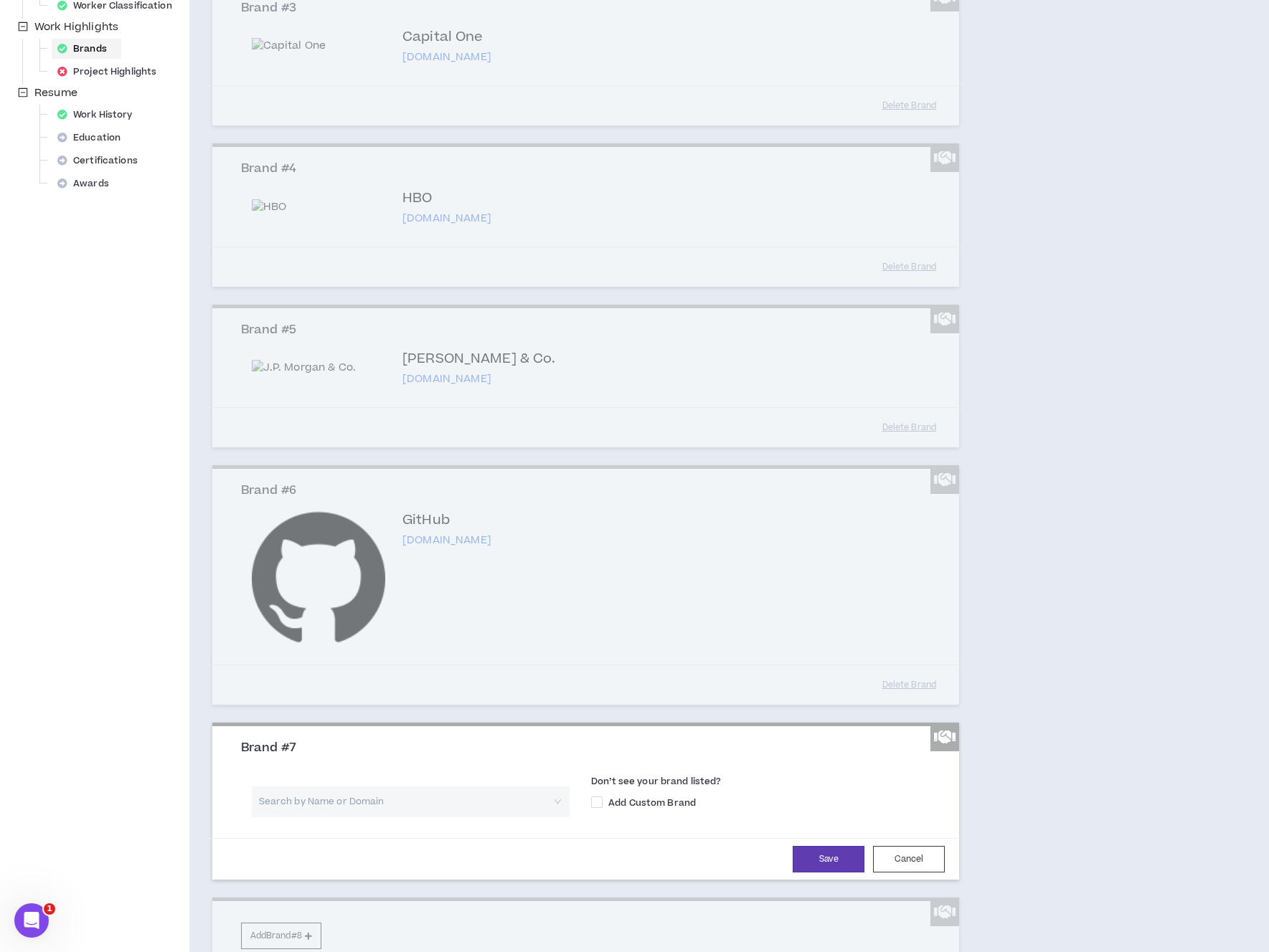
click at [362, 817] on input "search" at bounding box center [405, 802] width 292 height 31
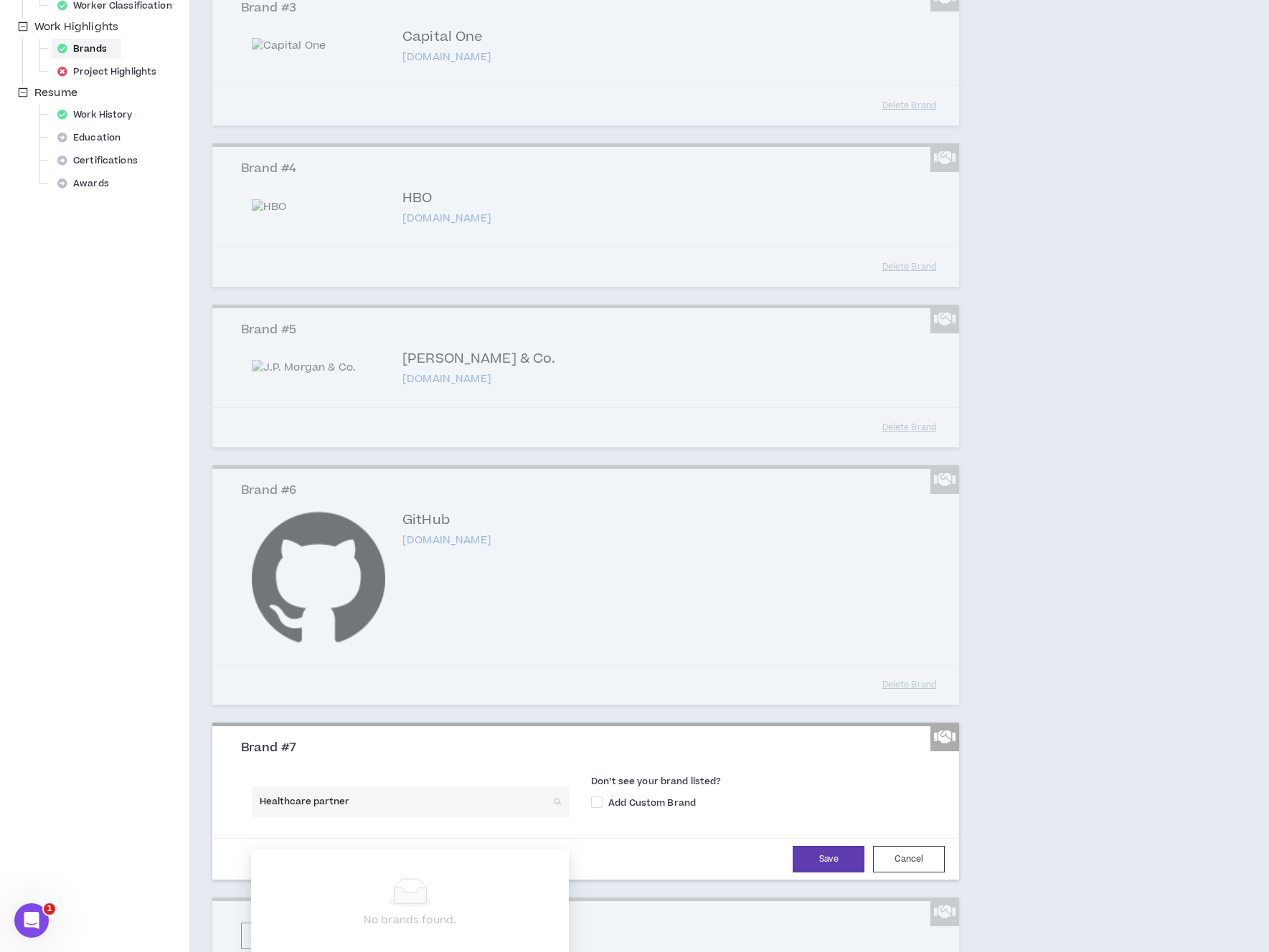
type input "Healthcare partners"
click at [399, 895] on div "HealthCare Partners healthcarepartnersny.com" at bounding box center [410, 897] width 300 height 23
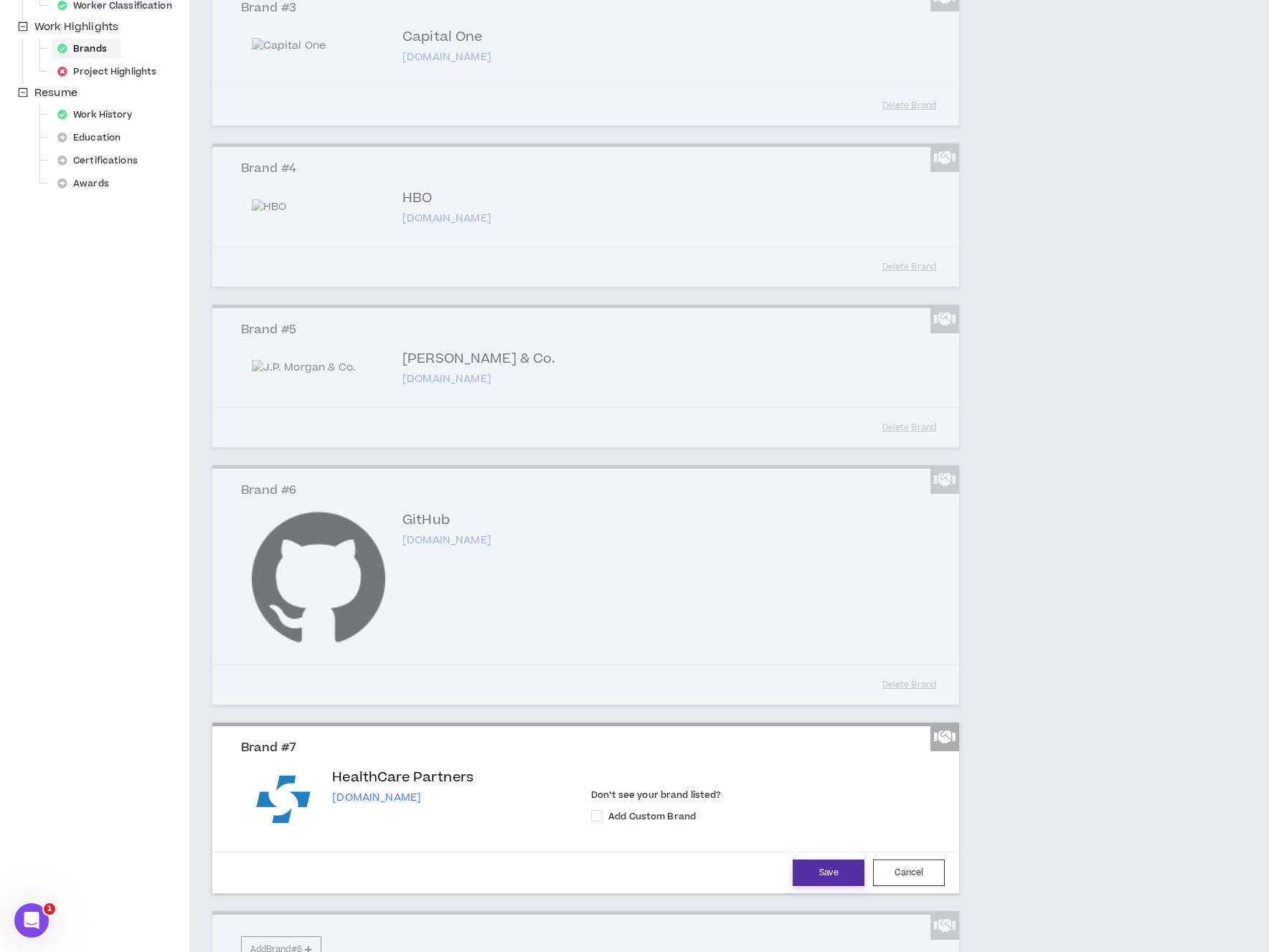
click at [803, 887] on button "Save" at bounding box center [828, 873] width 71 height 27
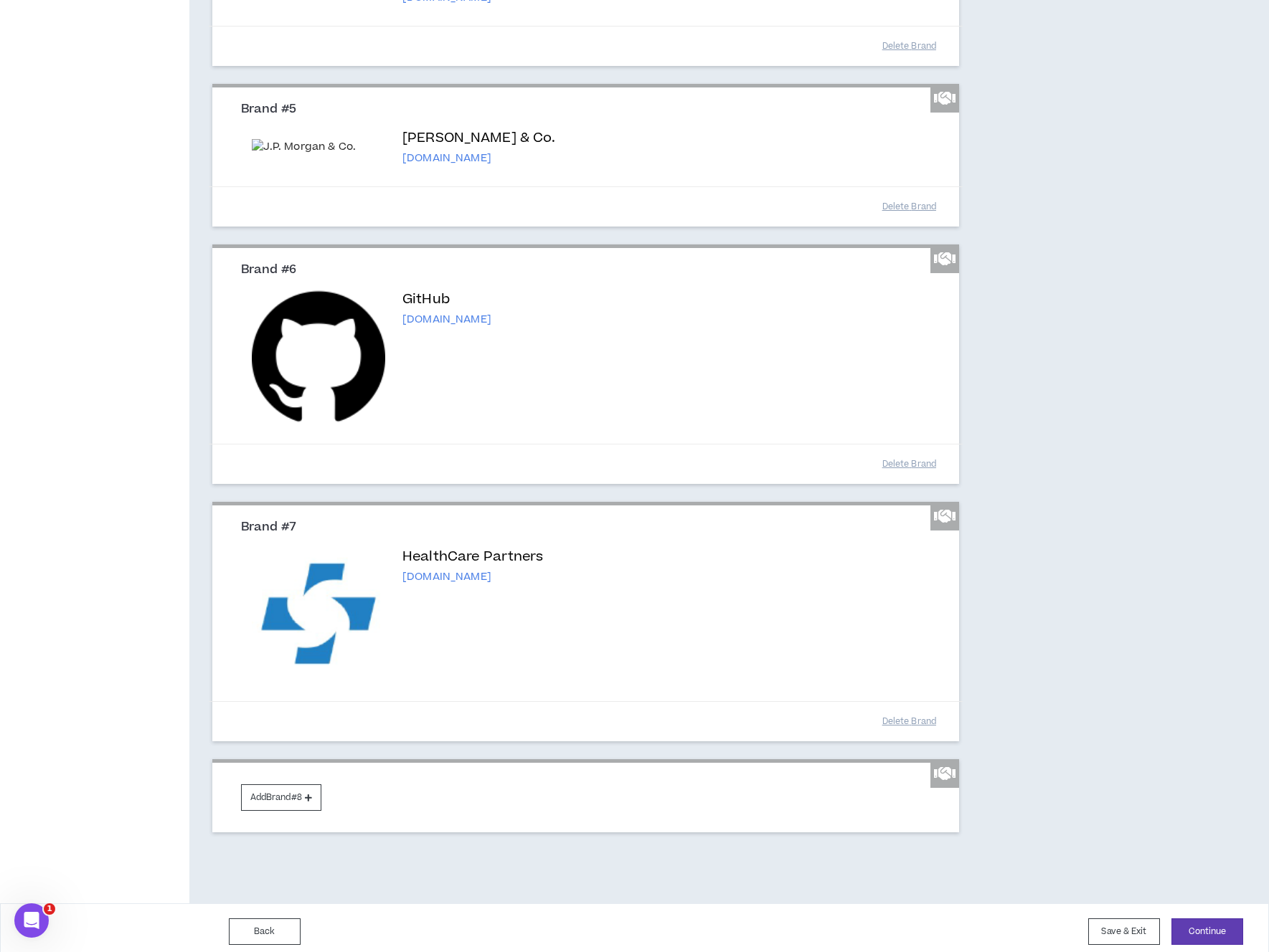
scroll to position [773, 0]
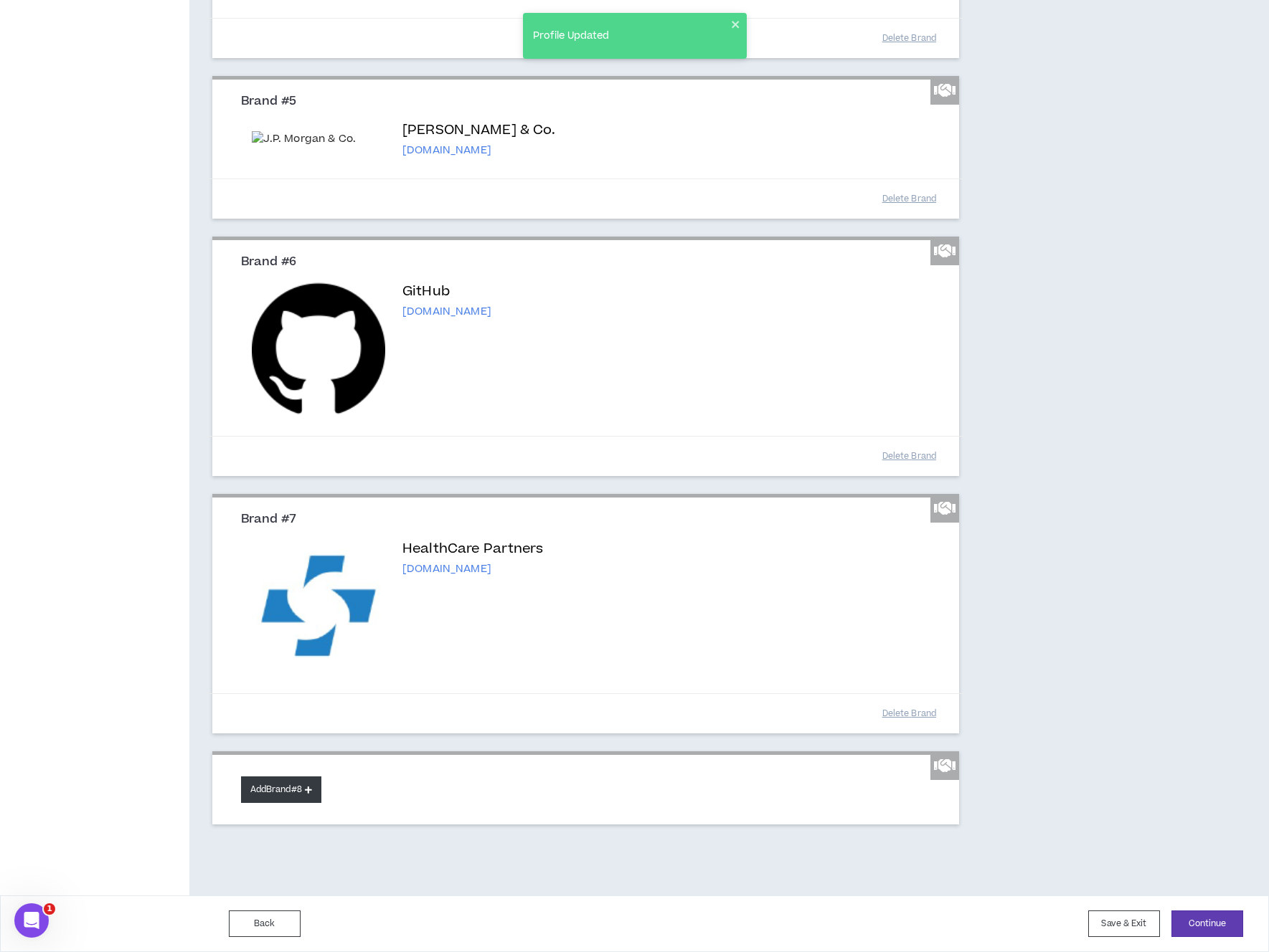
click at [310, 786] on icon at bounding box center [308, 789] width 7 height 8
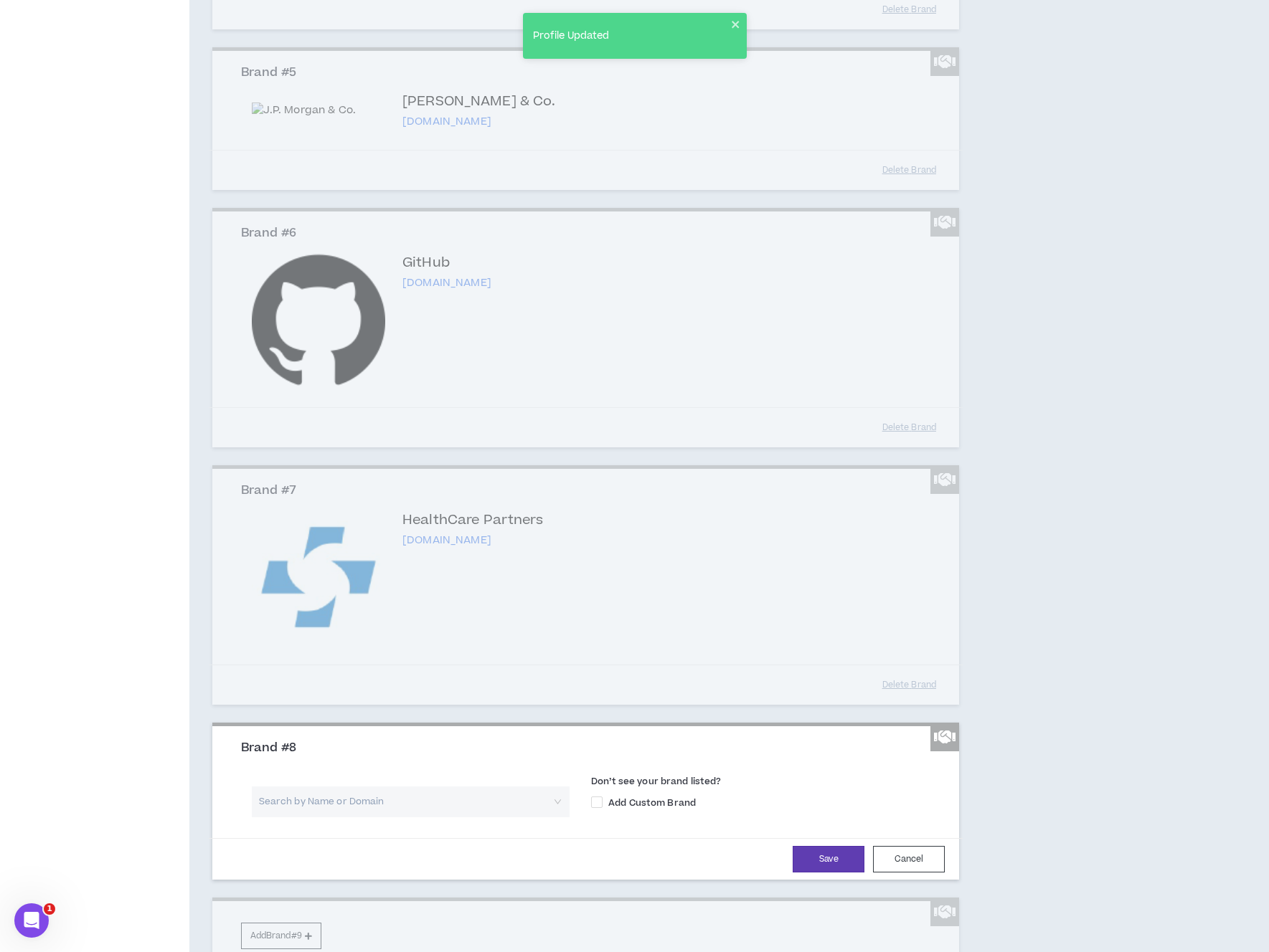
click at [359, 817] on input "search" at bounding box center [405, 802] width 292 height 31
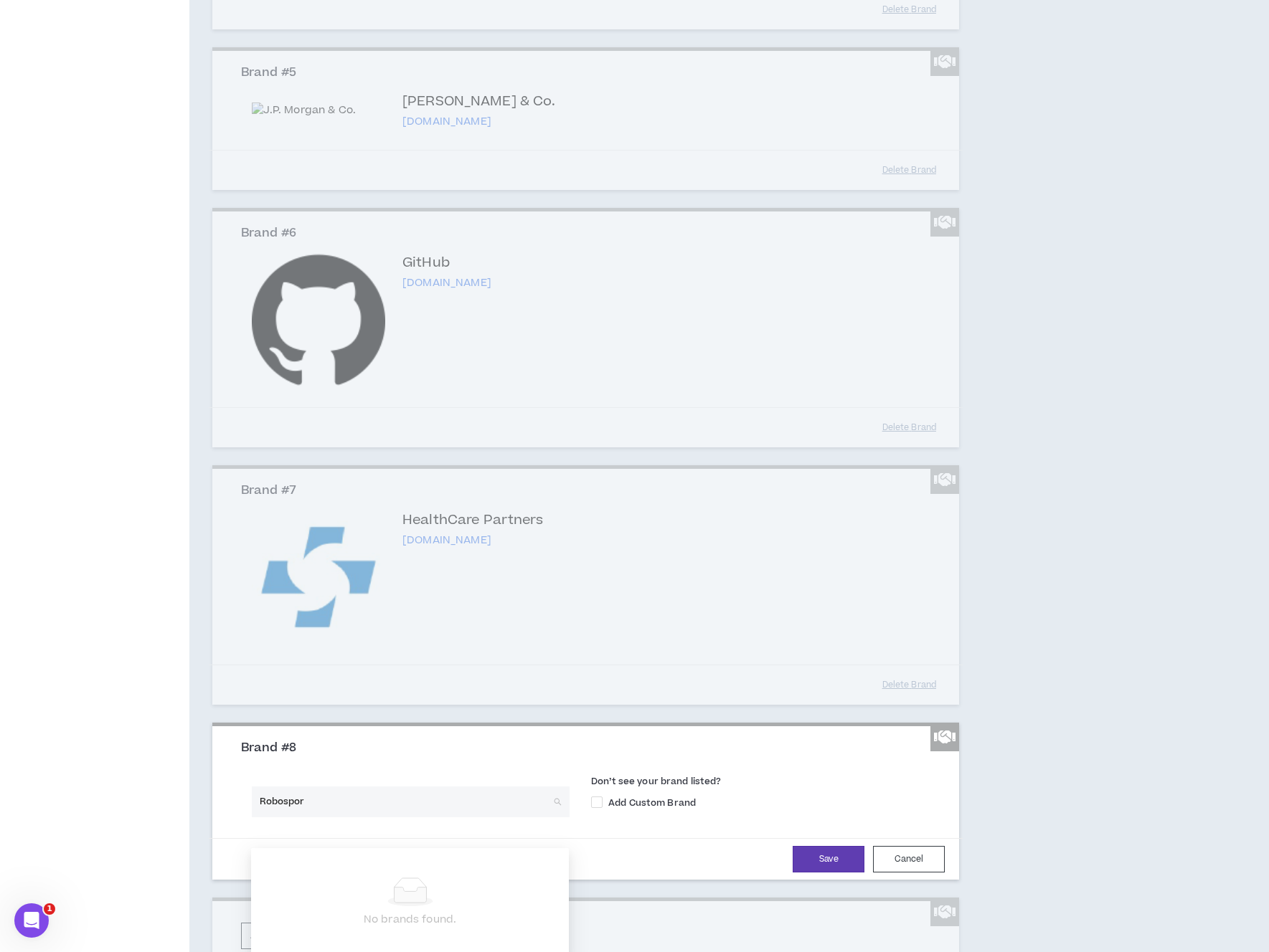
type input "Robosport"
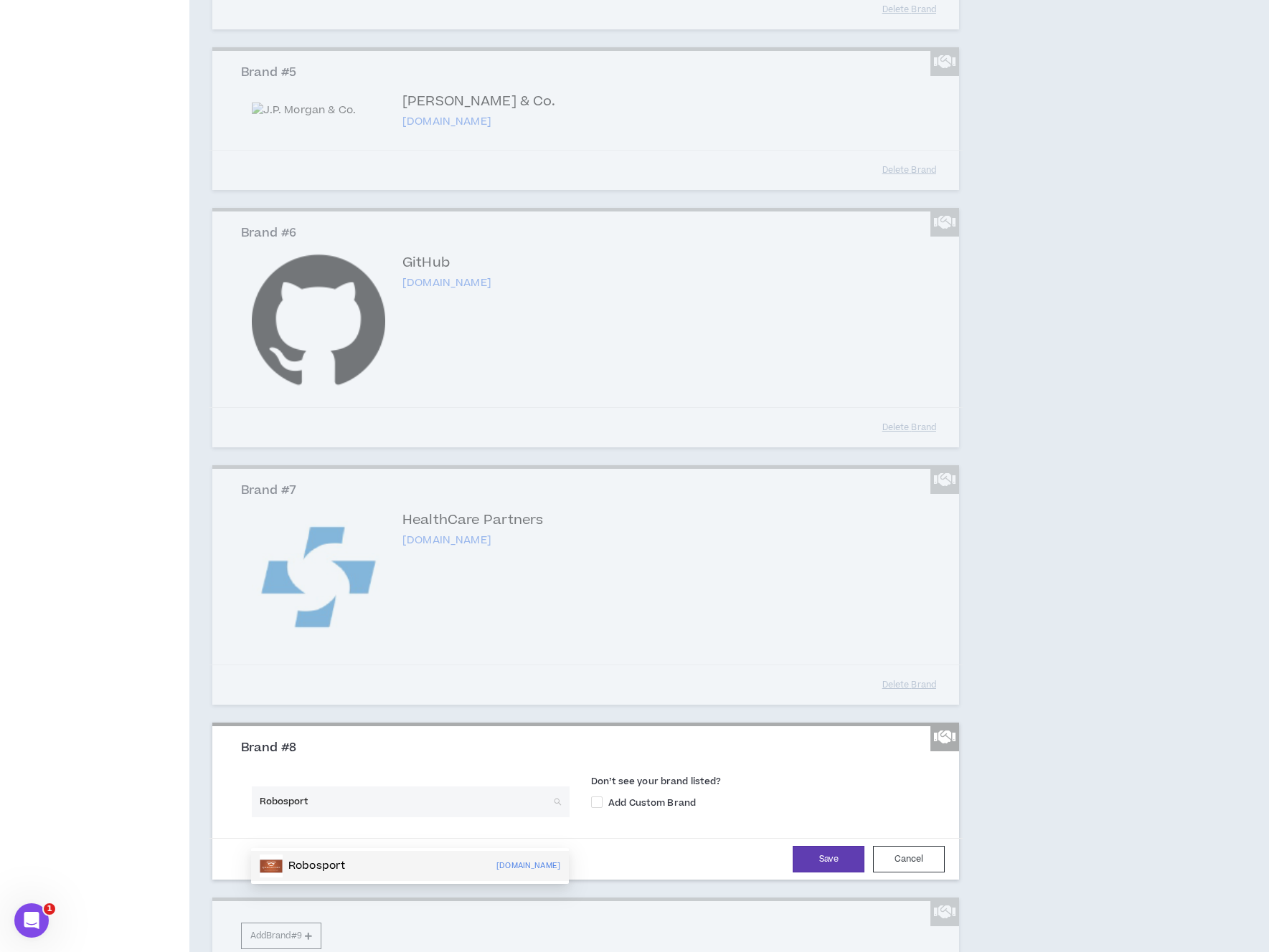
drag, startPoint x: 374, startPoint y: 865, endPoint x: 399, endPoint y: 866, distance: 25.0
click at [374, 865] on div "Robosport robosporttechnologies.com" at bounding box center [410, 866] width 300 height 23
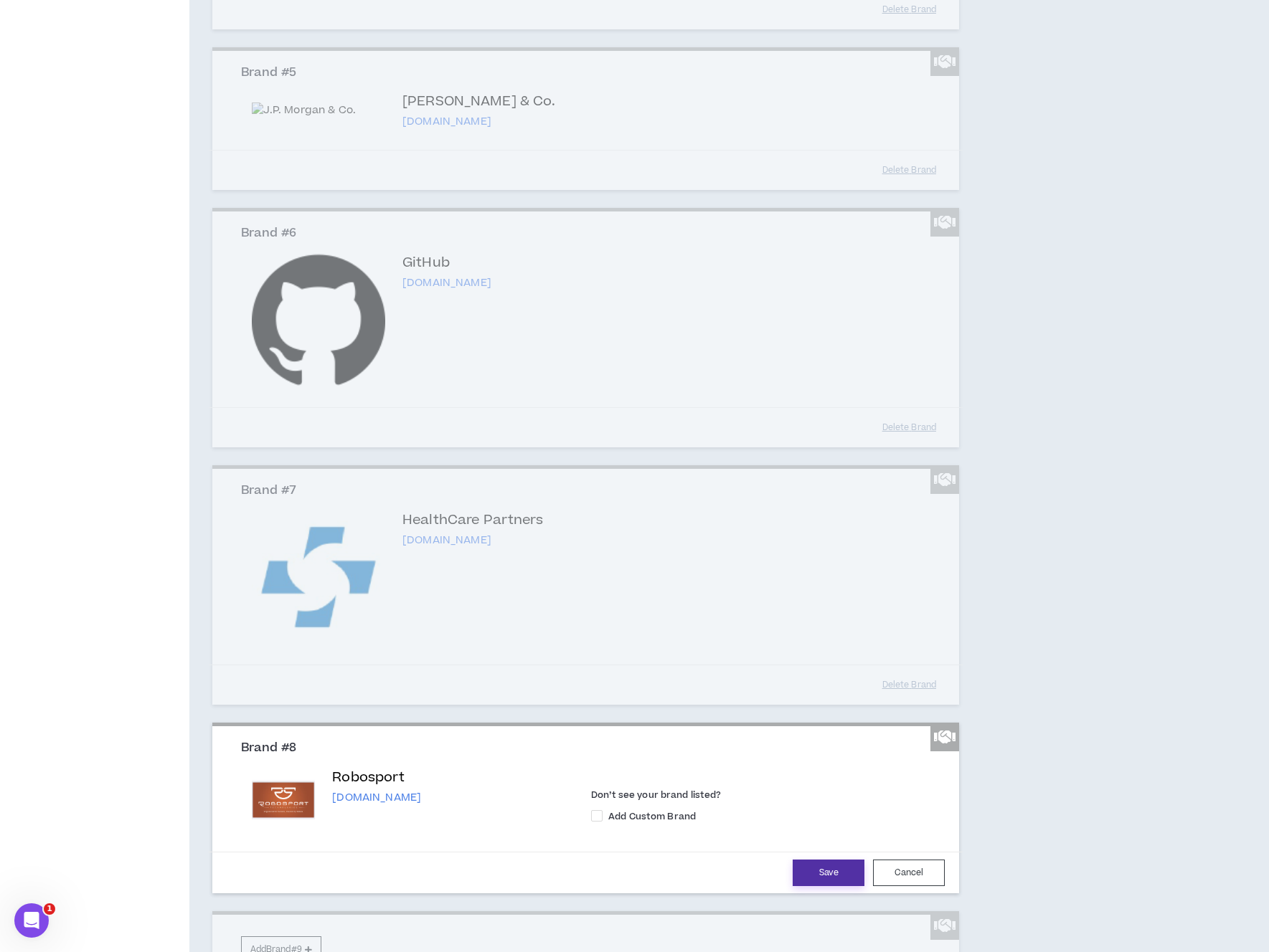
click at [834, 887] on button "Save" at bounding box center [828, 873] width 71 height 27
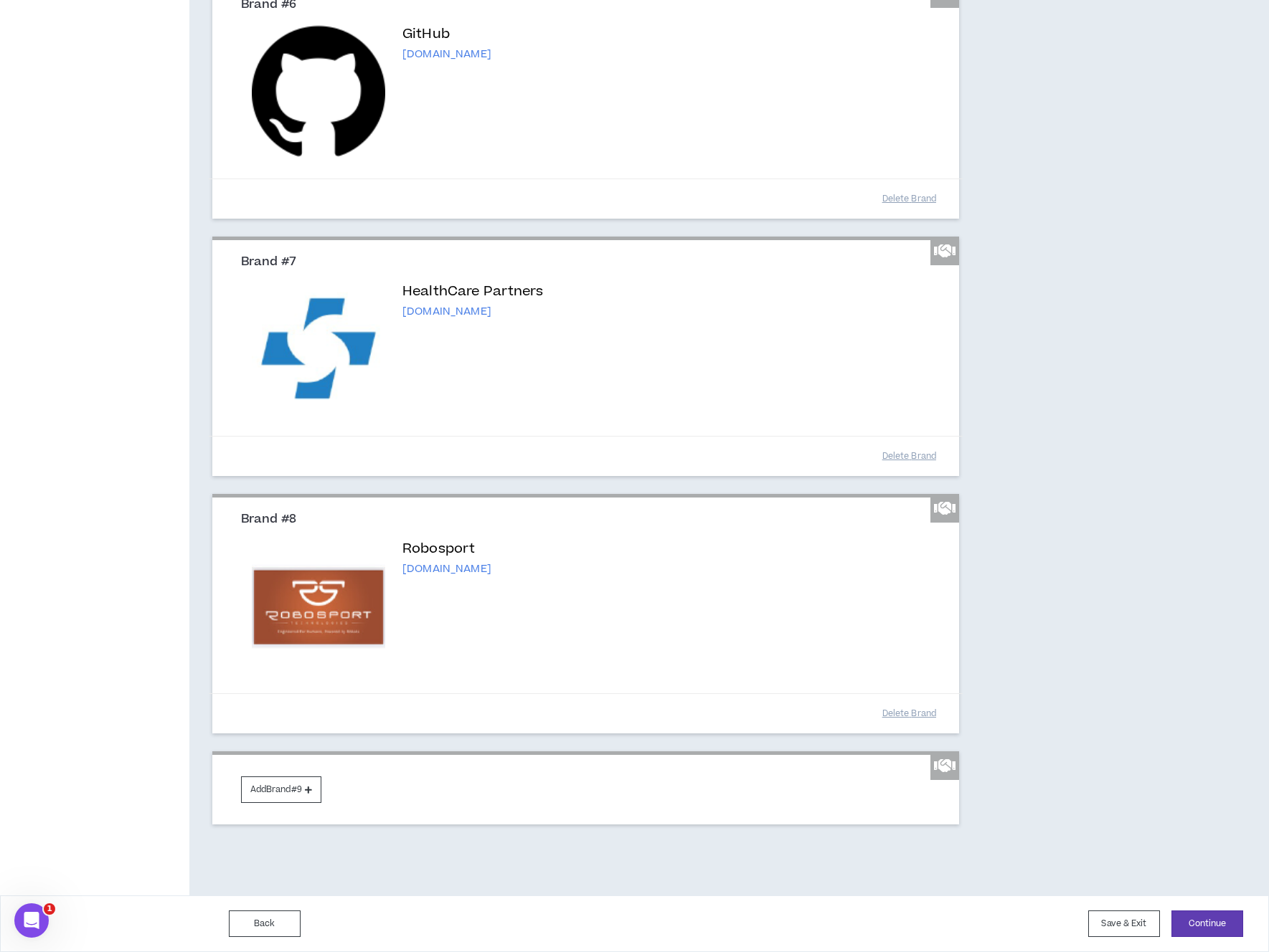
scroll to position [1030, 0]
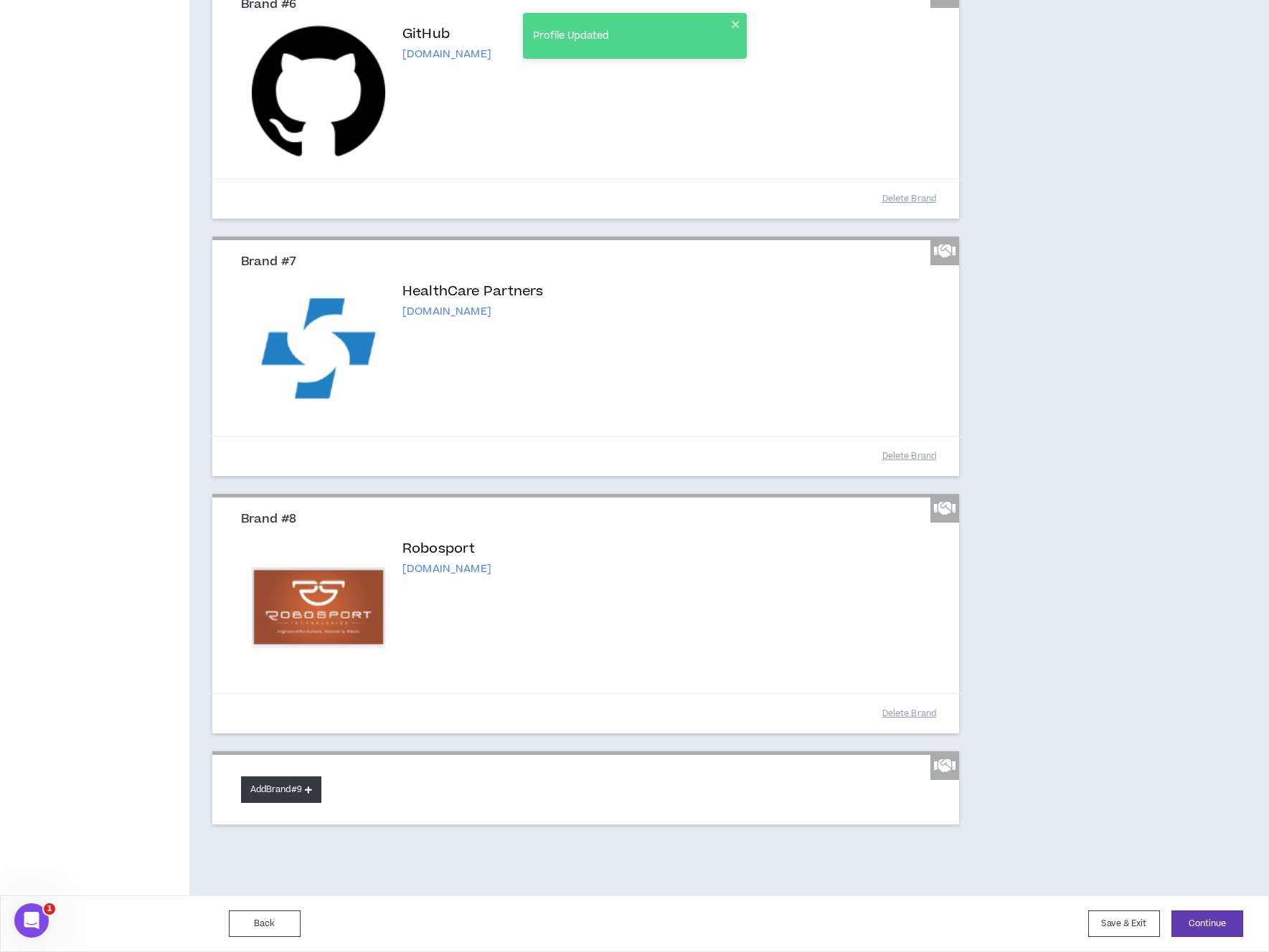
click at [316, 796] on button "Add Brand #9" at bounding box center [280, 790] width 80 height 27
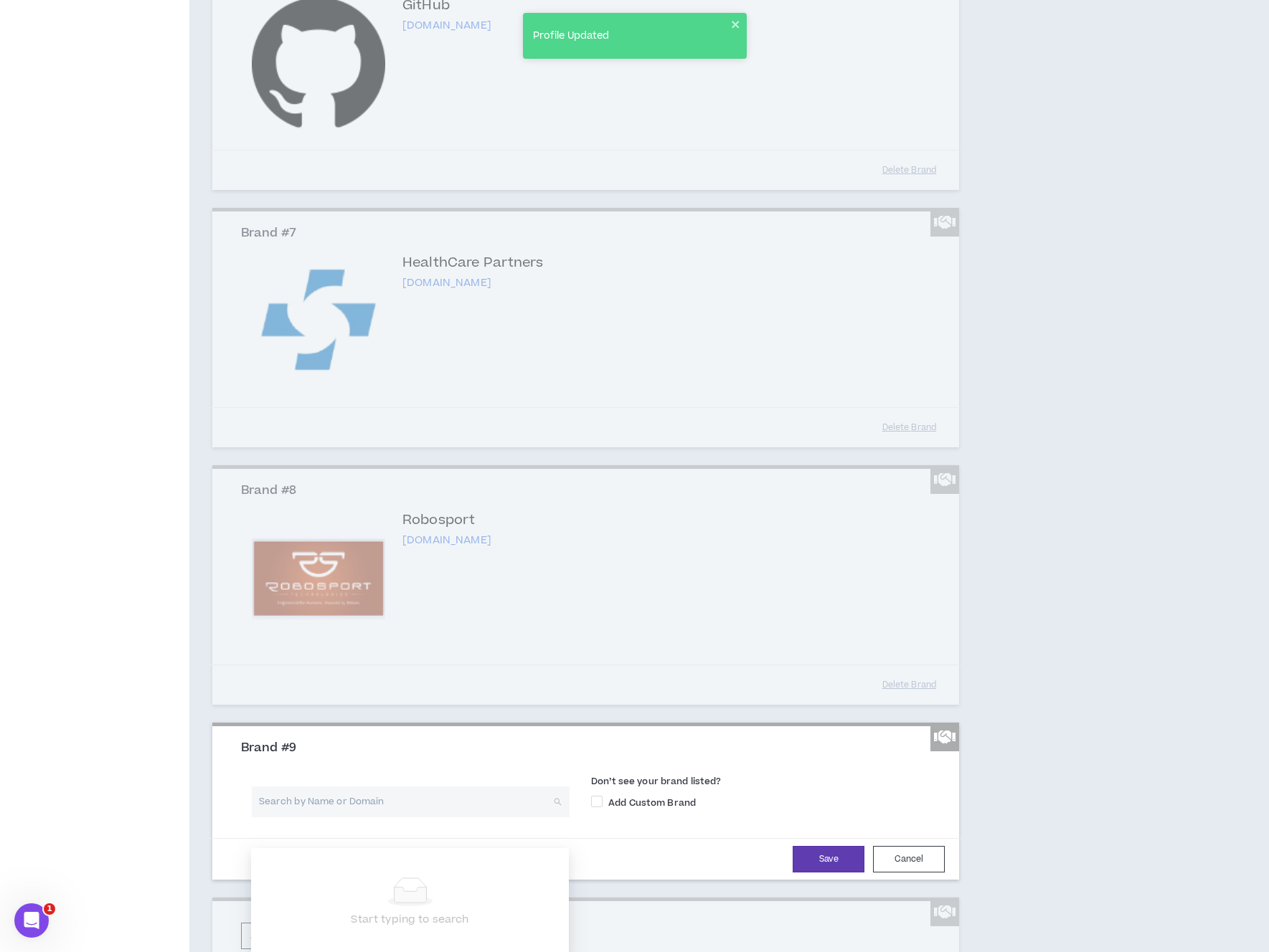
click at [363, 817] on input "search" at bounding box center [405, 802] width 292 height 31
type input "Neurobotics"
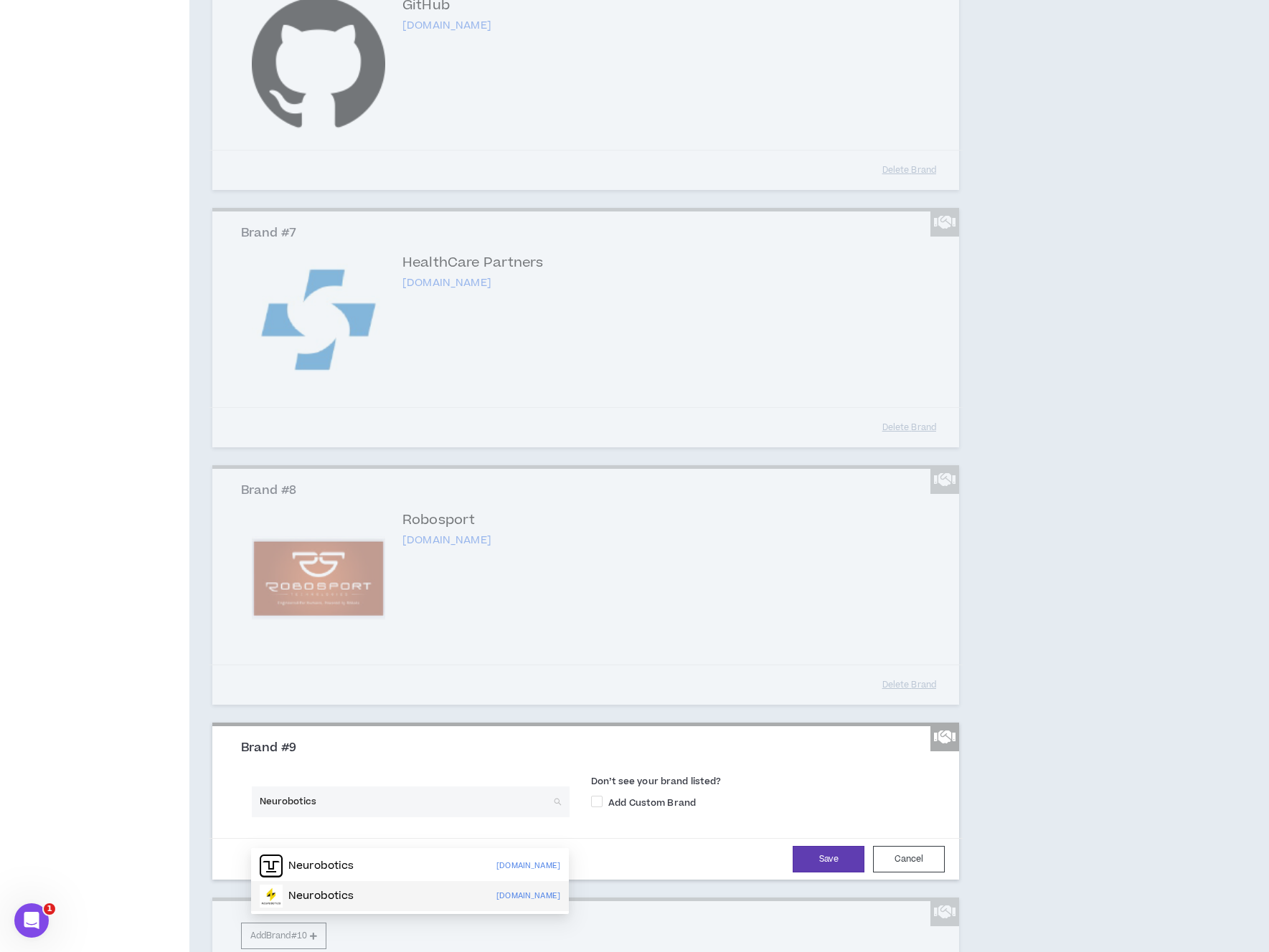
click at [376, 895] on div "Neurobotics neuroboticsllc.com" at bounding box center [410, 896] width 300 height 23
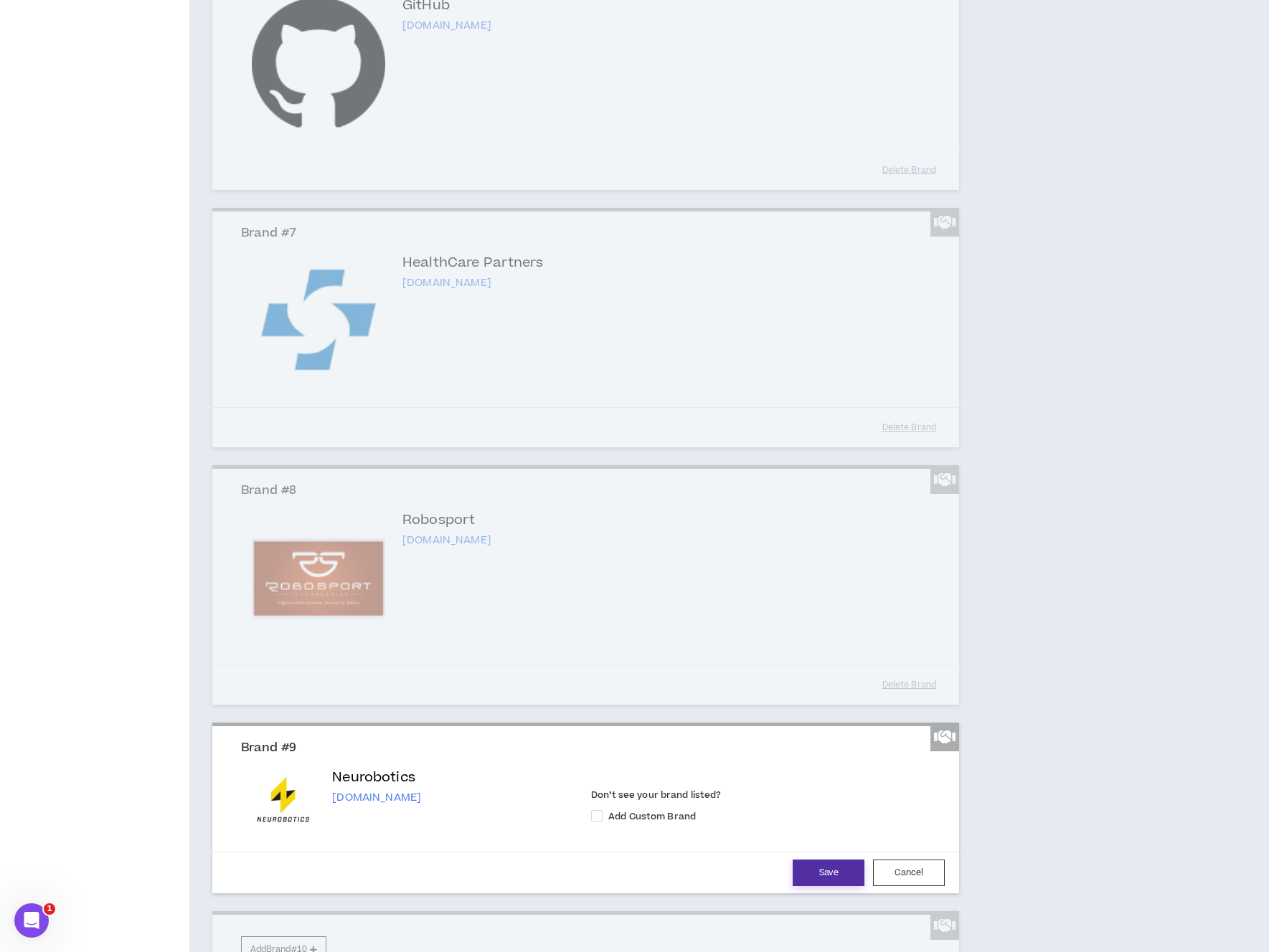
click at [811, 887] on button "Save" at bounding box center [828, 873] width 71 height 27
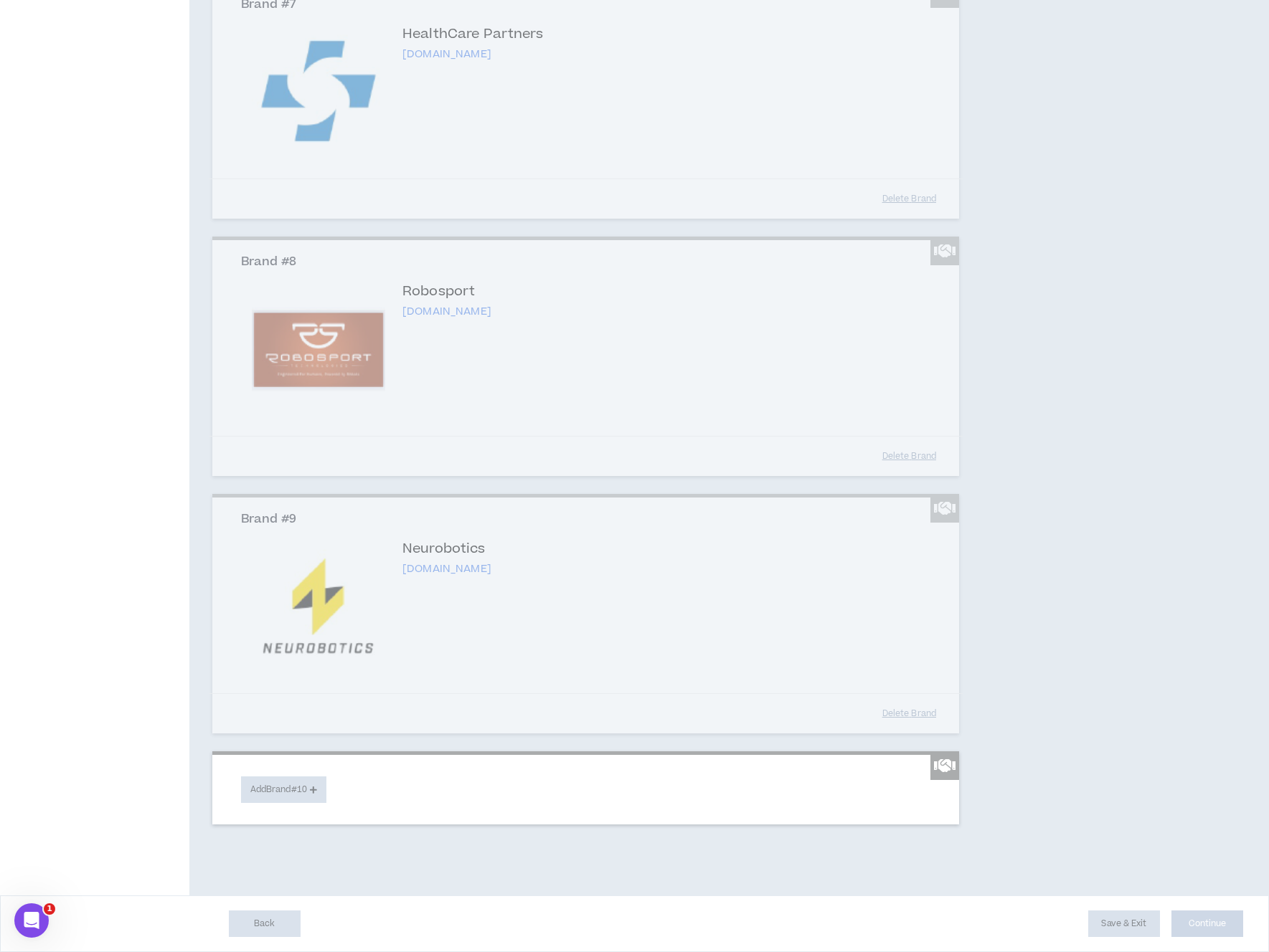
scroll to position [1287, 0]
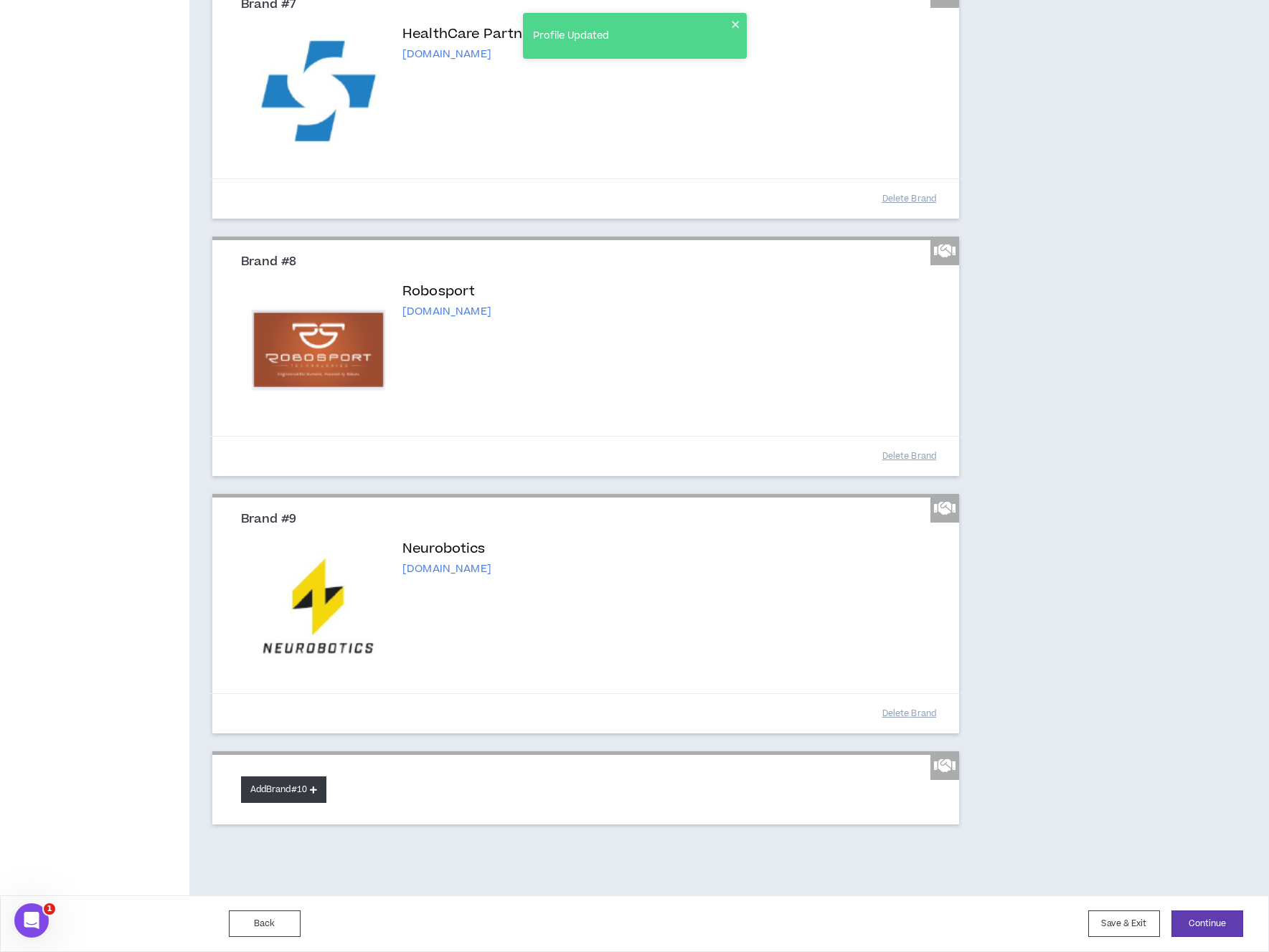
click at [266, 780] on button "Add Brand #10" at bounding box center [283, 790] width 86 height 27
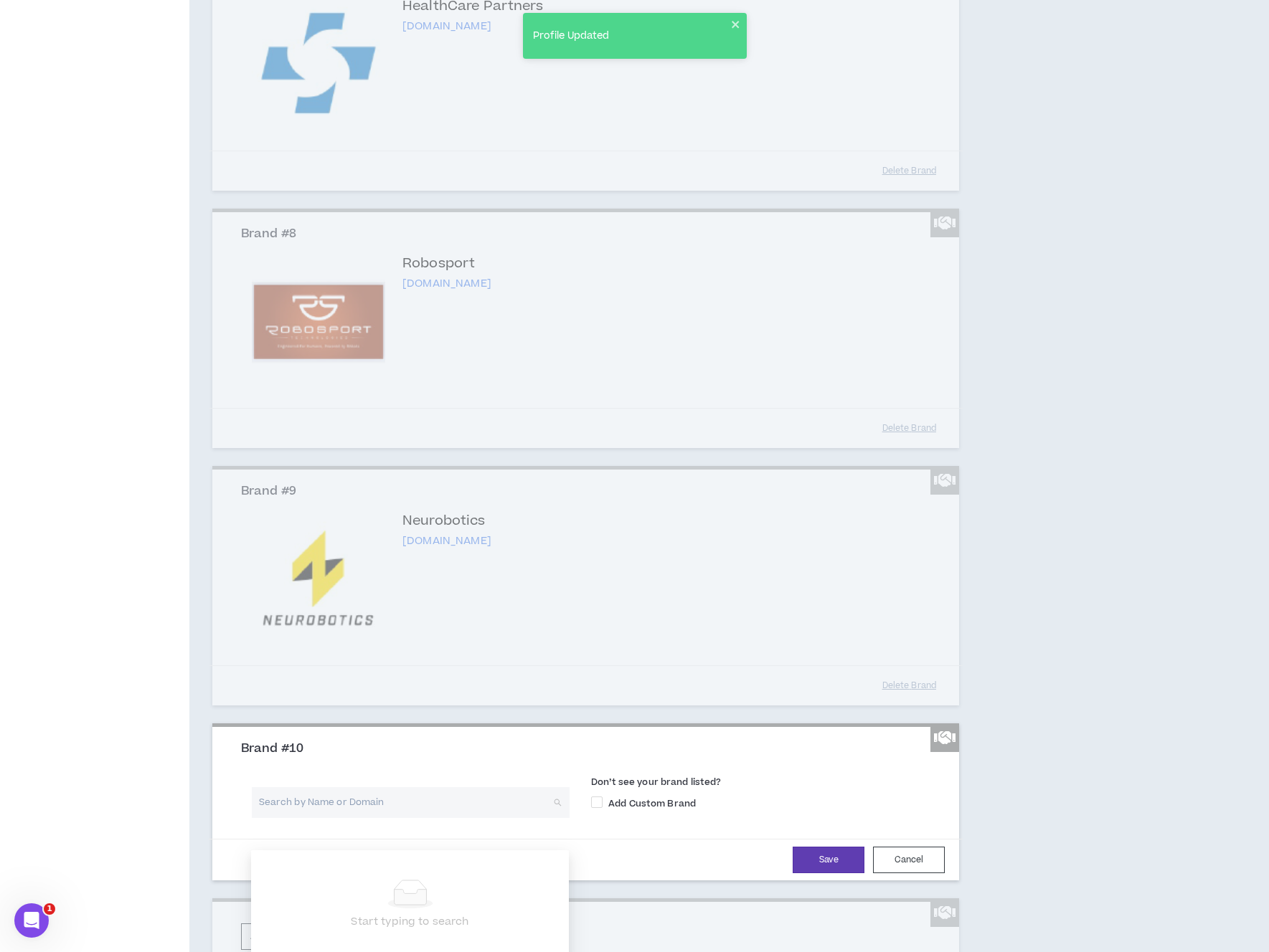
click at [348, 818] on input "search" at bounding box center [405, 803] width 292 height 31
type input "Feeding America"
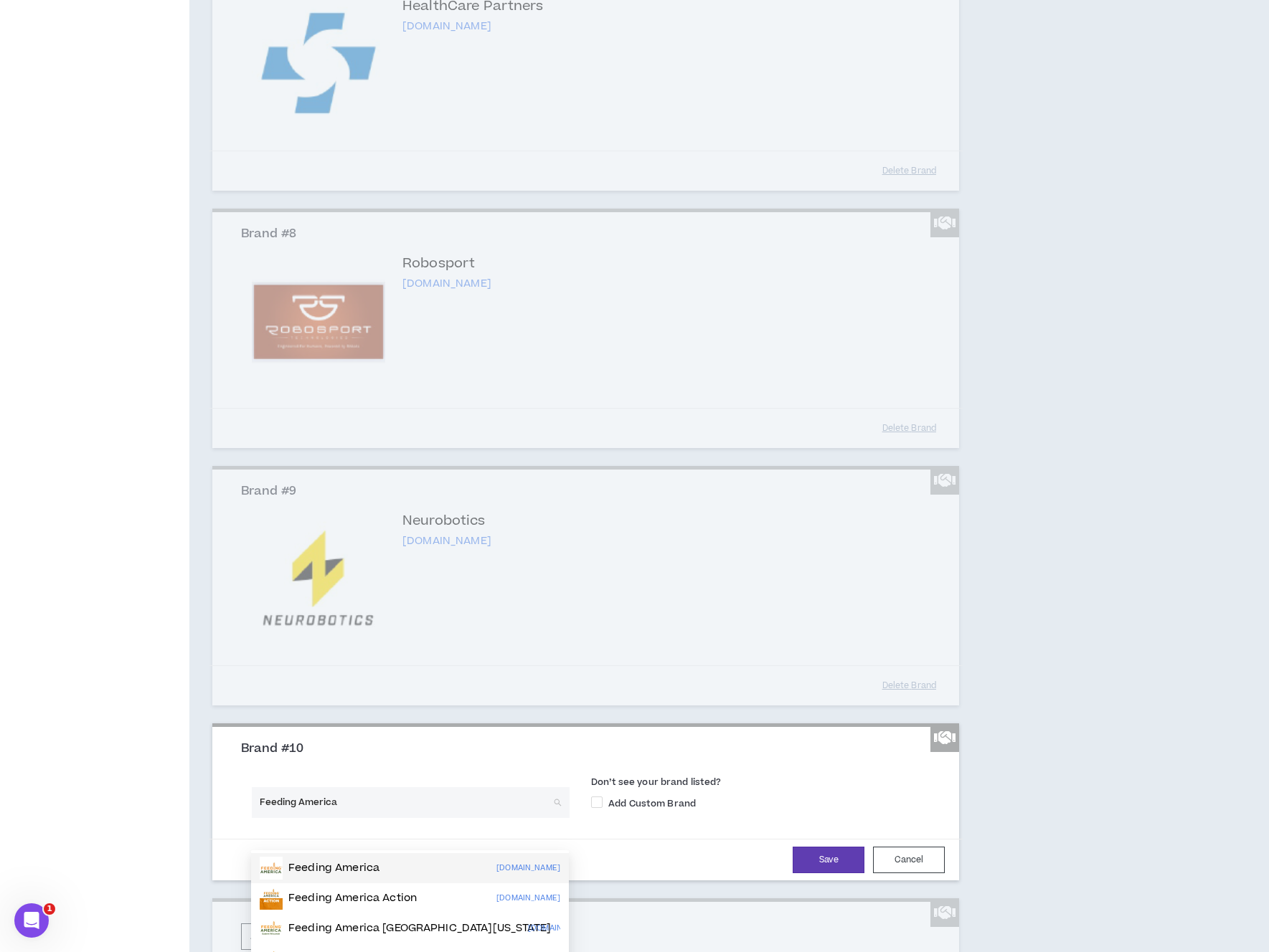
click at [357, 862] on p "Feeding America" at bounding box center [333, 868] width 91 height 14
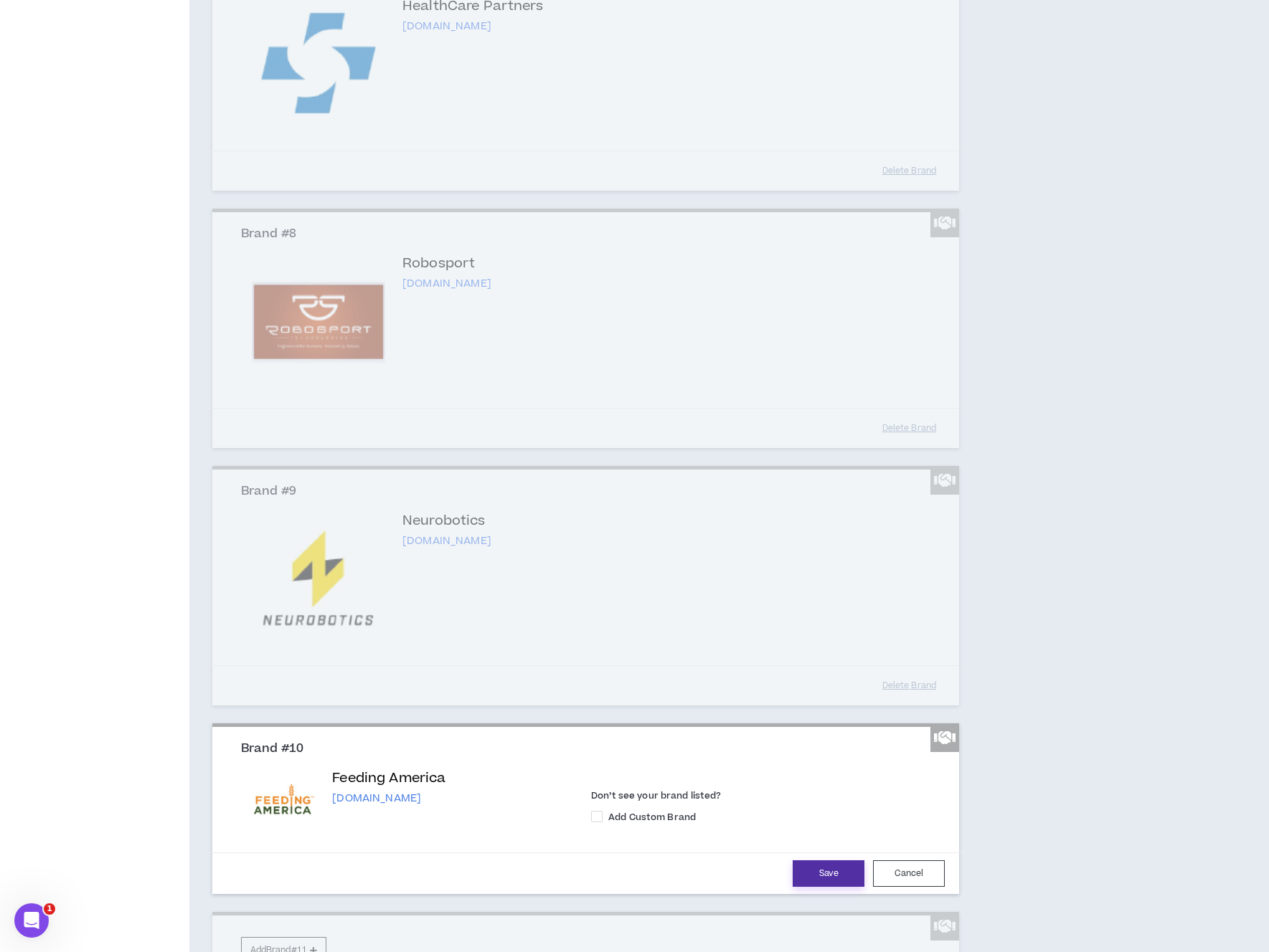
click at [807, 887] on button "Save" at bounding box center [828, 874] width 71 height 27
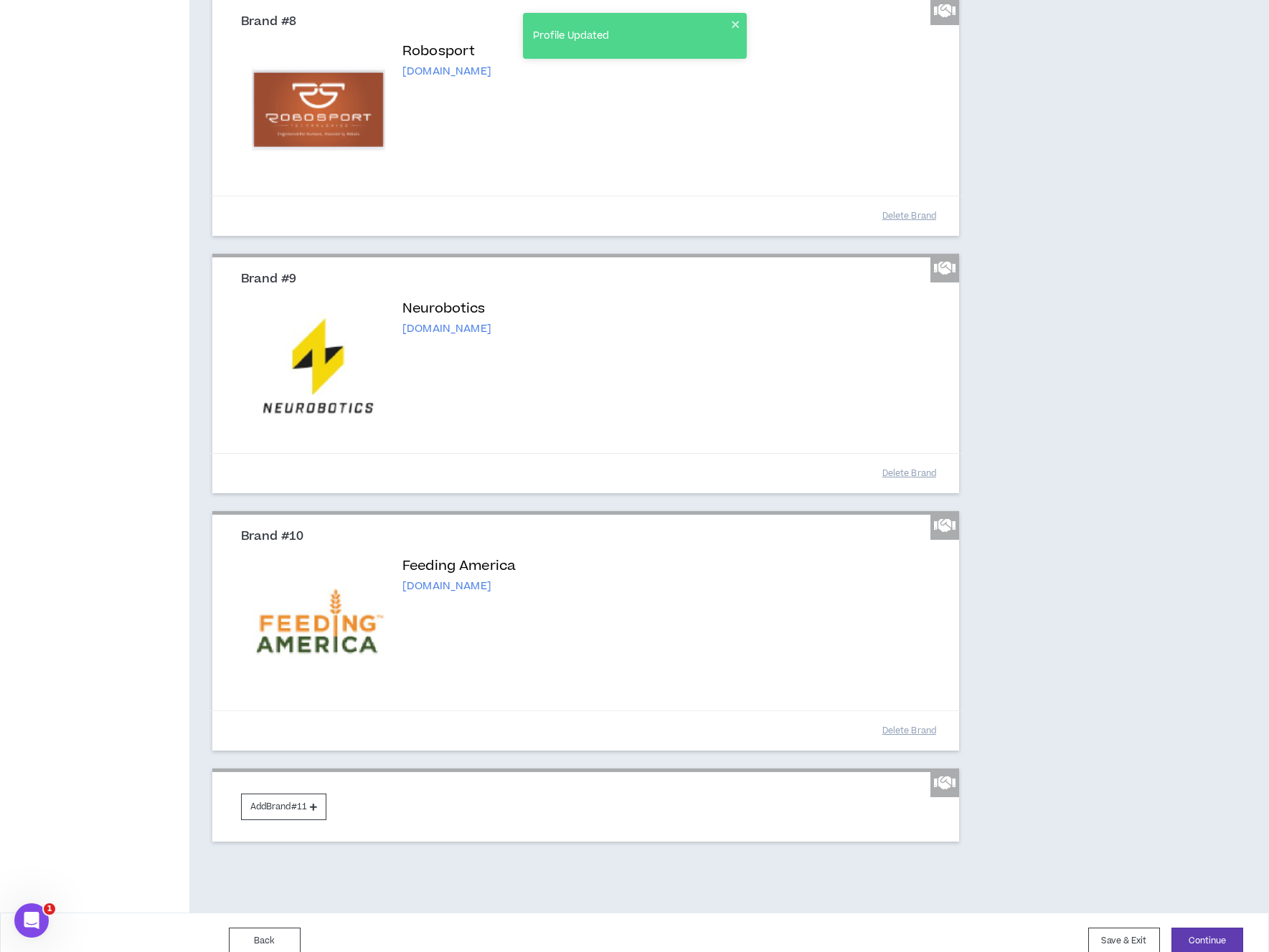
scroll to position [1501, 0]
click at [317, 810] on icon at bounding box center [313, 806] width 7 height 8
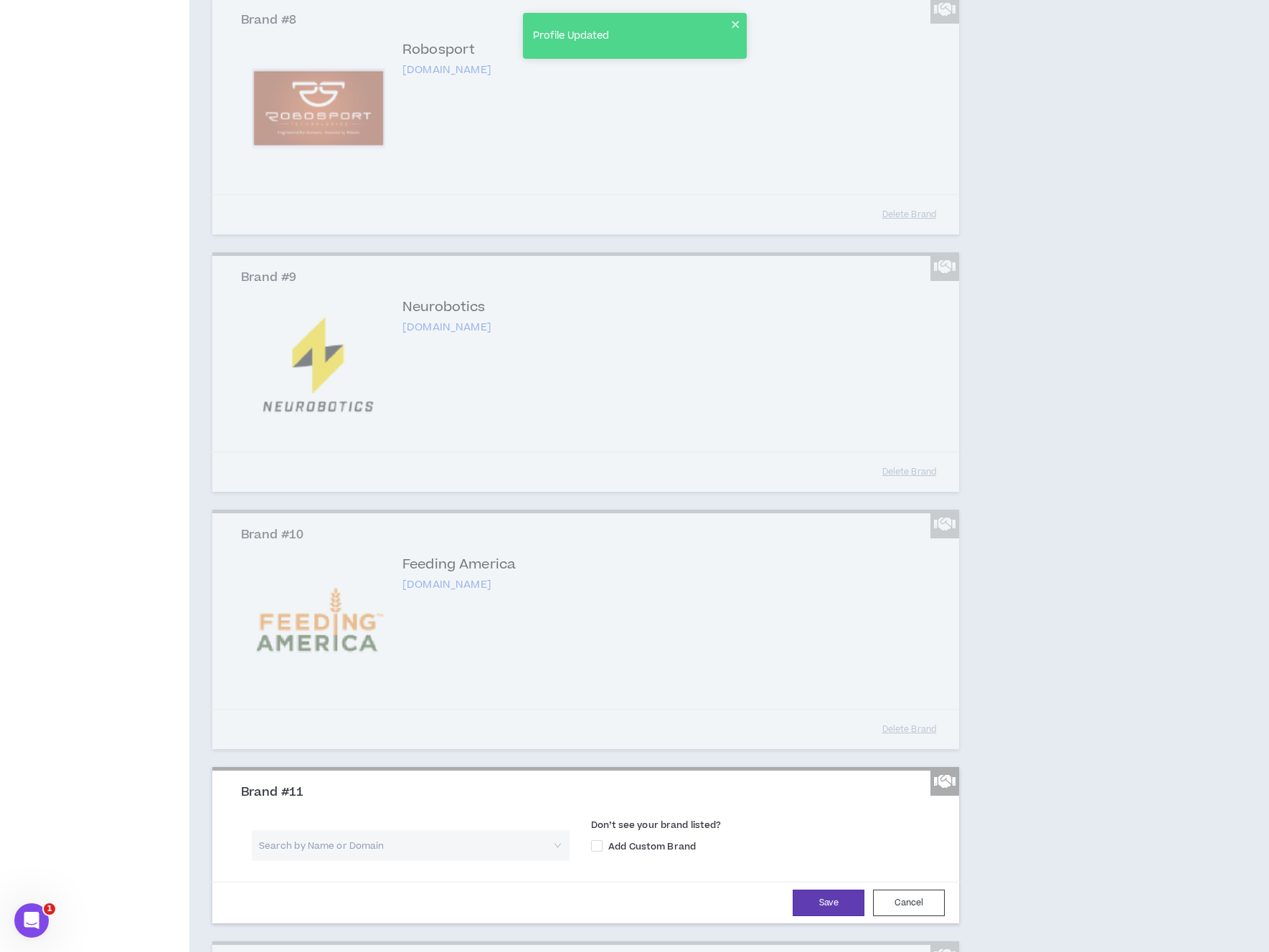
click at [336, 862] on input "search" at bounding box center [405, 845] width 292 height 31
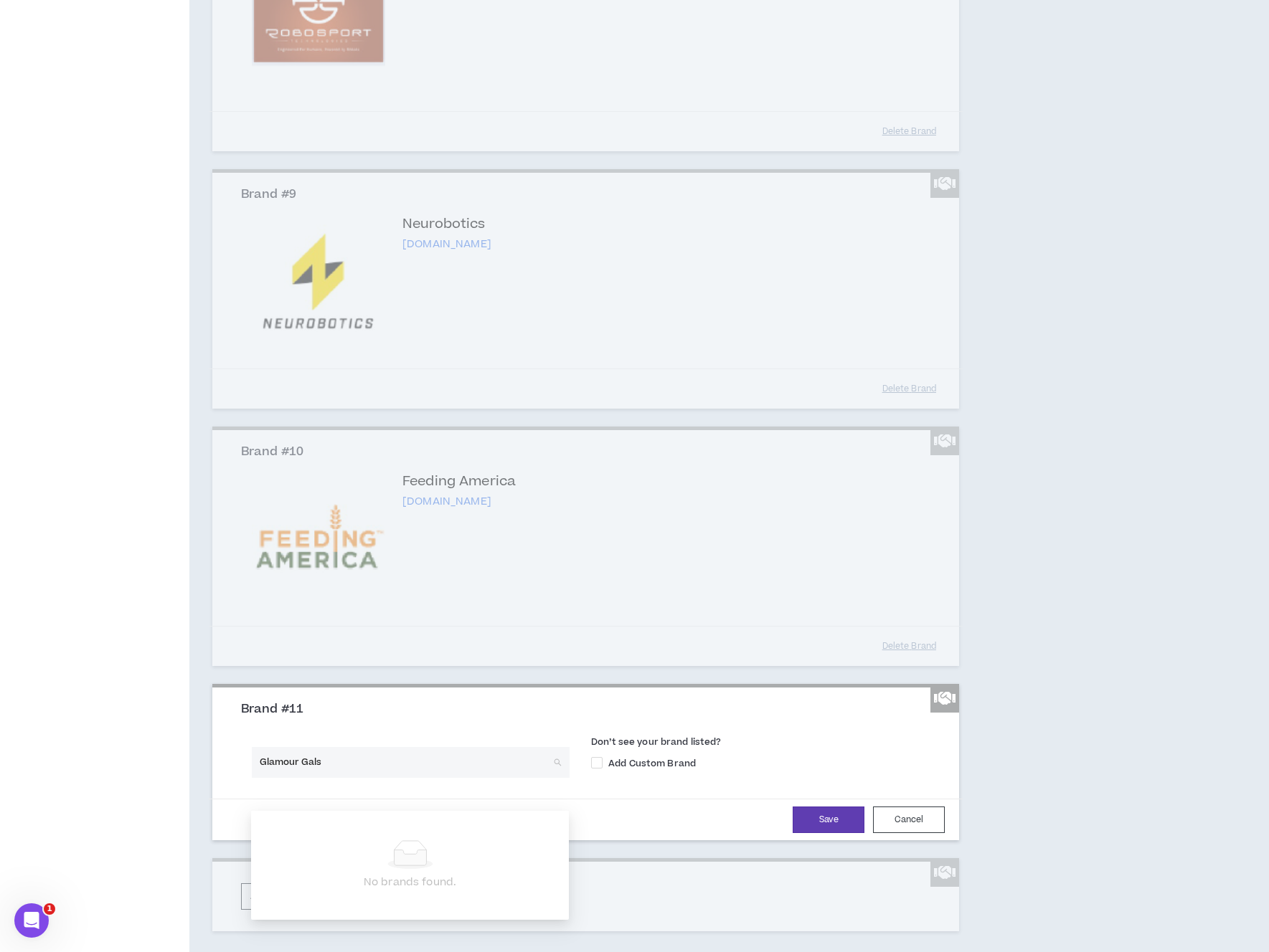
scroll to position [1585, 0]
drag, startPoint x: 317, startPoint y: 788, endPoint x: 298, endPoint y: 785, distance: 19.2
click at [297, 777] on input "Glamour Gals" at bounding box center [405, 761] width 292 height 31
type input "GlamourGals"
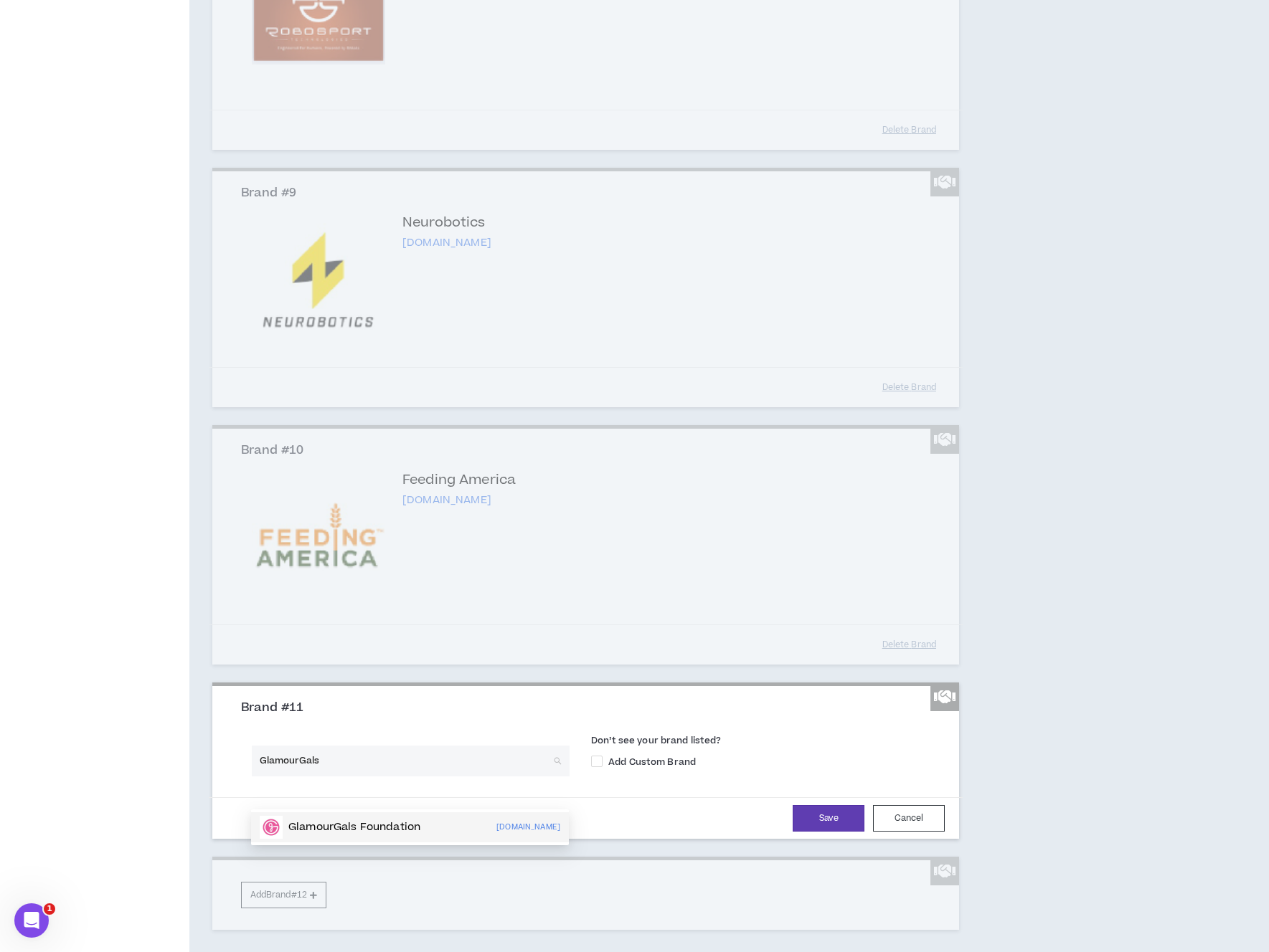
click at [392, 820] on p "GlamourGals Foundation" at bounding box center [353, 827] width 132 height 14
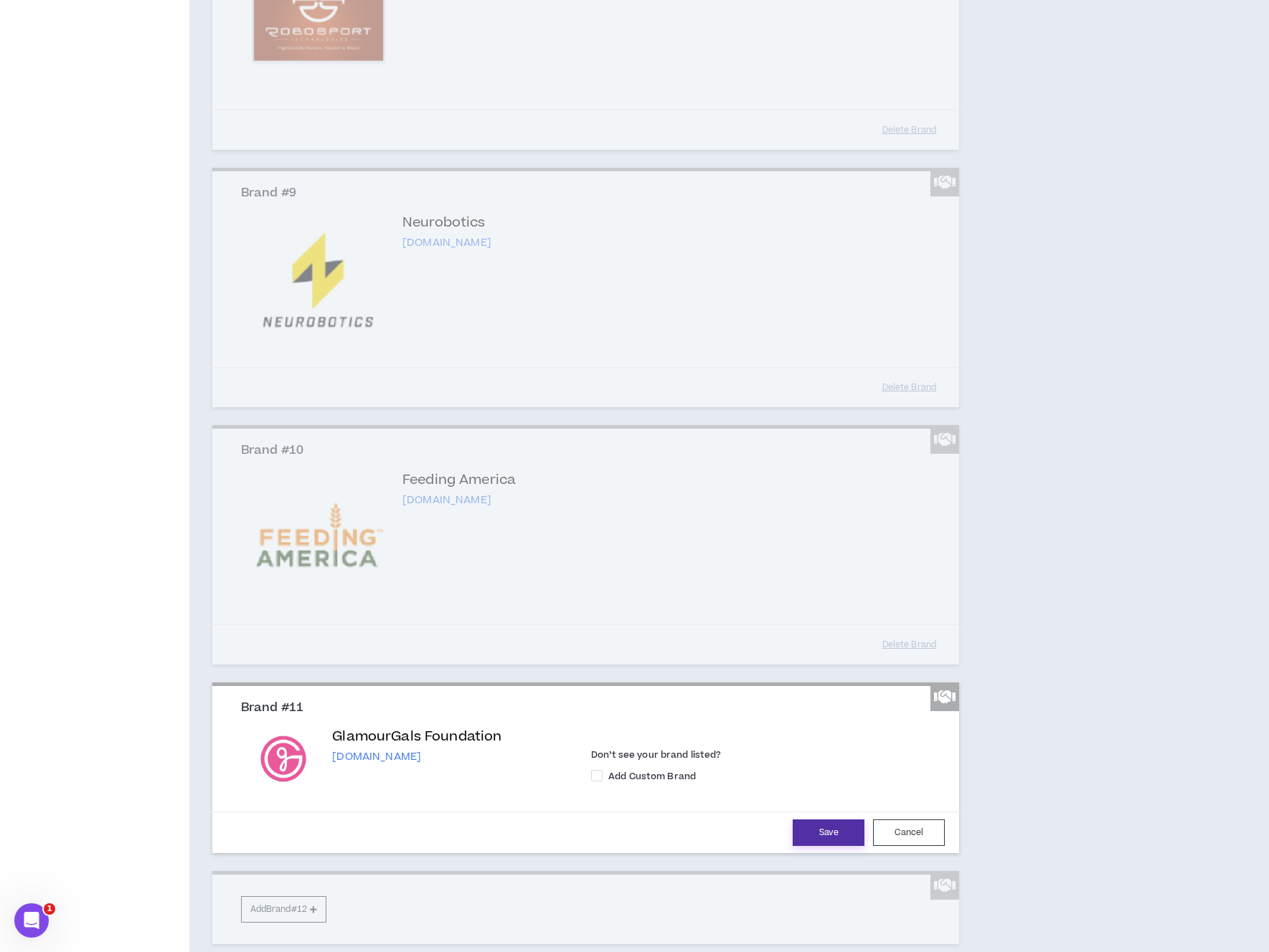
click at [816, 846] on button "Save" at bounding box center [828, 833] width 71 height 27
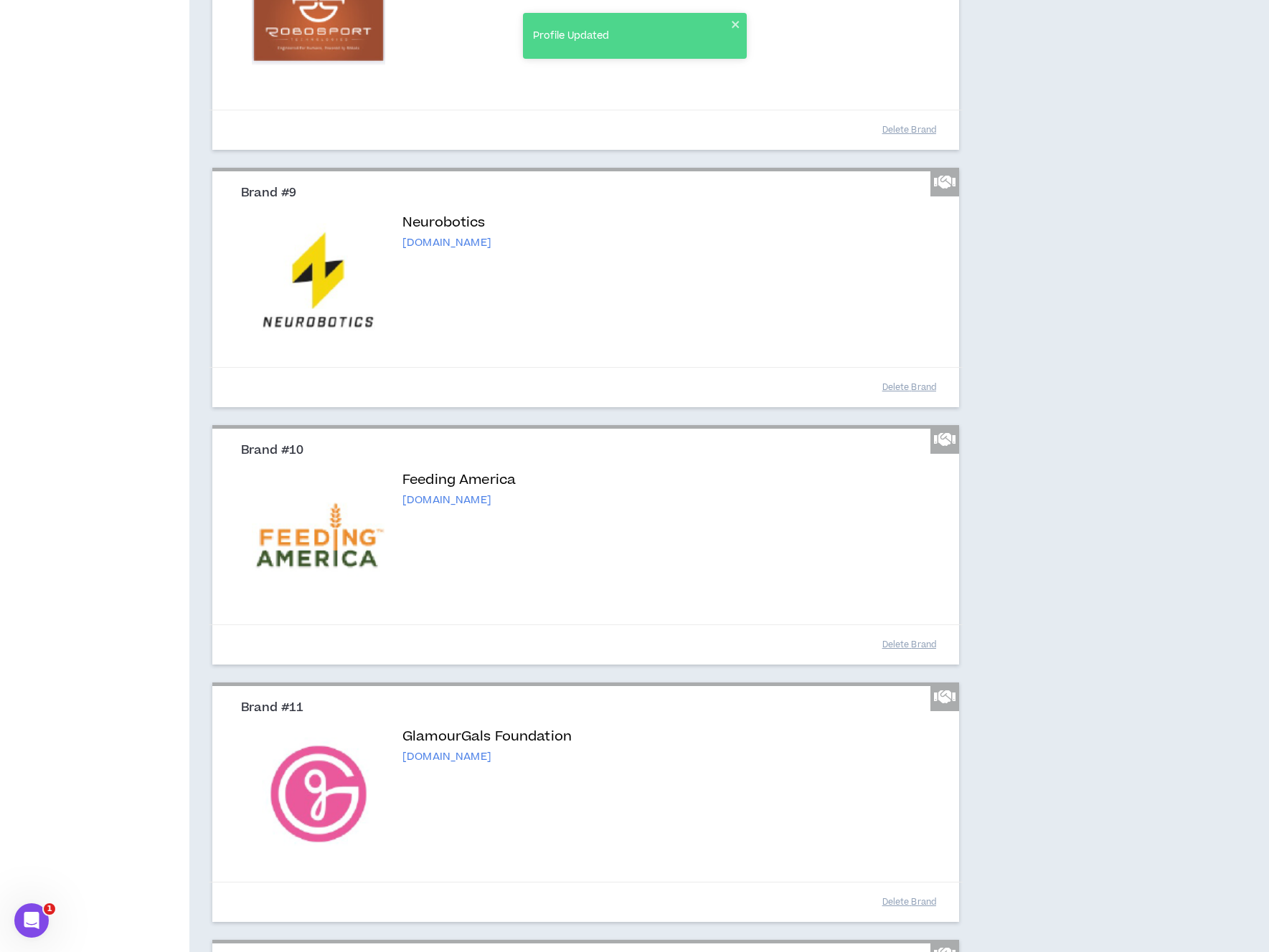
scroll to position [1802, 0]
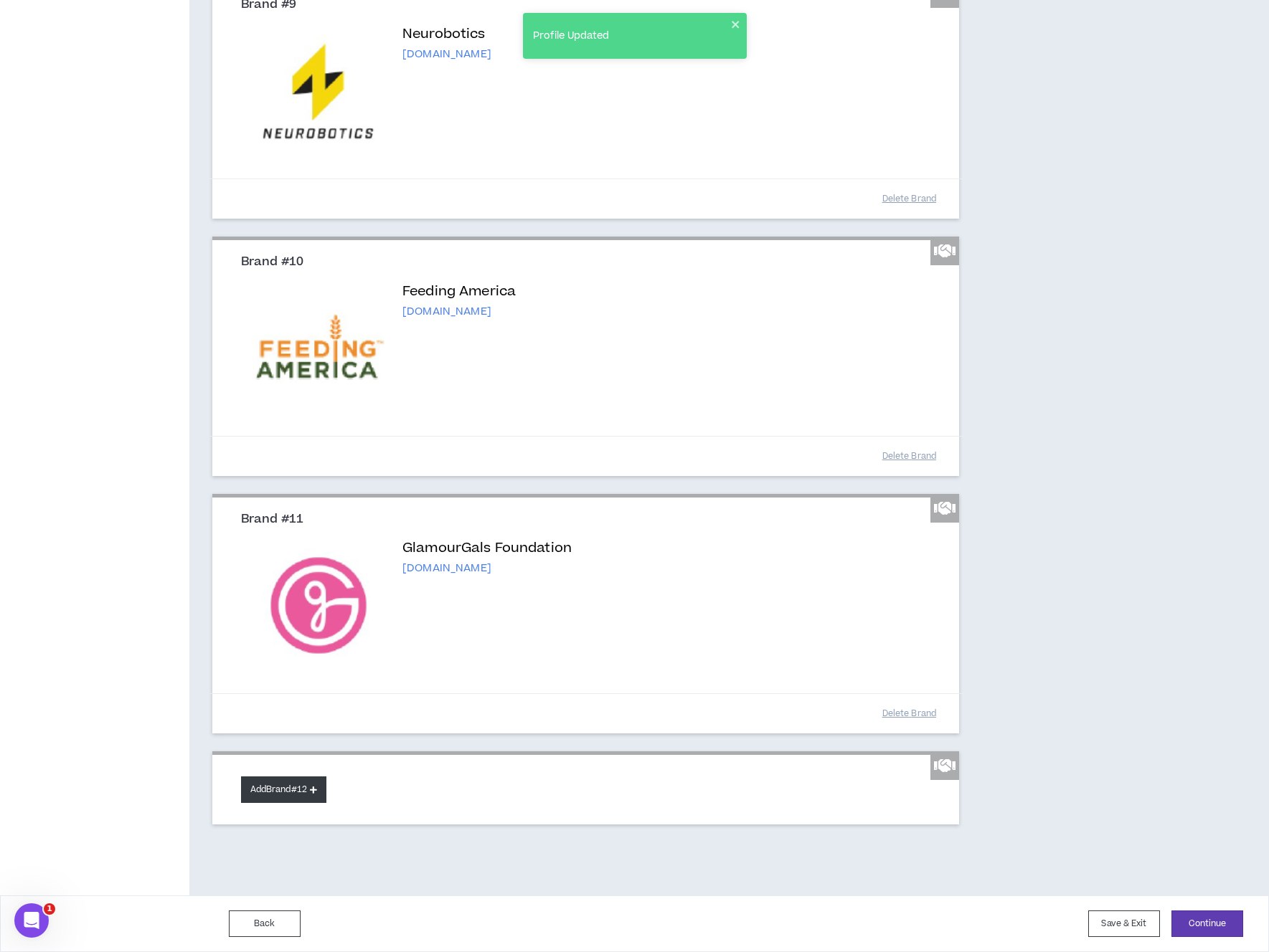
click at [296, 785] on button "Add Brand #12" at bounding box center [283, 790] width 86 height 27
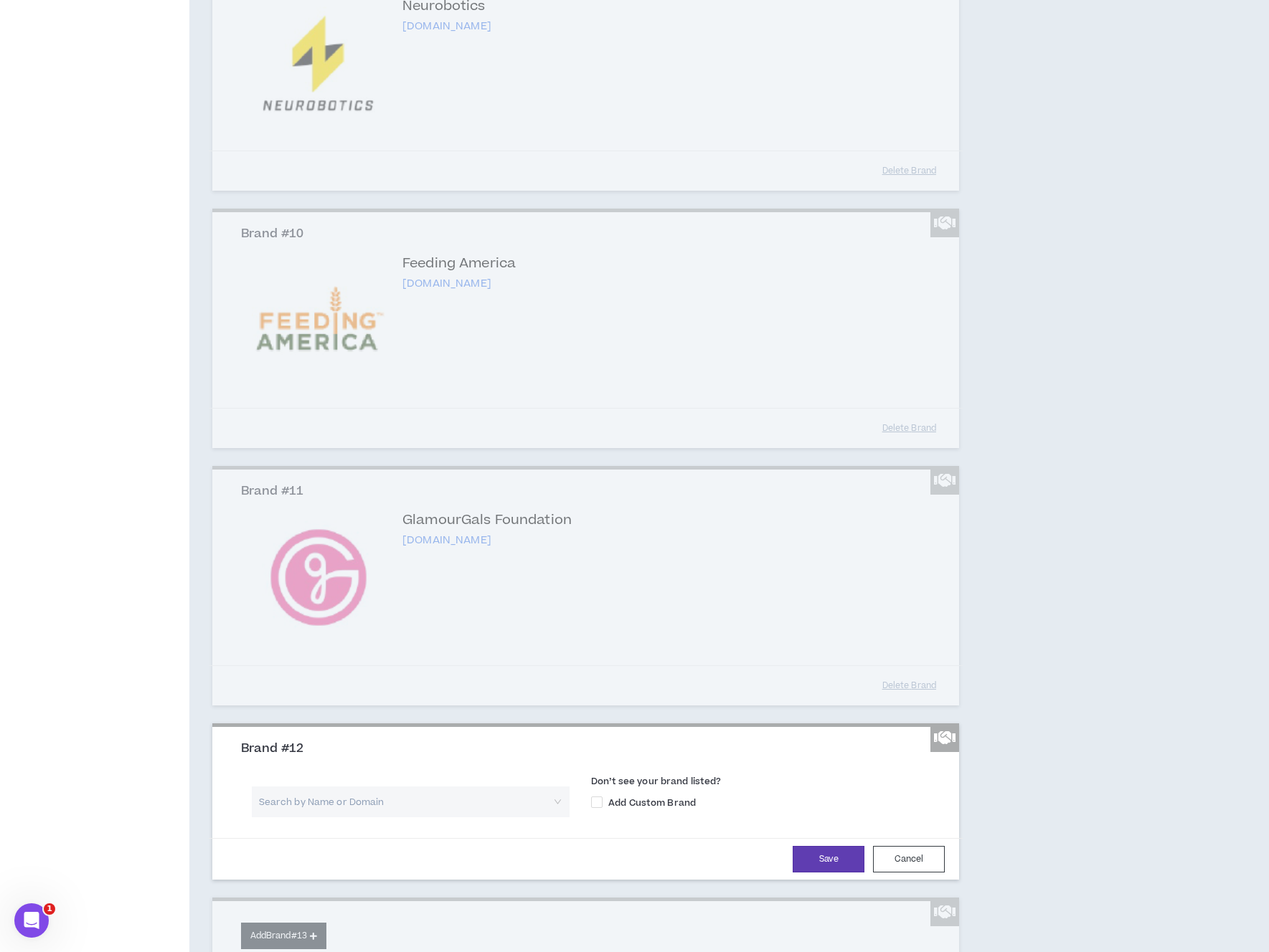
scroll to position [1800, 0]
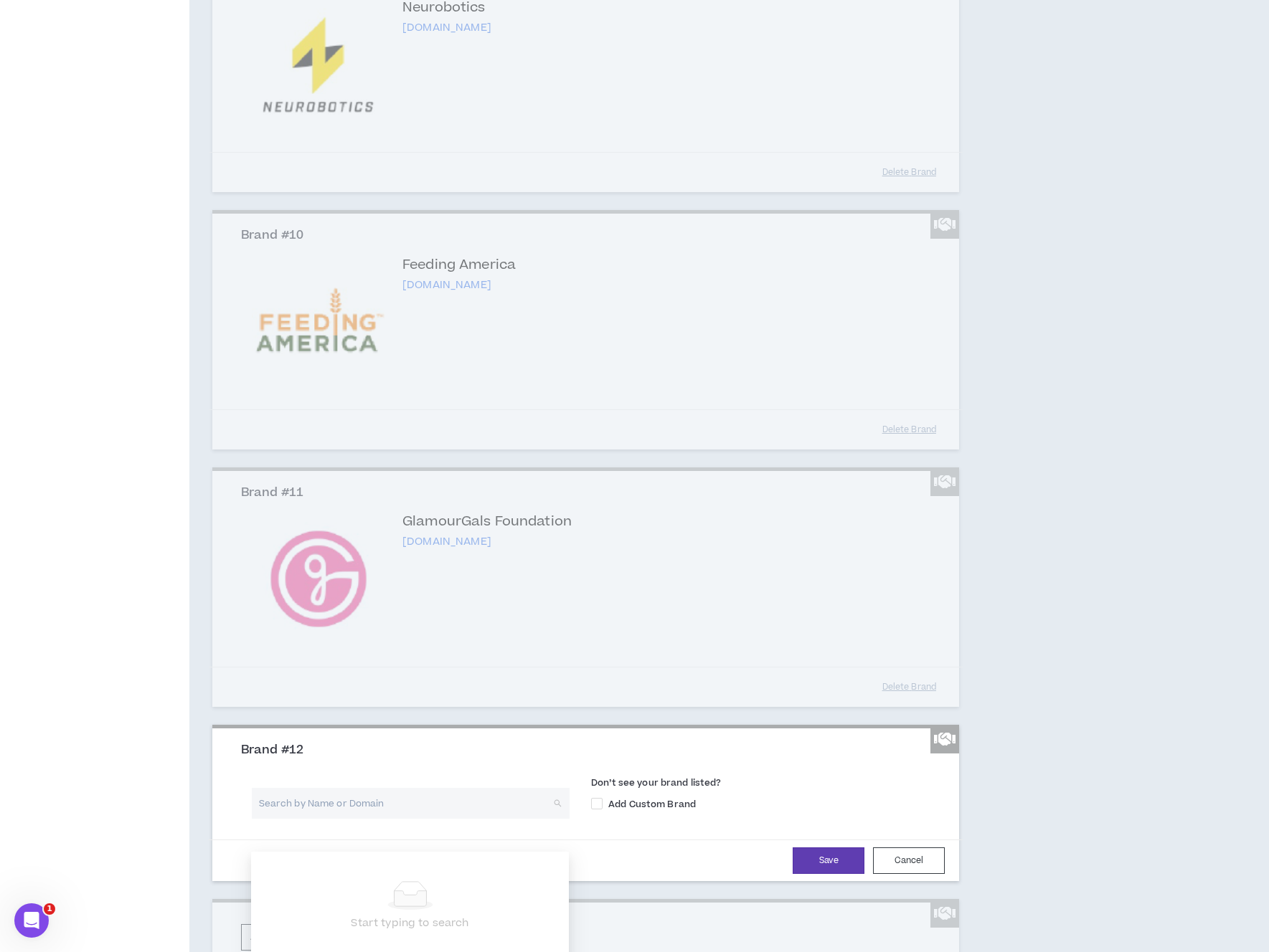
click at [399, 819] on input "search" at bounding box center [405, 804] width 292 height 31
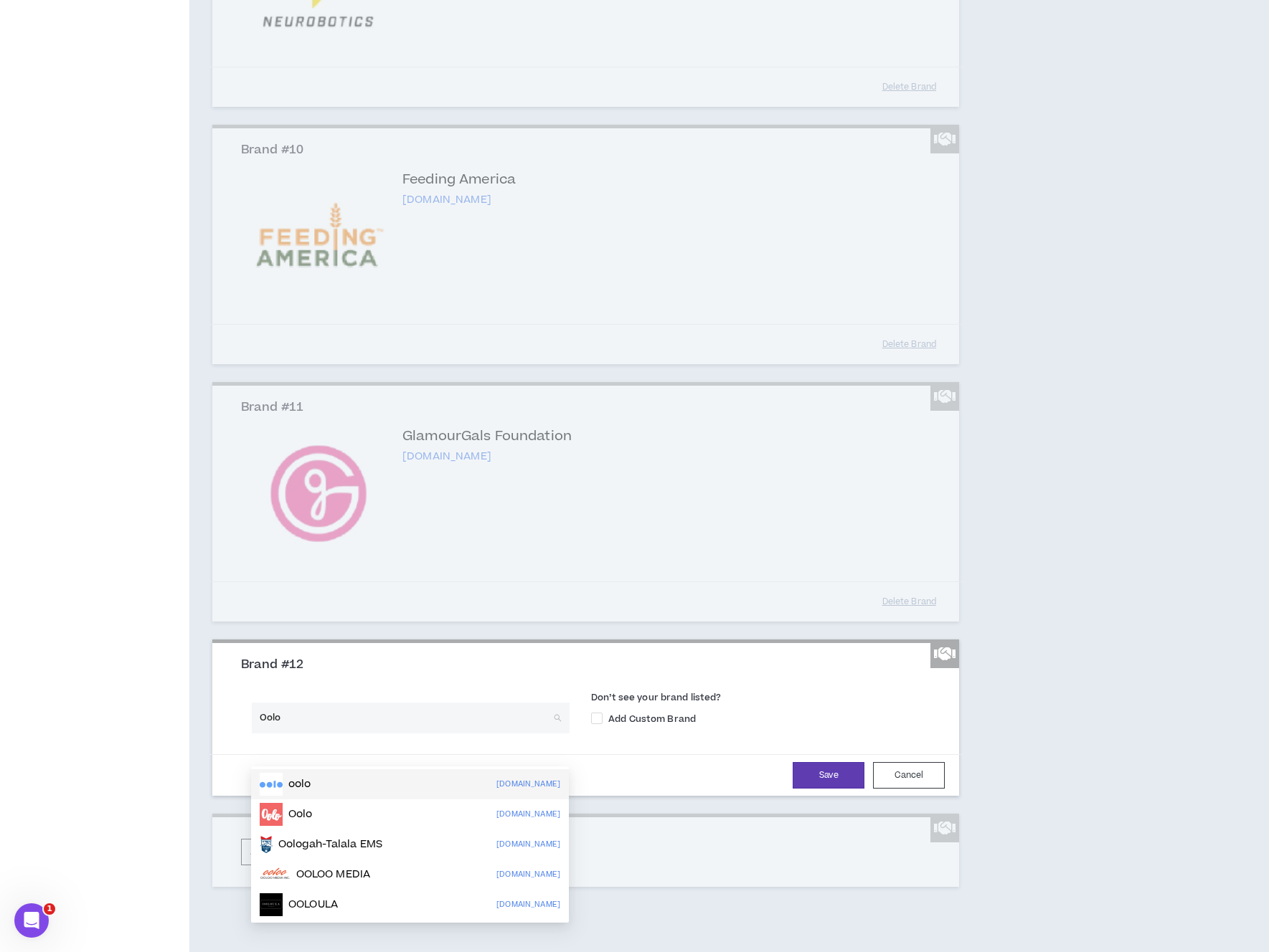
scroll to position [1887, 0]
type input "O"
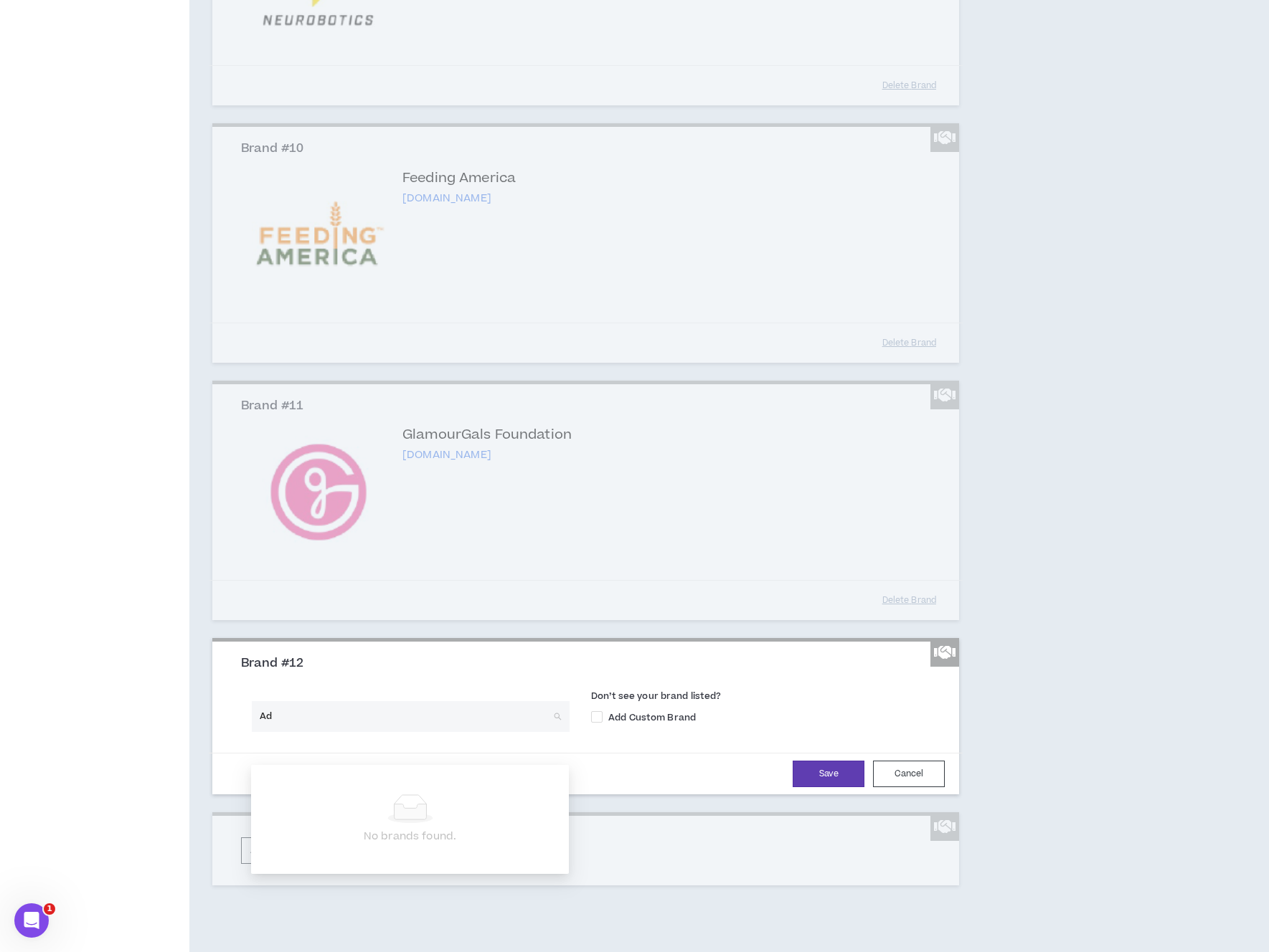
type input "A"
type input "North American Partners in Anes"
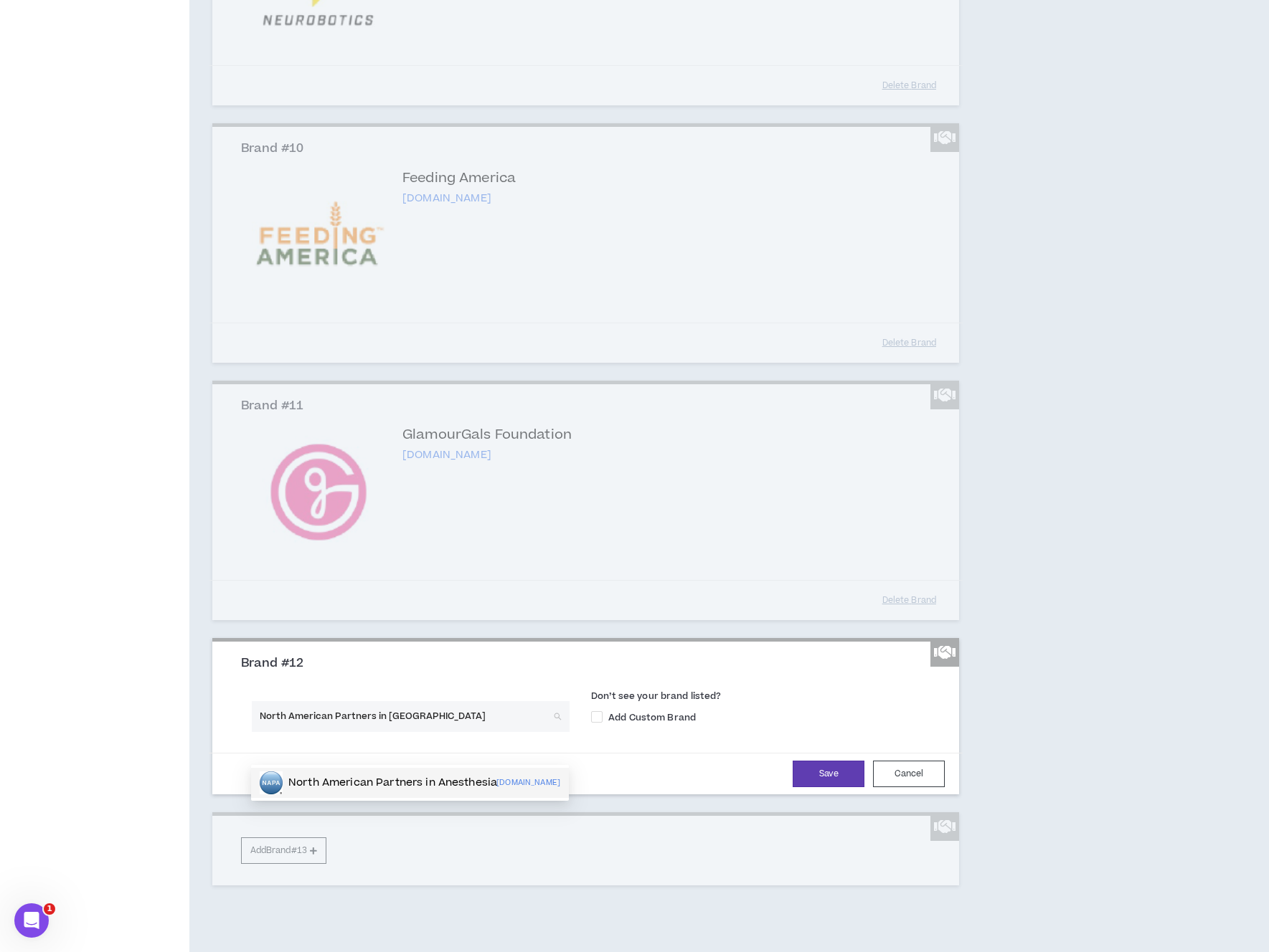
click at [473, 785] on p "North American Partners in Anesthesia" at bounding box center [392, 783] width 209 height 14
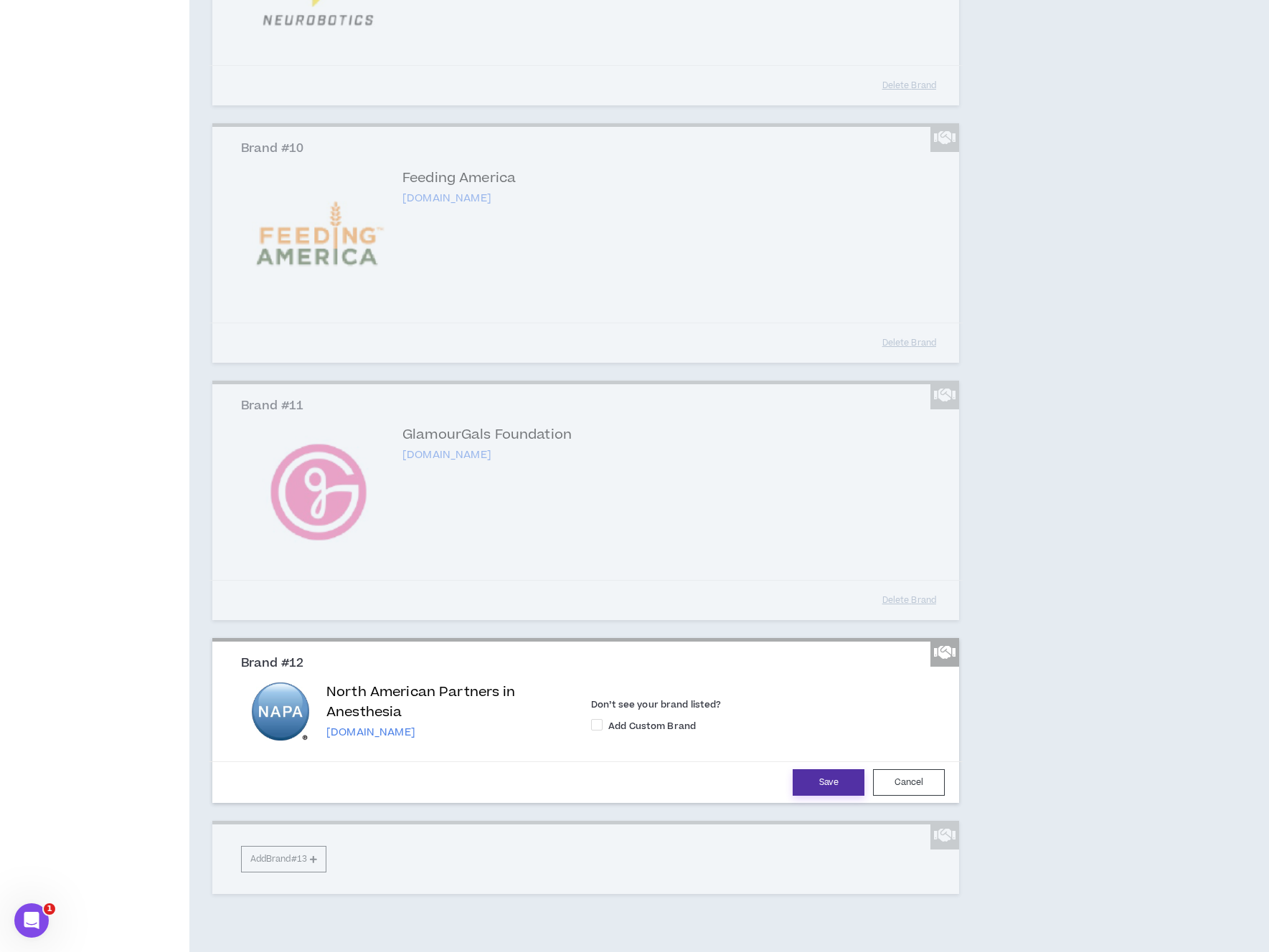
click at [836, 796] on button "Save" at bounding box center [828, 783] width 71 height 27
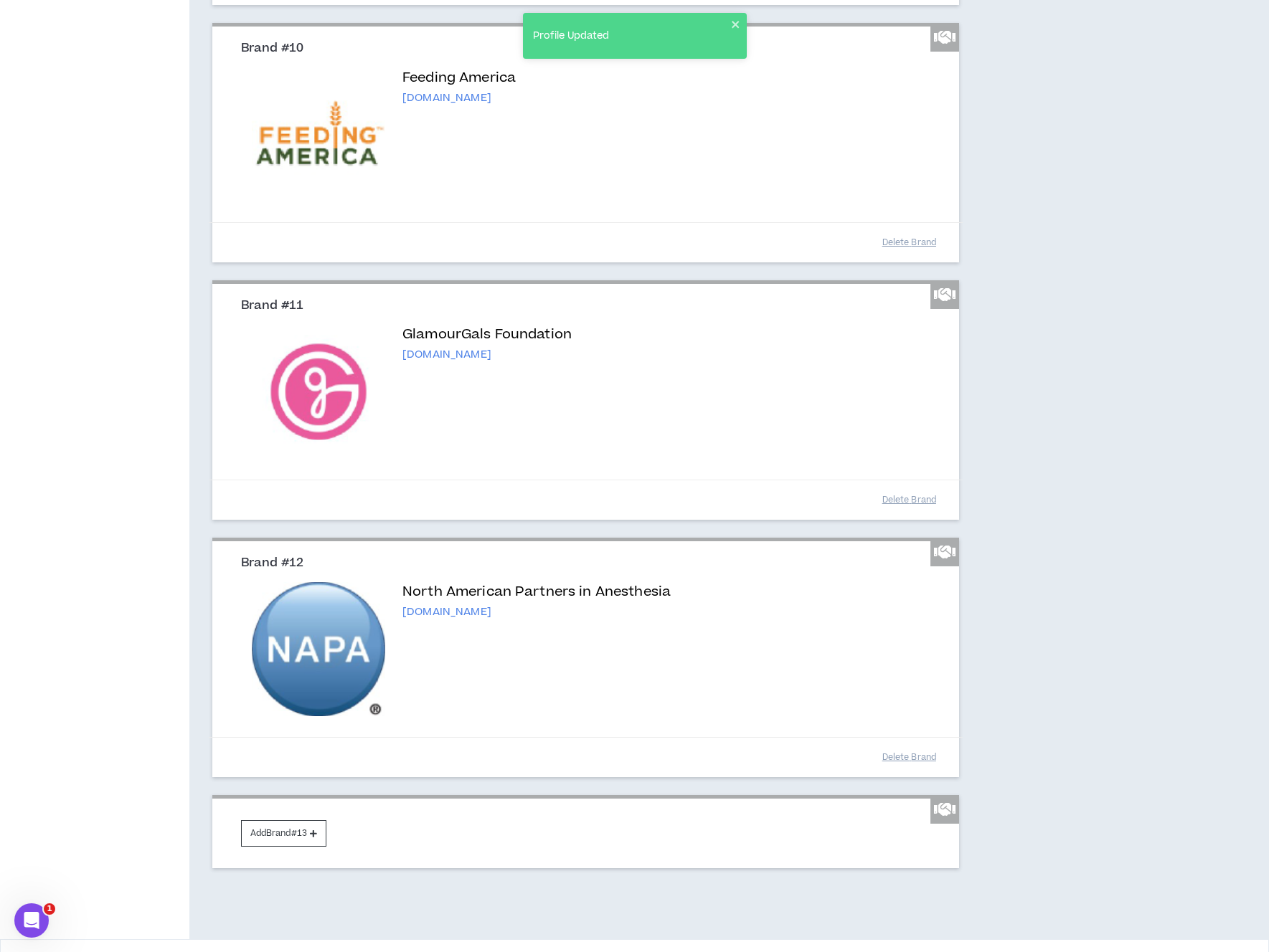
scroll to position [2059, 0]
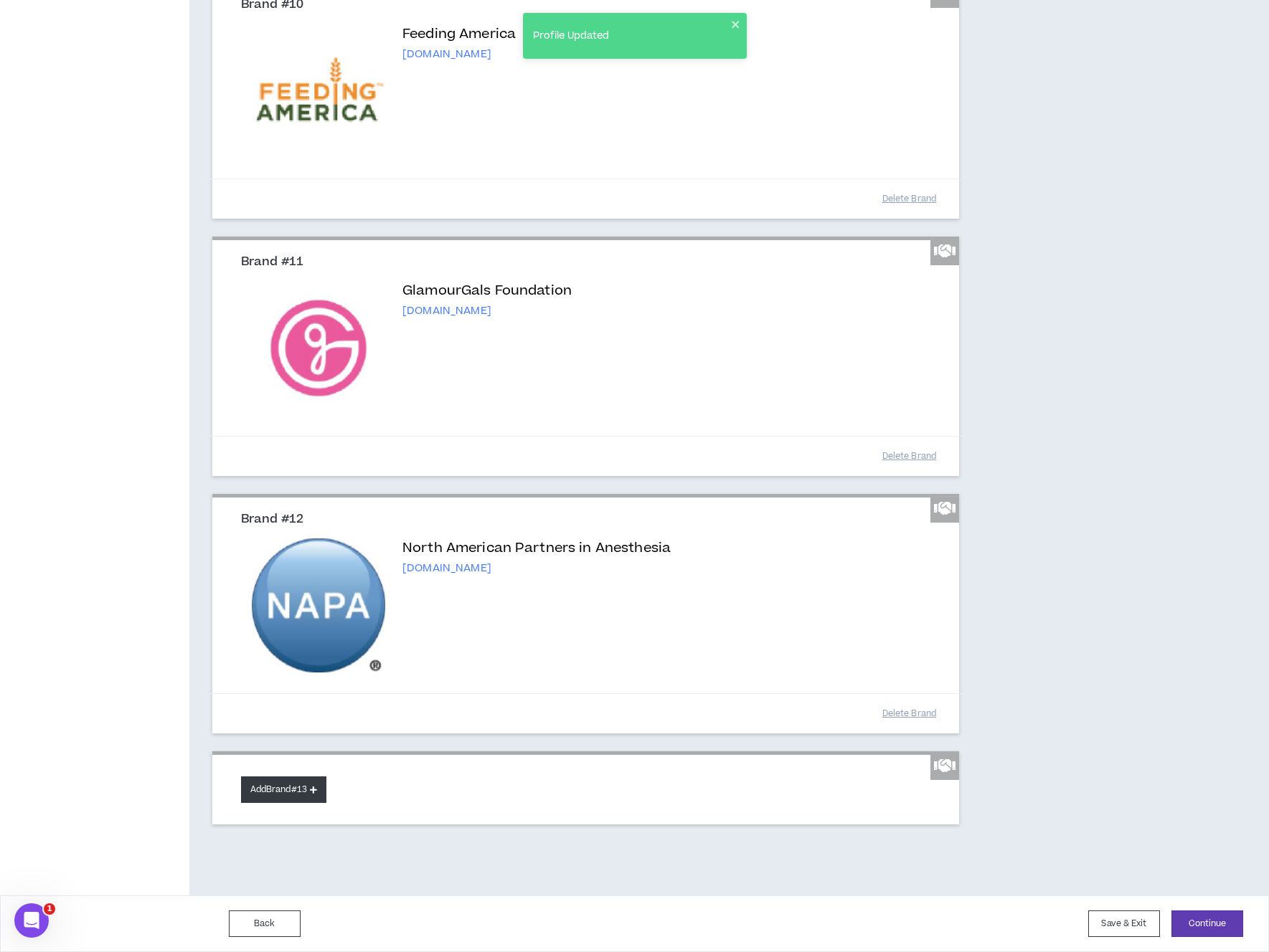
click at [271, 780] on button "Add Brand #13" at bounding box center [283, 790] width 86 height 27
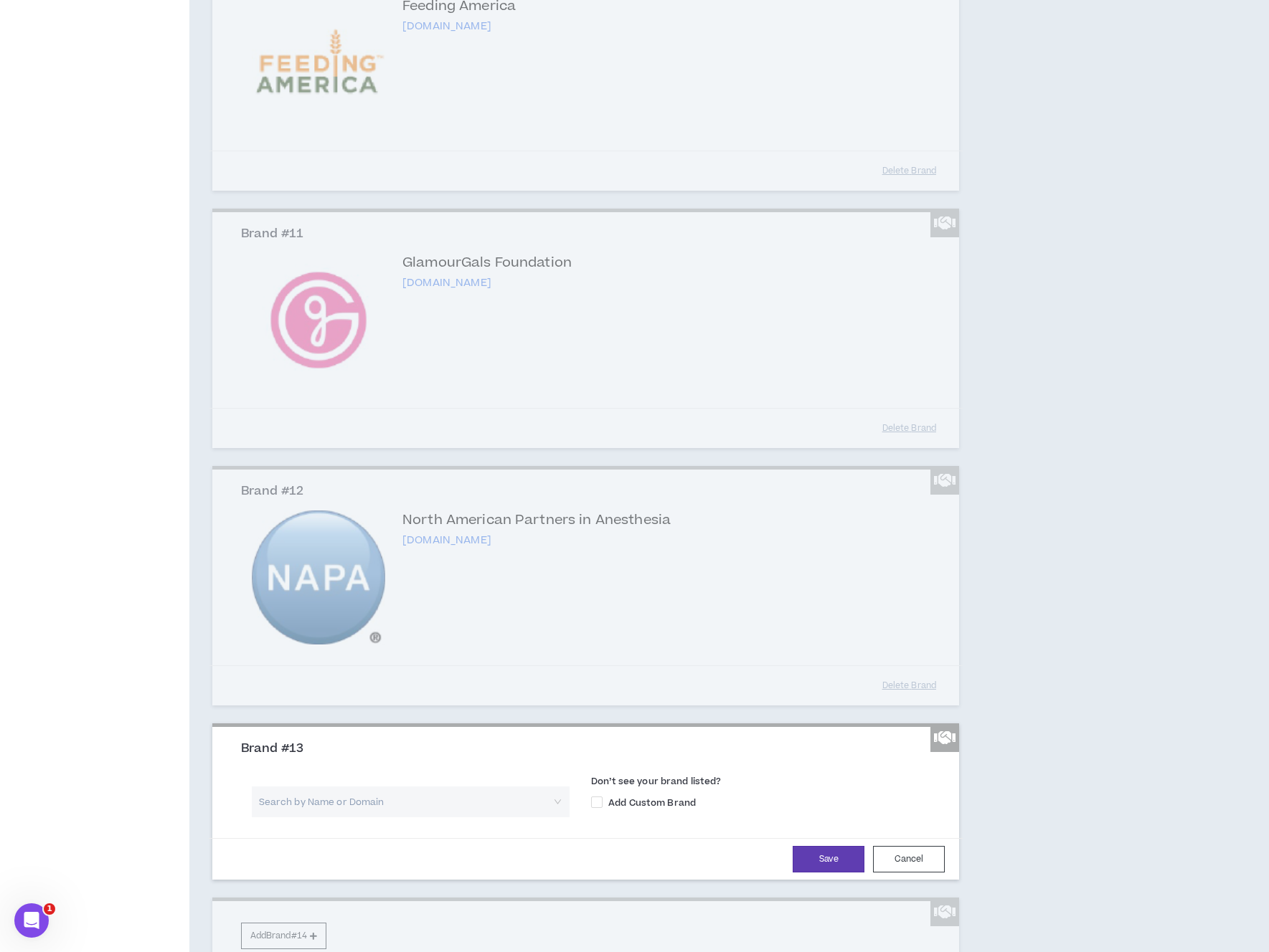
click at [351, 817] on input "search" at bounding box center [405, 802] width 292 height 31
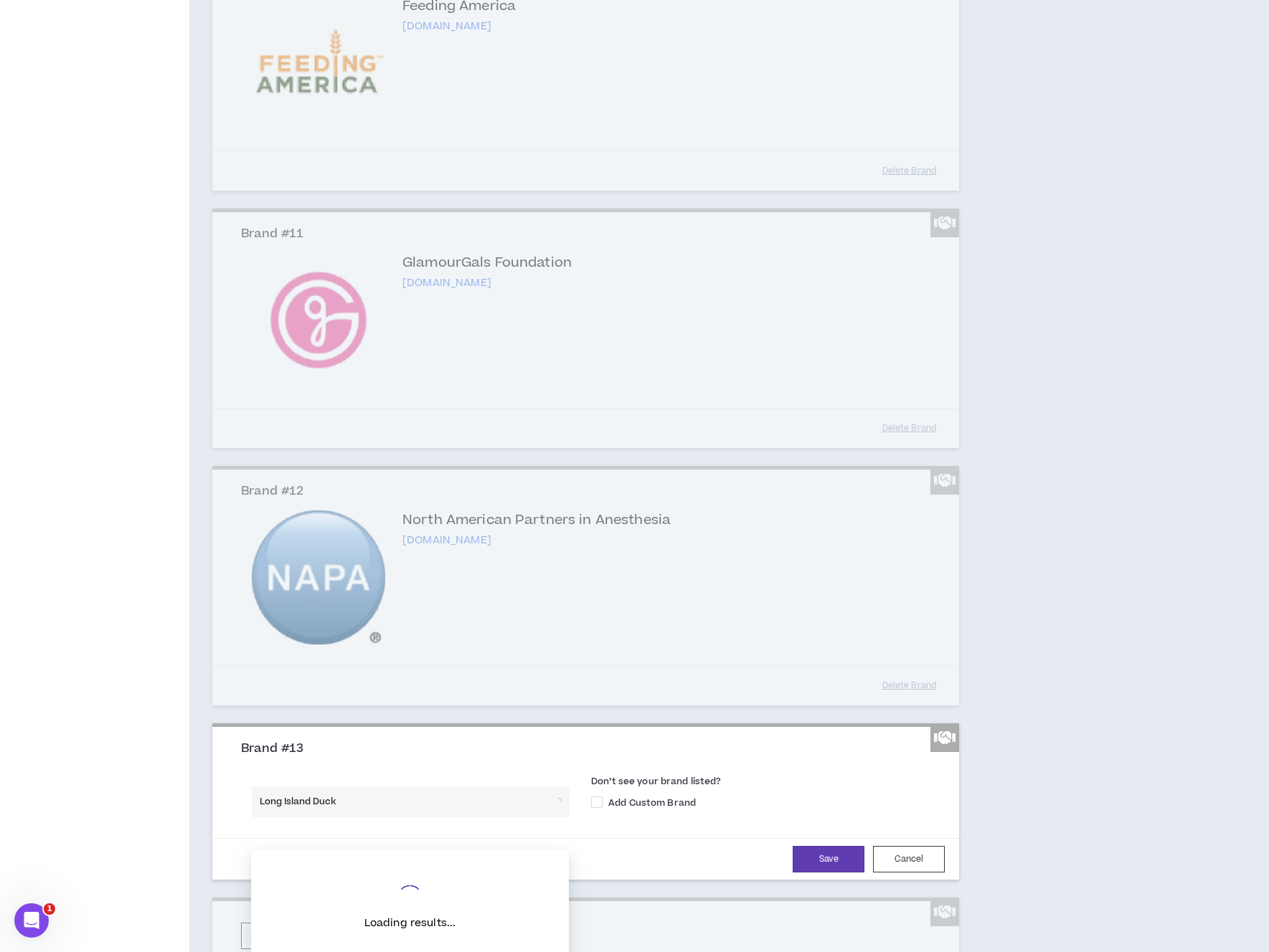
type input "Long Island Ducks"
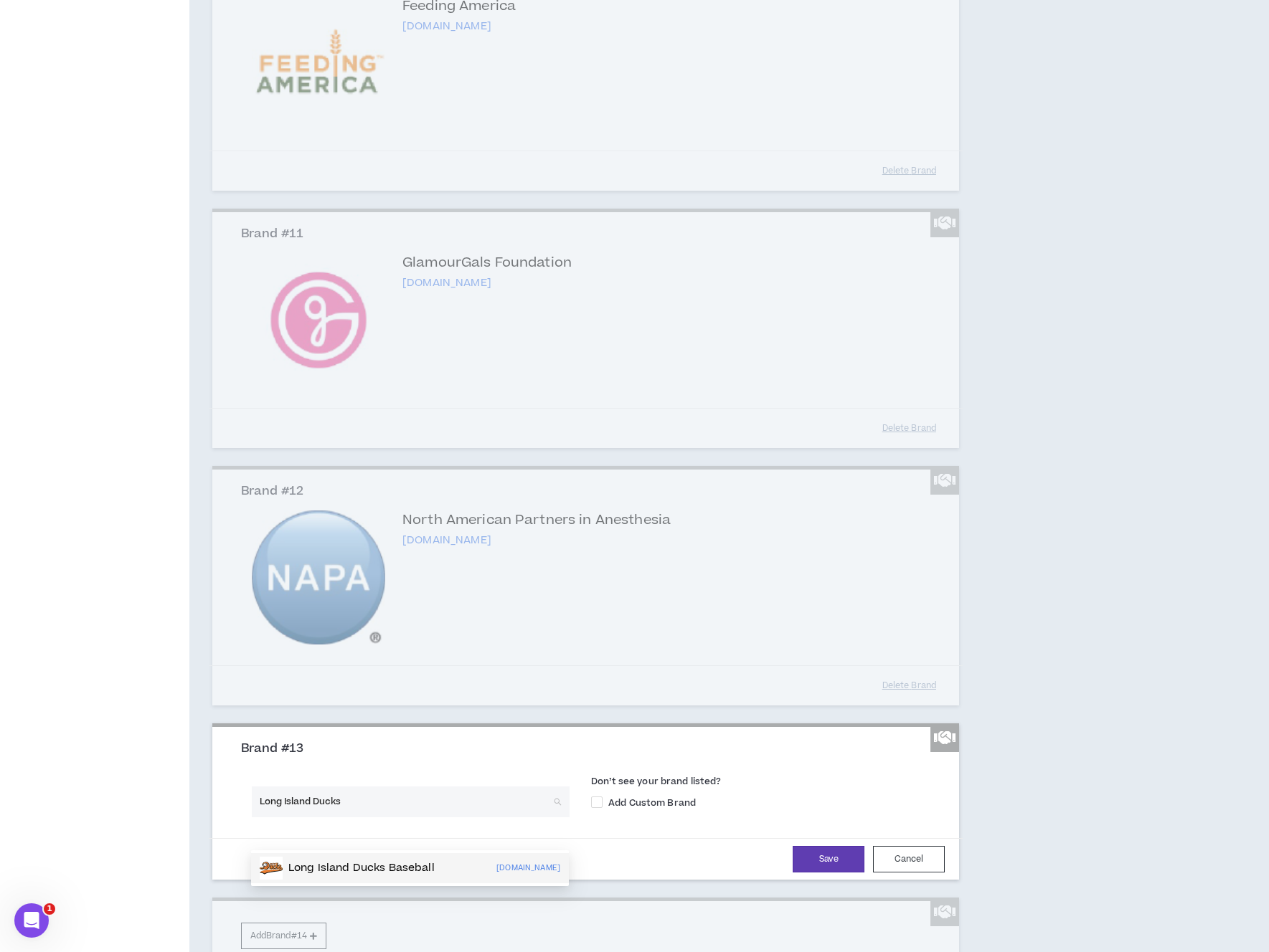
click at [391, 872] on p "Long Island Ducks Baseball" at bounding box center [361, 868] width 146 height 14
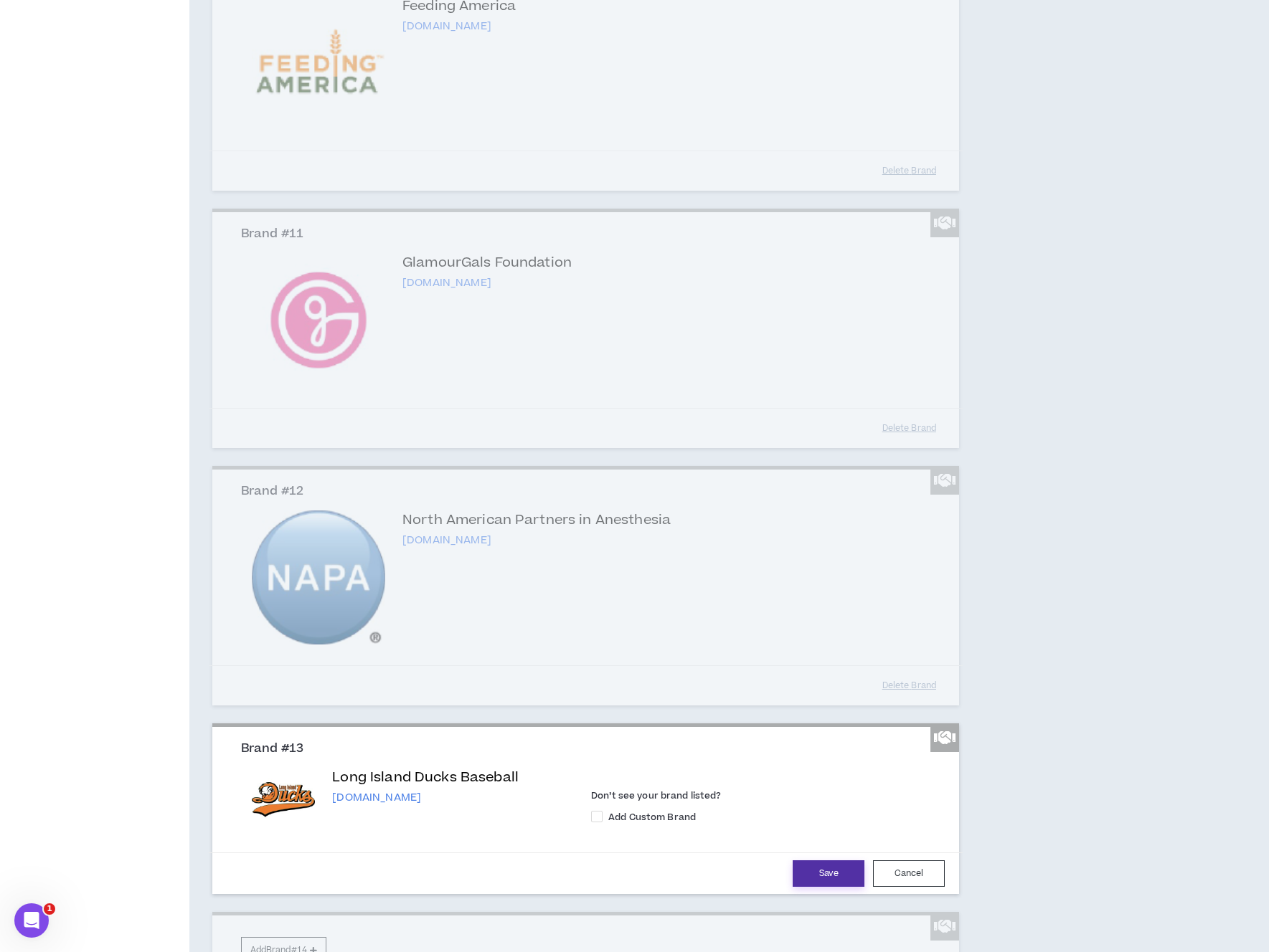
click at [840, 887] on button "Save" at bounding box center [828, 874] width 71 height 27
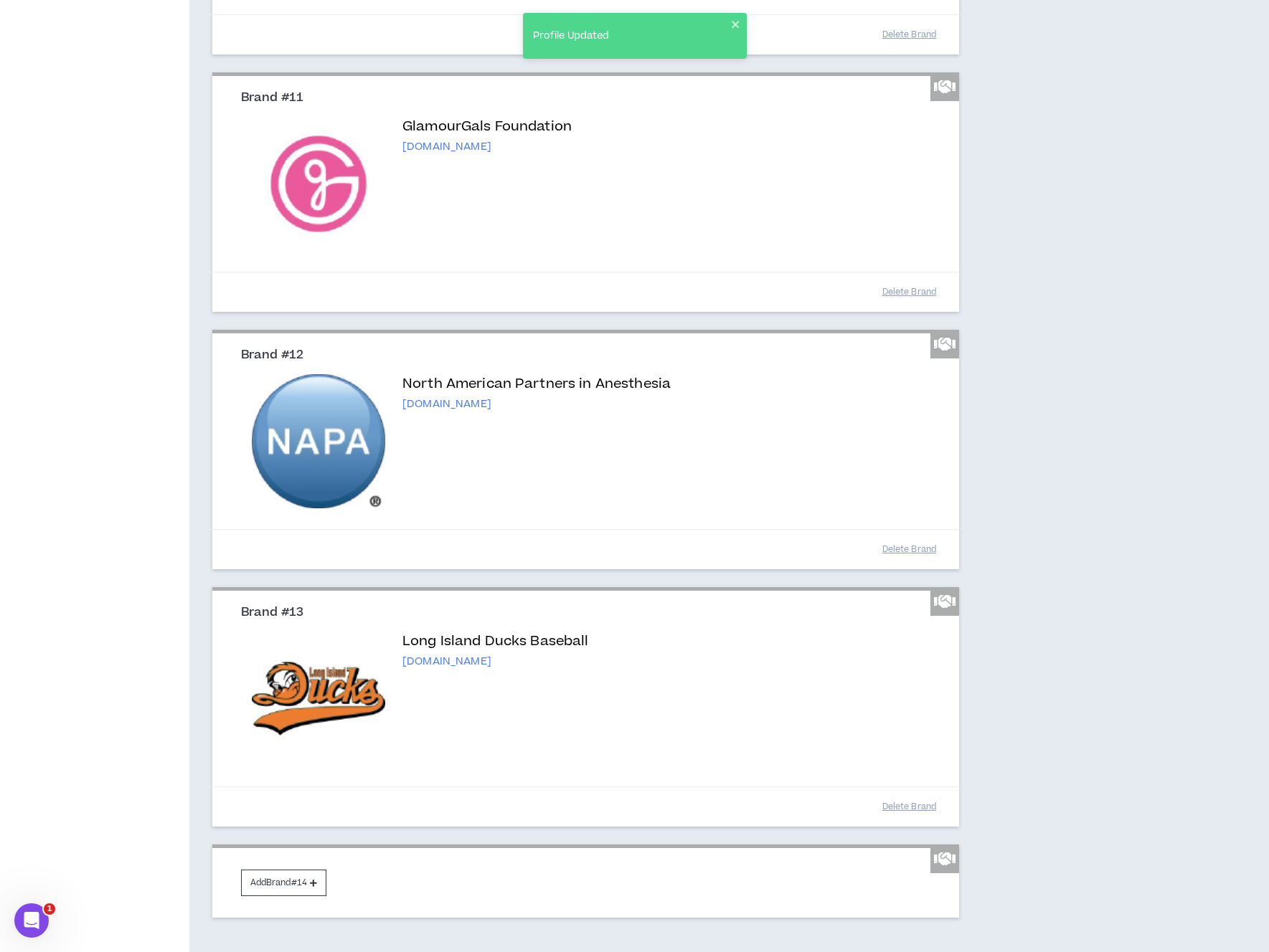
scroll to position [2247, 0]
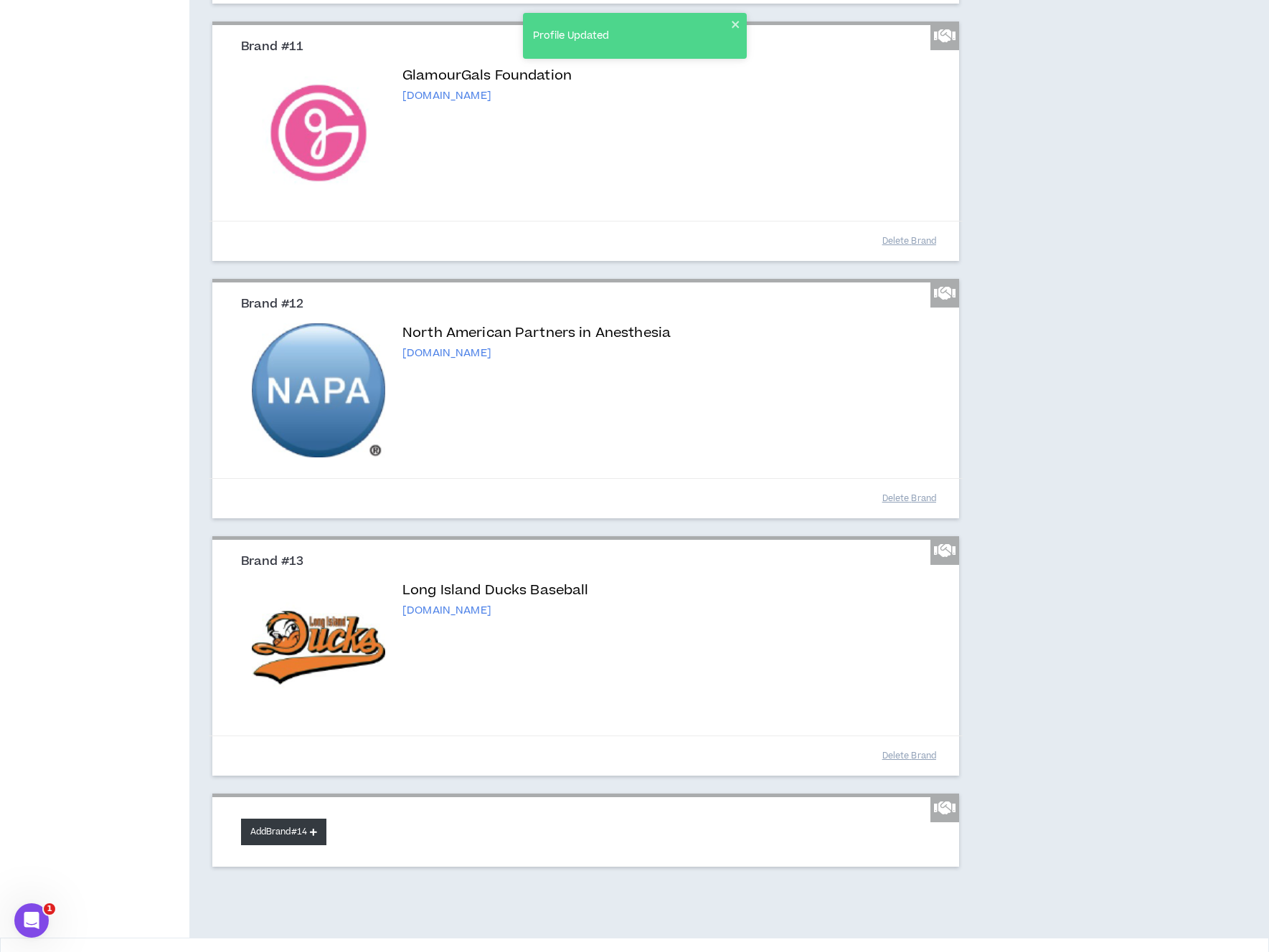
click at [252, 845] on button "Add Brand #14" at bounding box center [283, 833] width 86 height 27
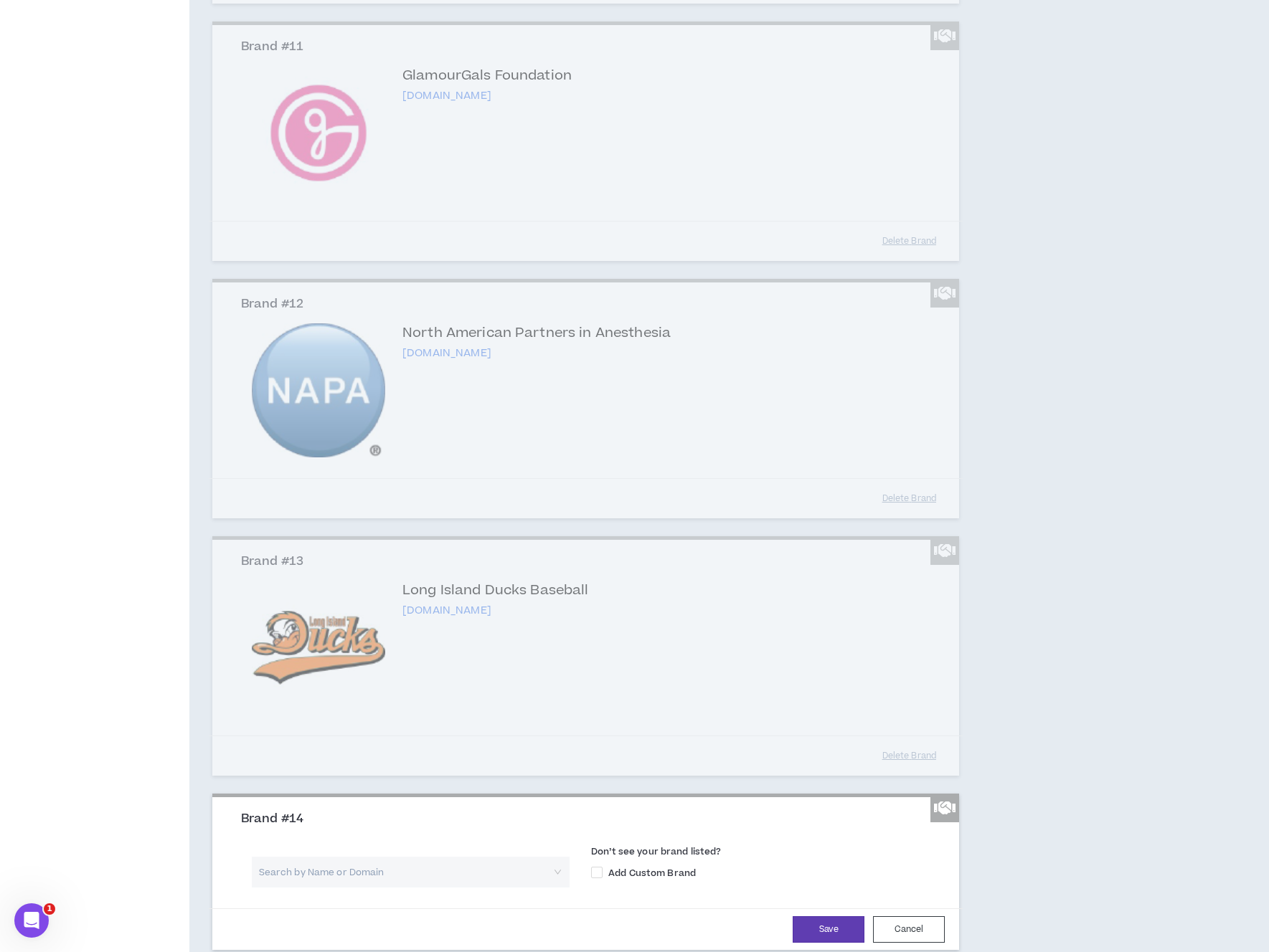
click at [367, 888] on input "search" at bounding box center [405, 872] width 292 height 31
type input "Thinkshop Advi"
click at [384, 937] on p "Thinkshop Advisors" at bounding box center [340, 938] width 104 height 14
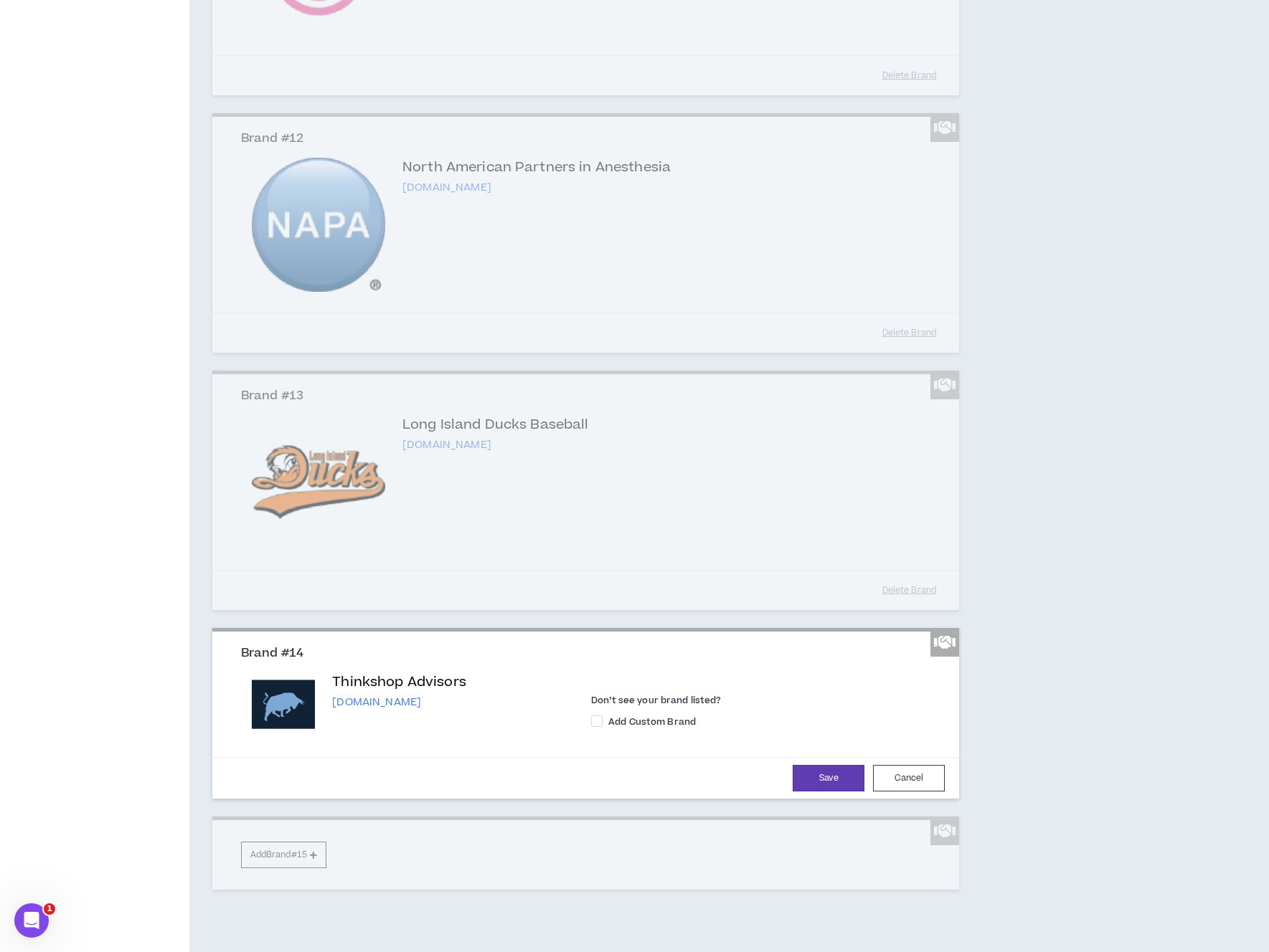
scroll to position [2424, 0]
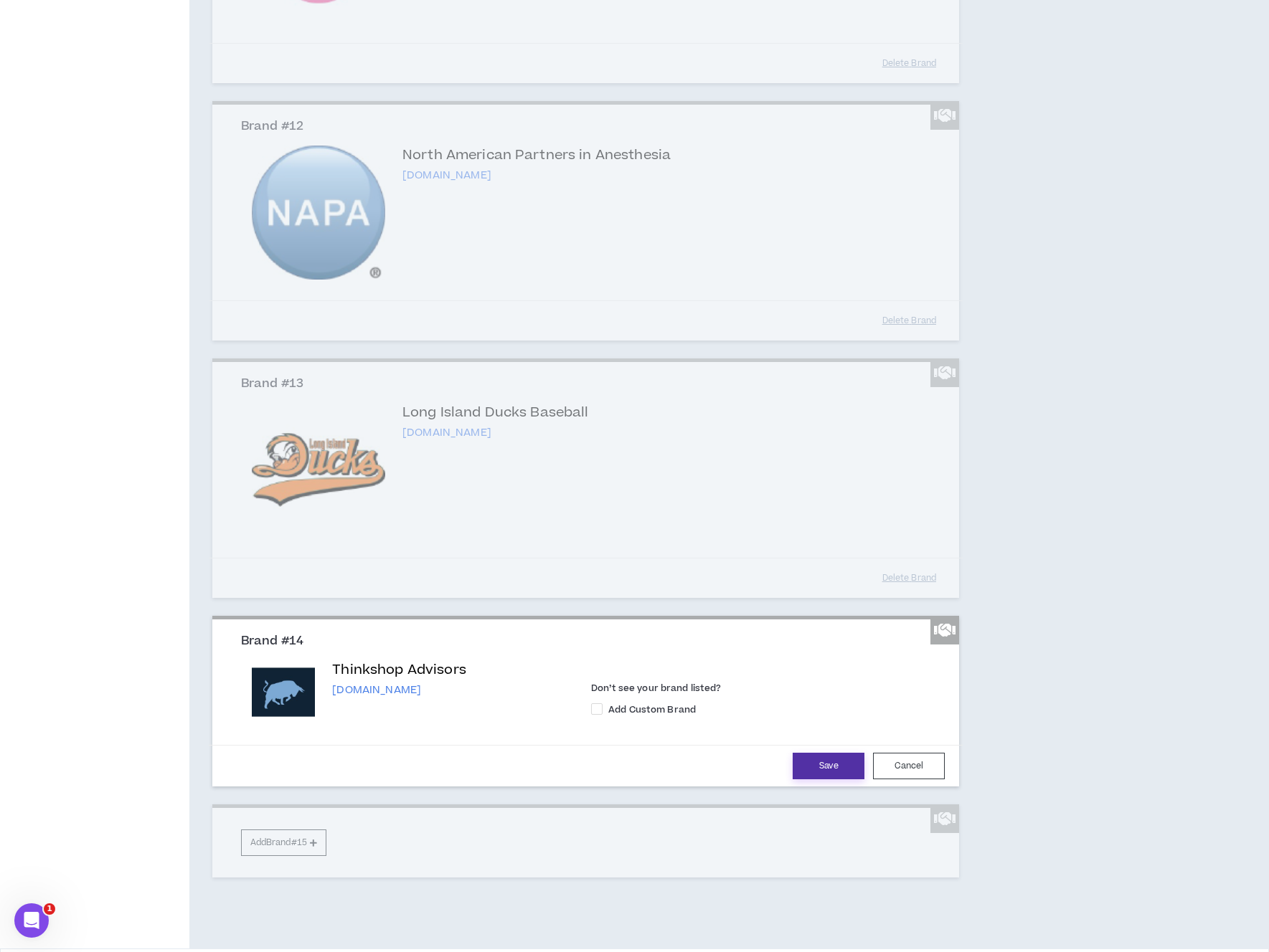
click at [833, 780] on button "Save" at bounding box center [828, 766] width 71 height 27
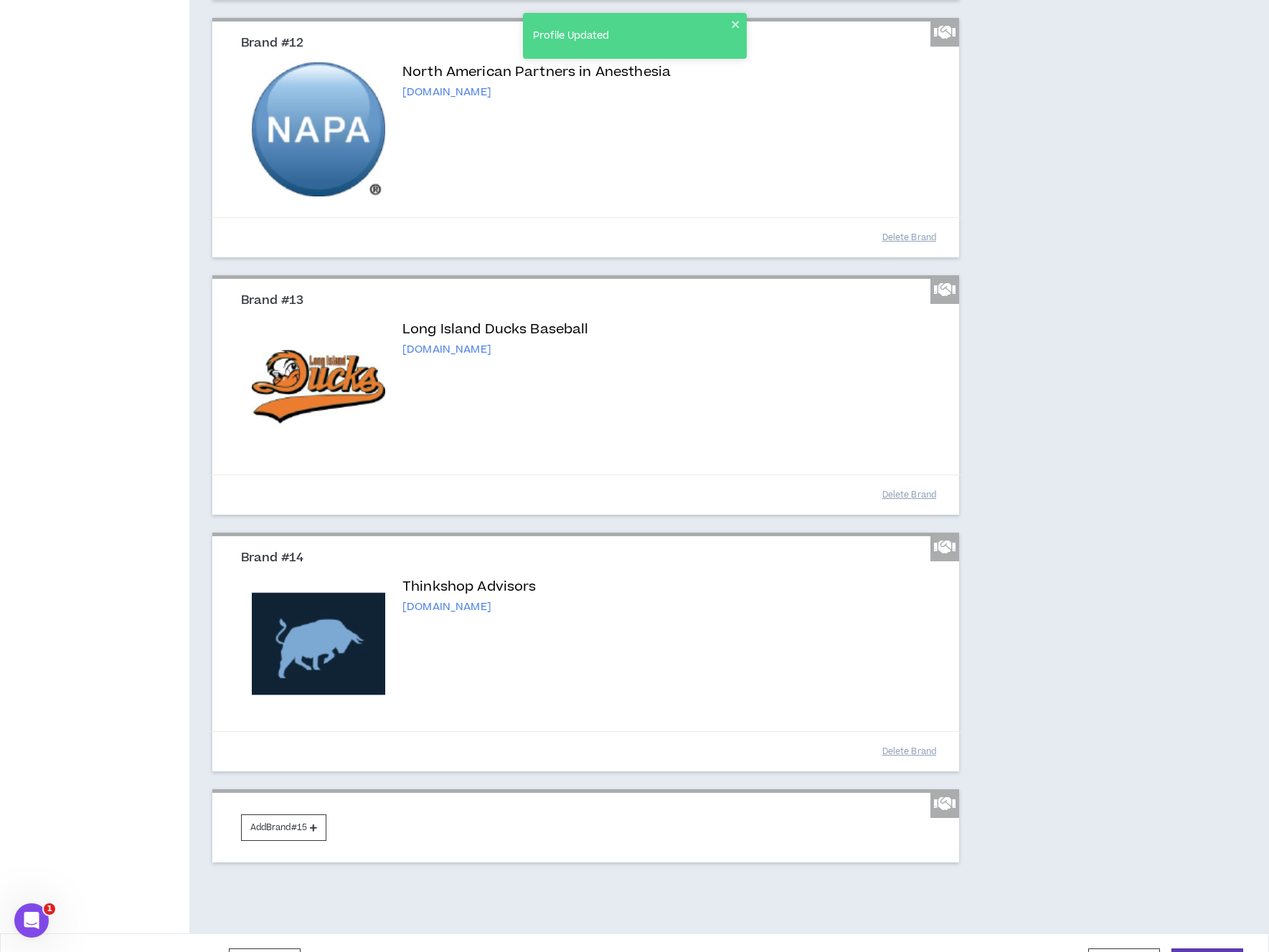
scroll to position [2574, 0]
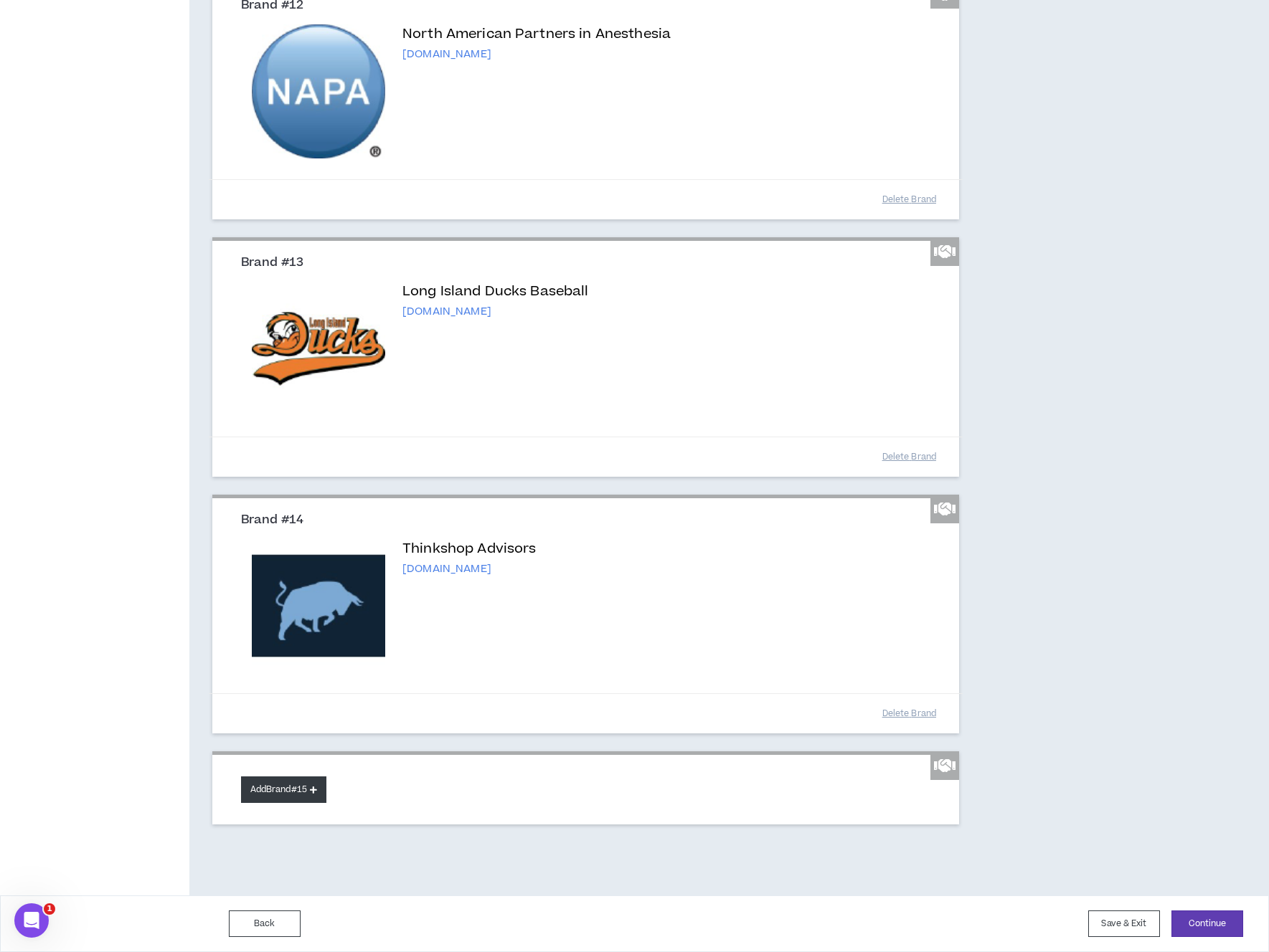
click at [322, 791] on button "Add Brand #15" at bounding box center [283, 790] width 86 height 27
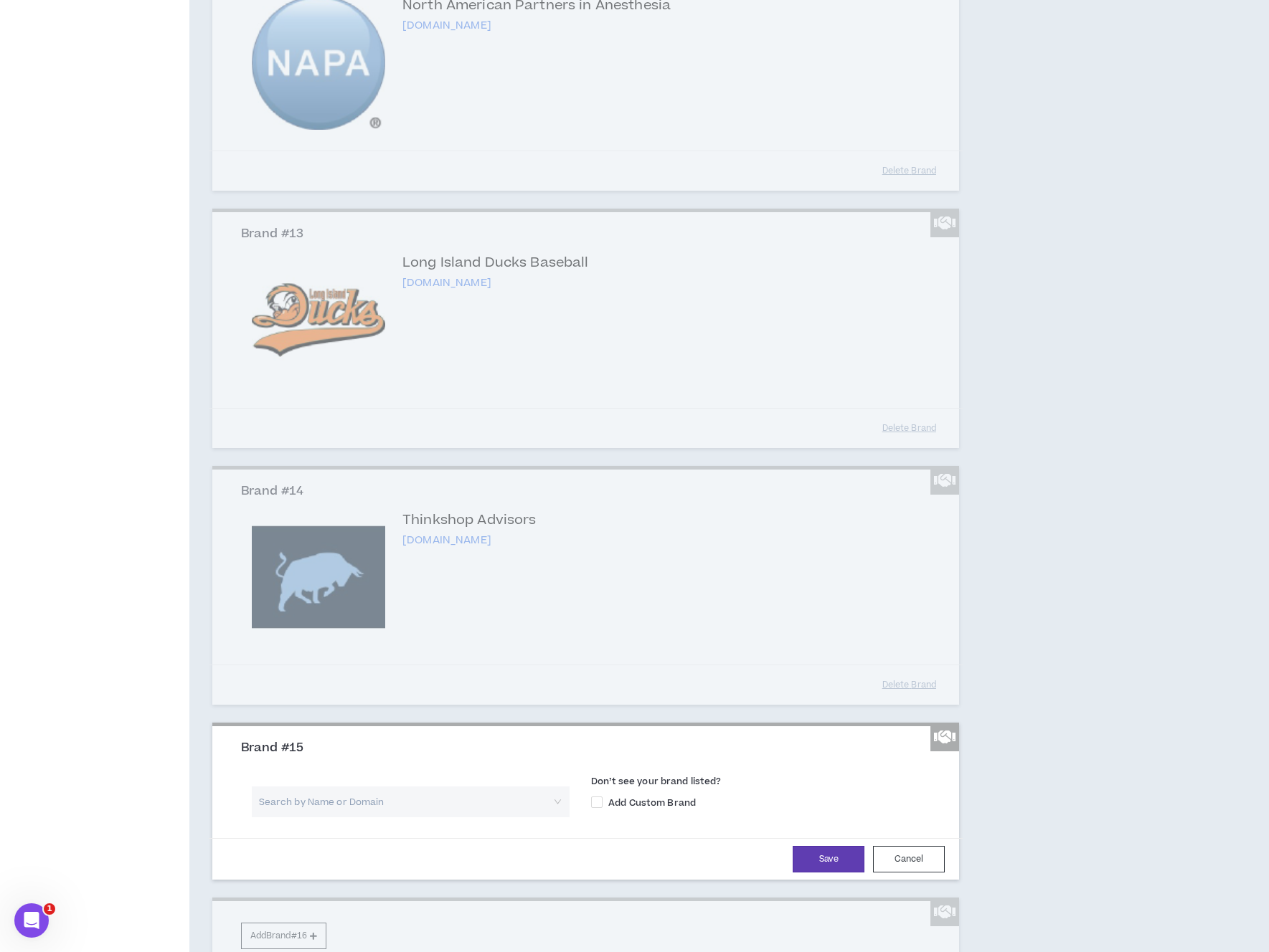
click at [483, 817] on input "search" at bounding box center [405, 802] width 292 height 31
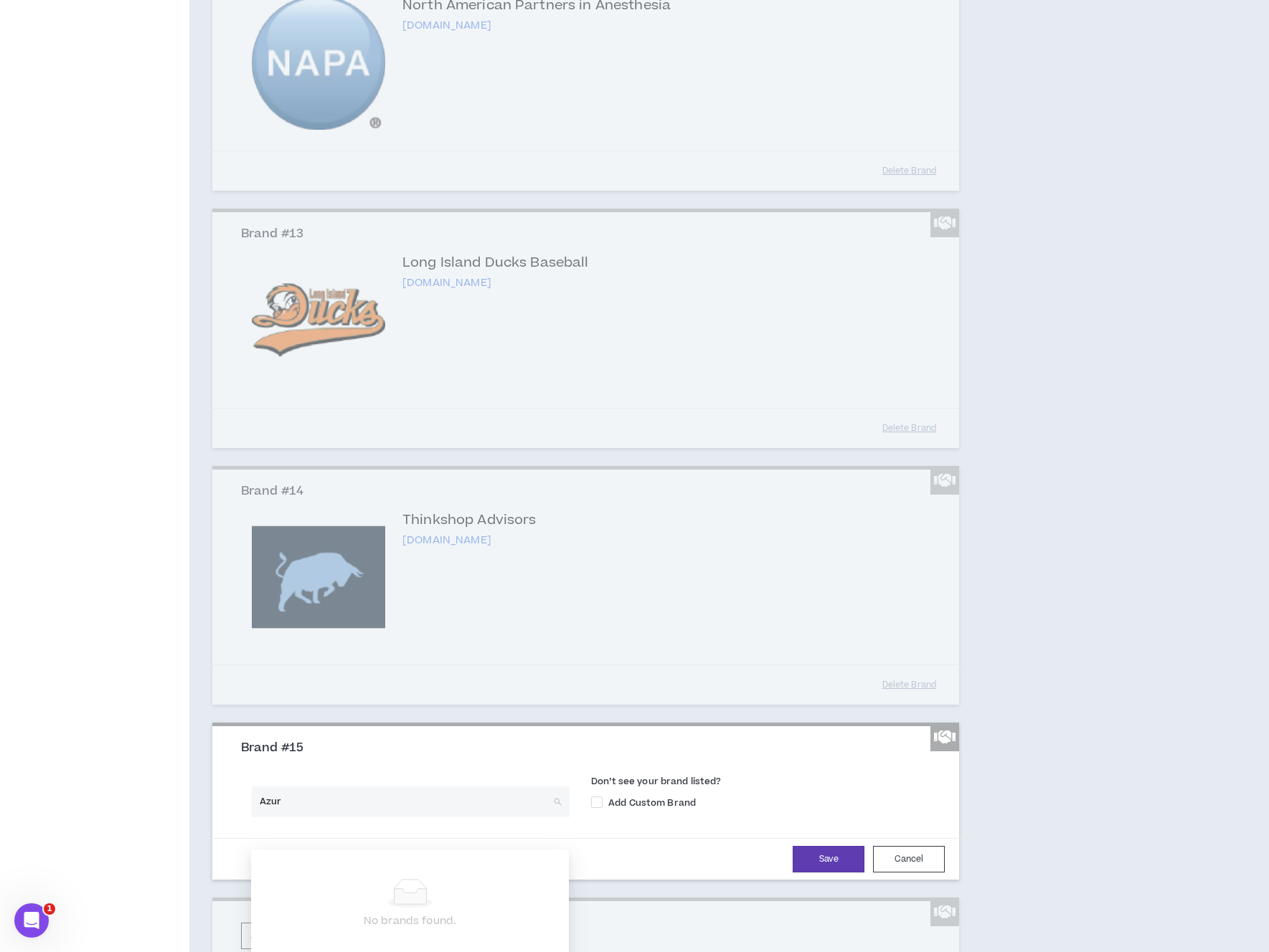
type input "Azure"
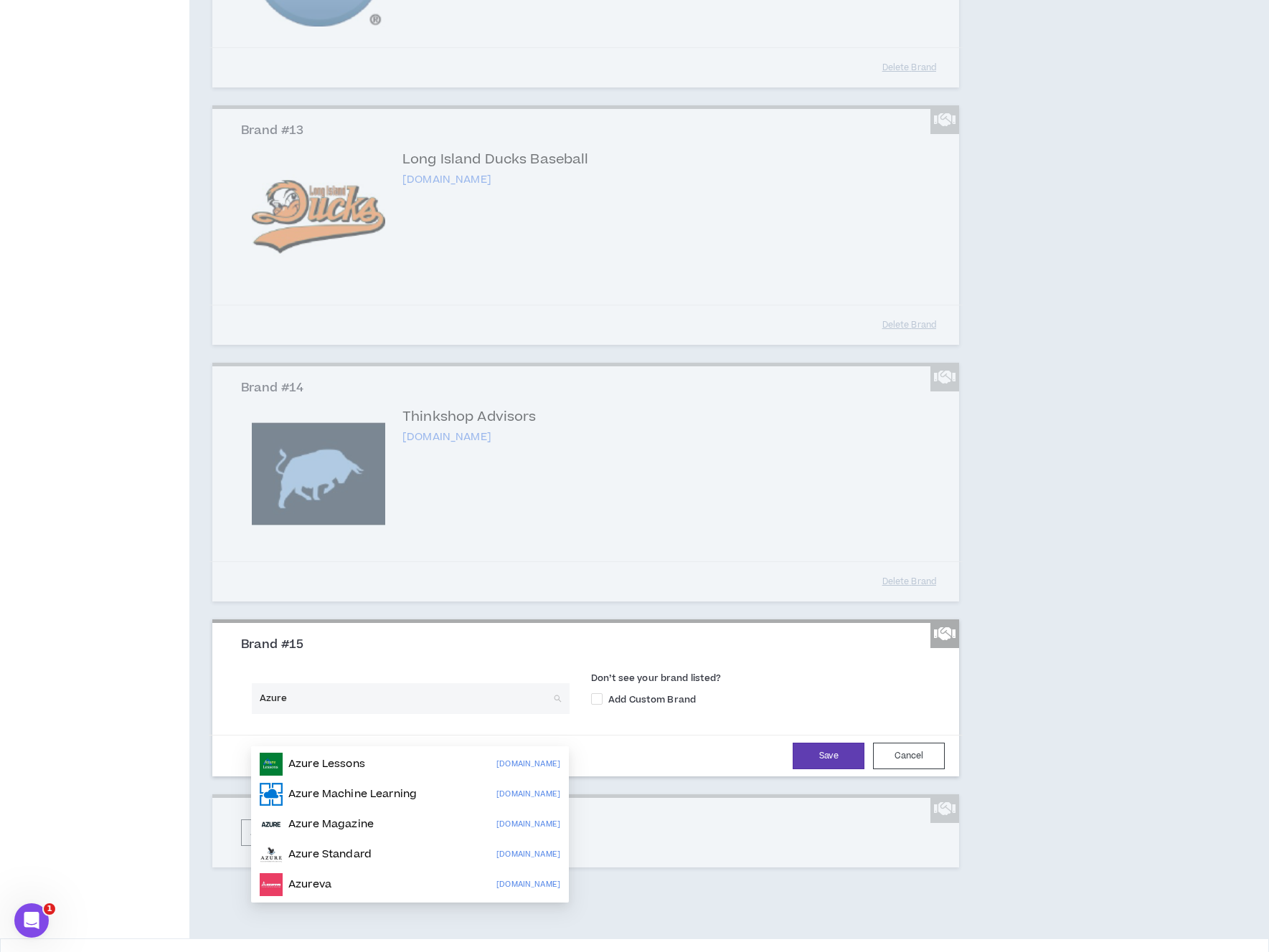
scroll to position [2679, 0]
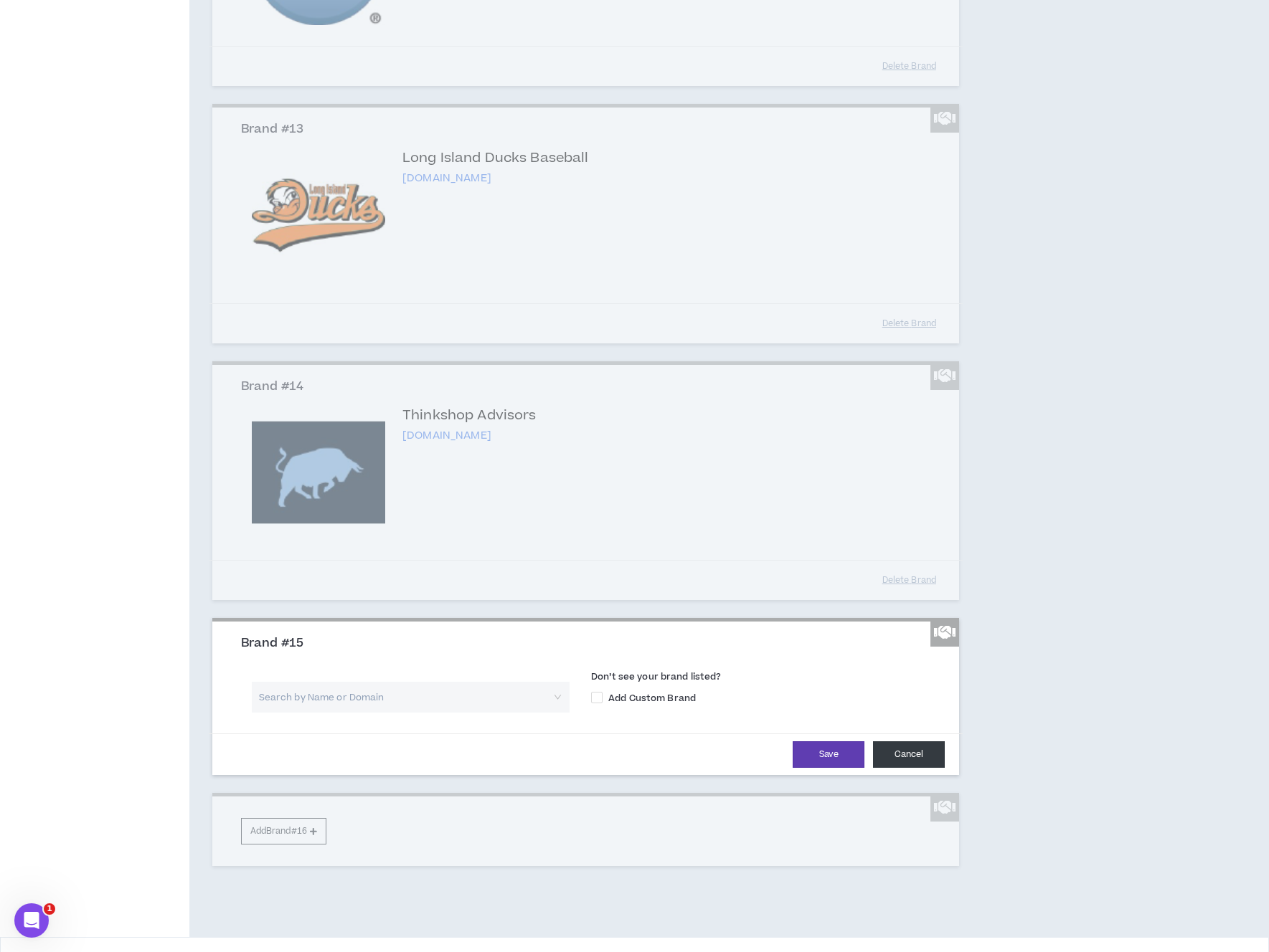
click at [926, 768] on button "Cancel" at bounding box center [908, 755] width 71 height 27
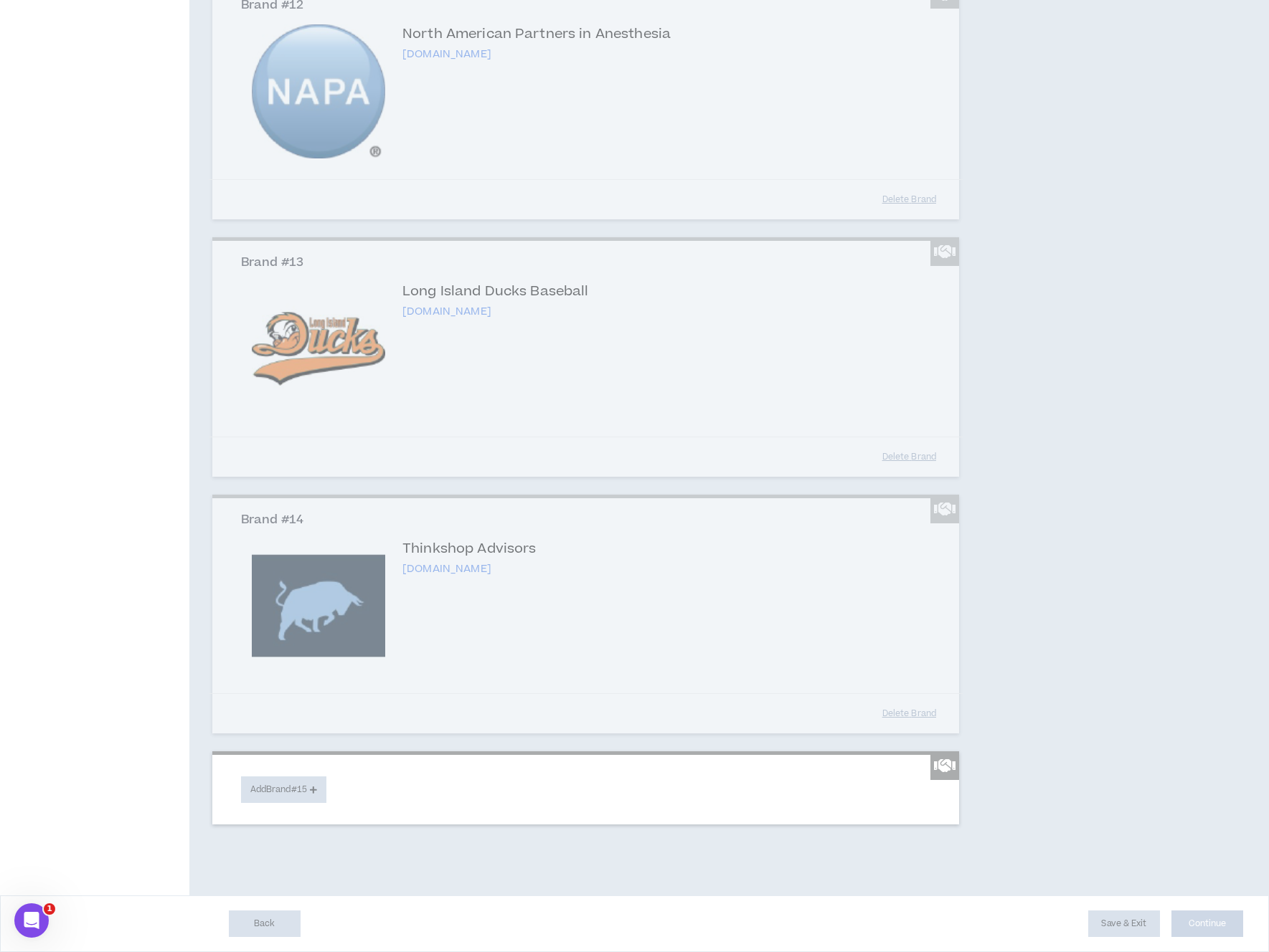
scroll to position [2574, 0]
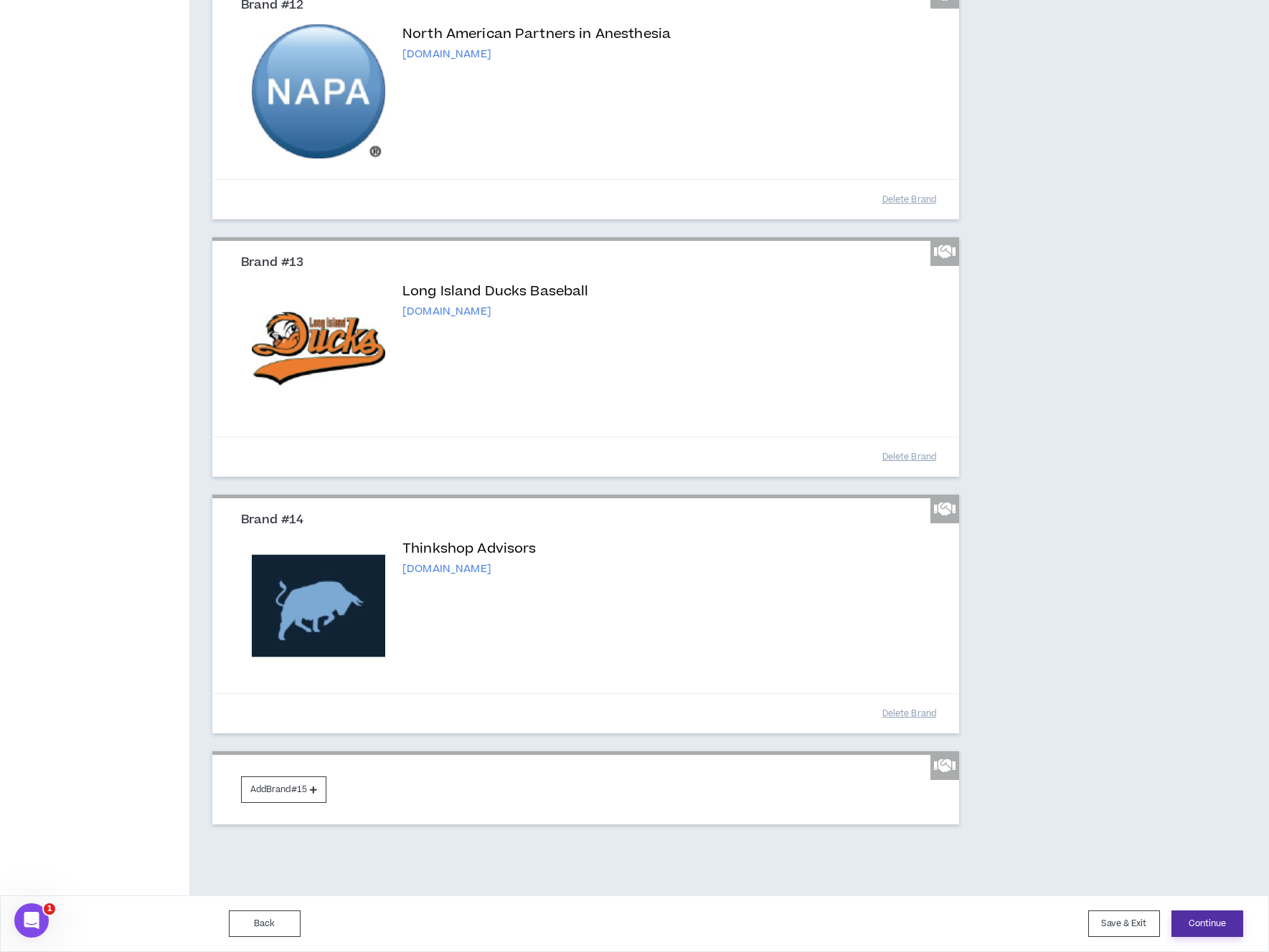
click at [1219, 920] on button "Continue" at bounding box center [1206, 924] width 71 height 27
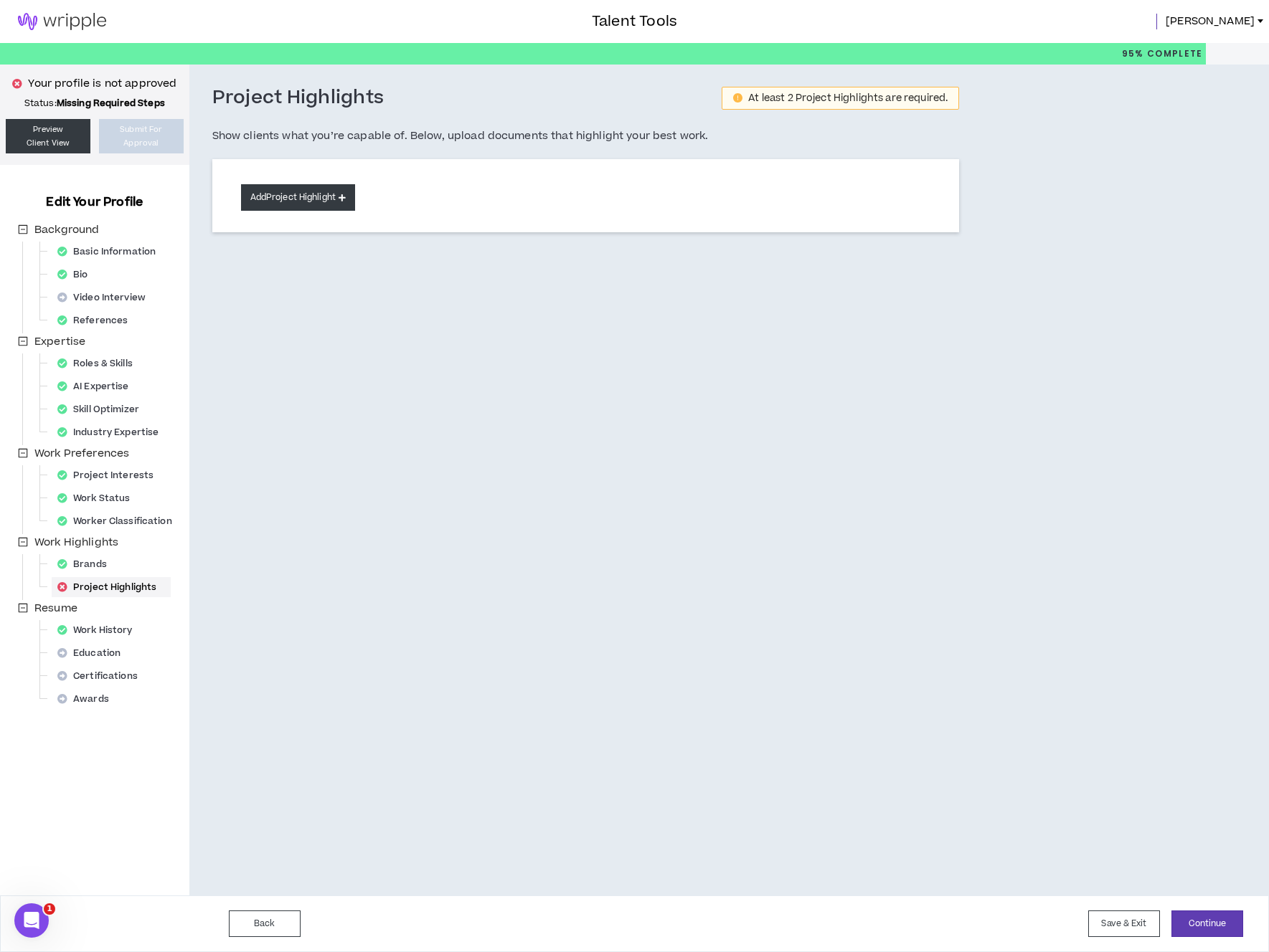
click at [322, 198] on button "Add Project Highlight" at bounding box center [298, 197] width 114 height 27
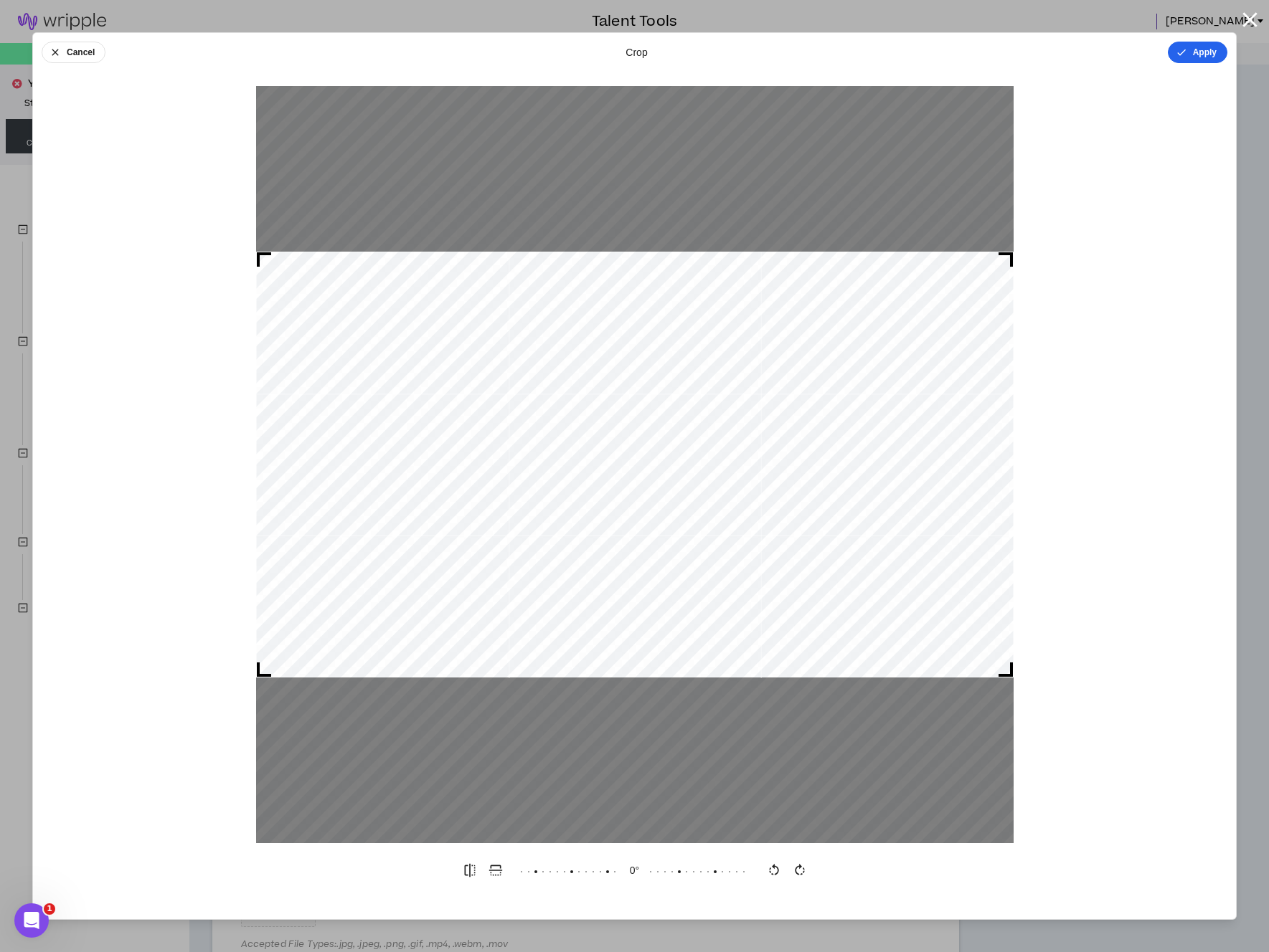
click at [1201, 52] on button "Apply" at bounding box center [1198, 52] width 60 height 21
